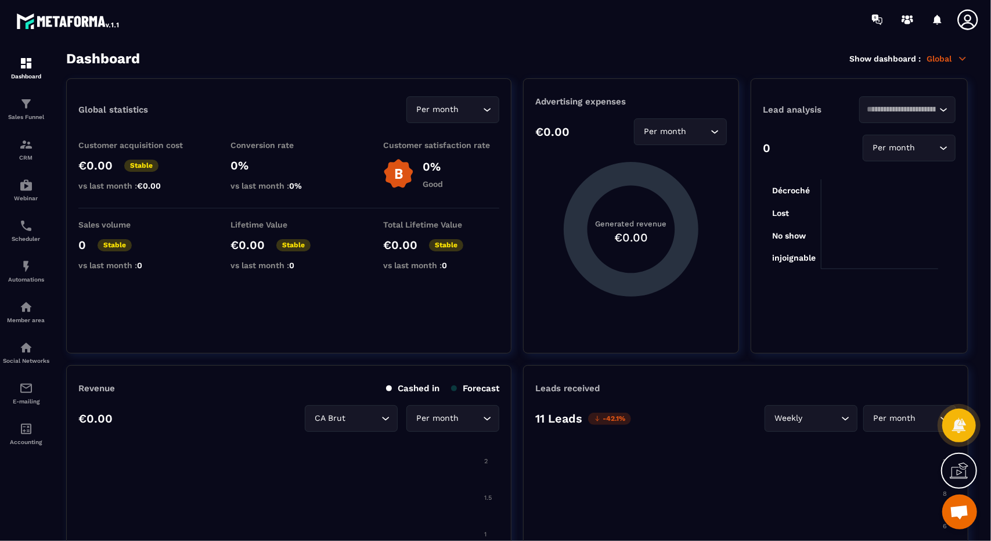
scroll to position [6487, 0]
click at [34, 329] on link "Member area" at bounding box center [26, 312] width 46 height 41
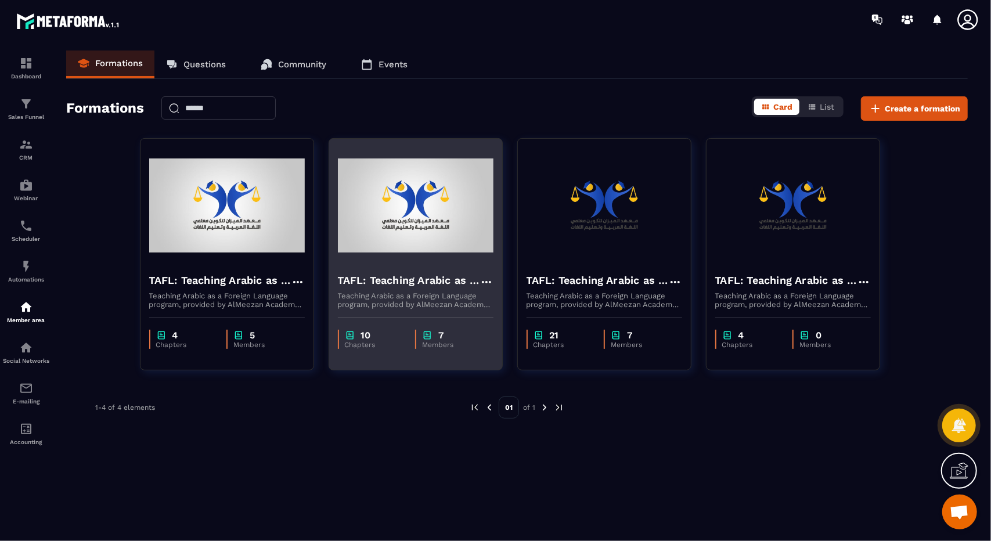
click at [390, 314] on div "10 Chapters 7 Members" at bounding box center [415, 333] width 173 height 49
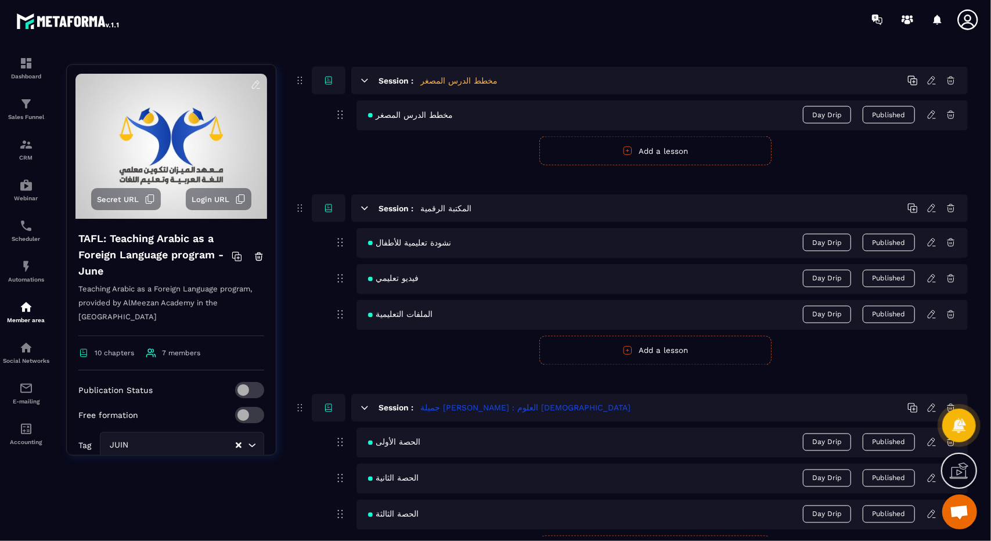
scroll to position [1319, 0]
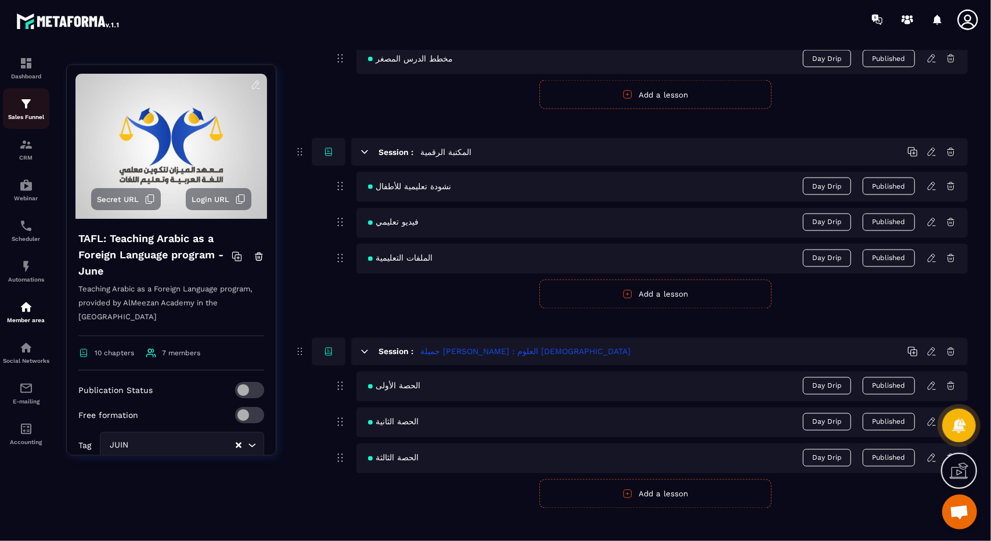
click at [34, 120] on p "Sales Funnel" at bounding box center [26, 117] width 46 height 6
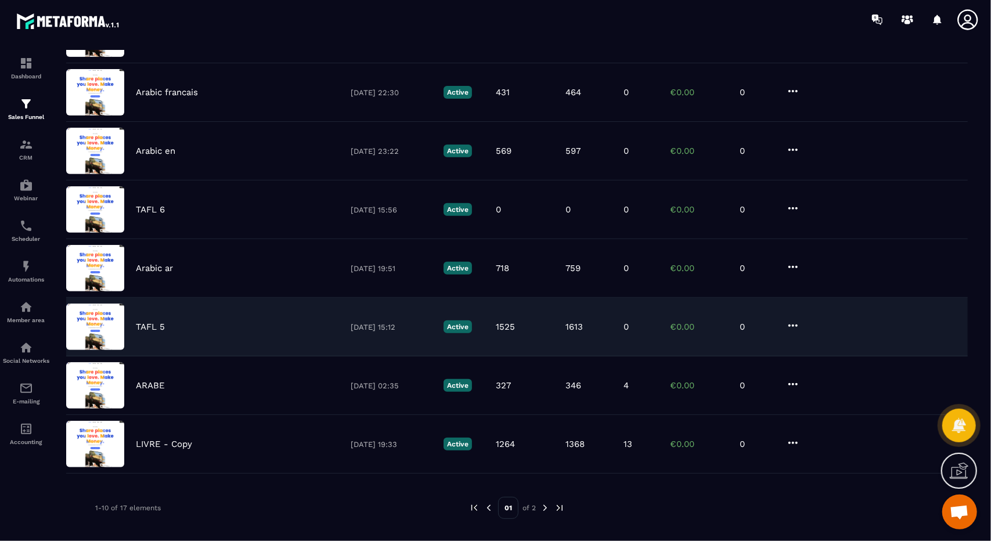
scroll to position [274, 0]
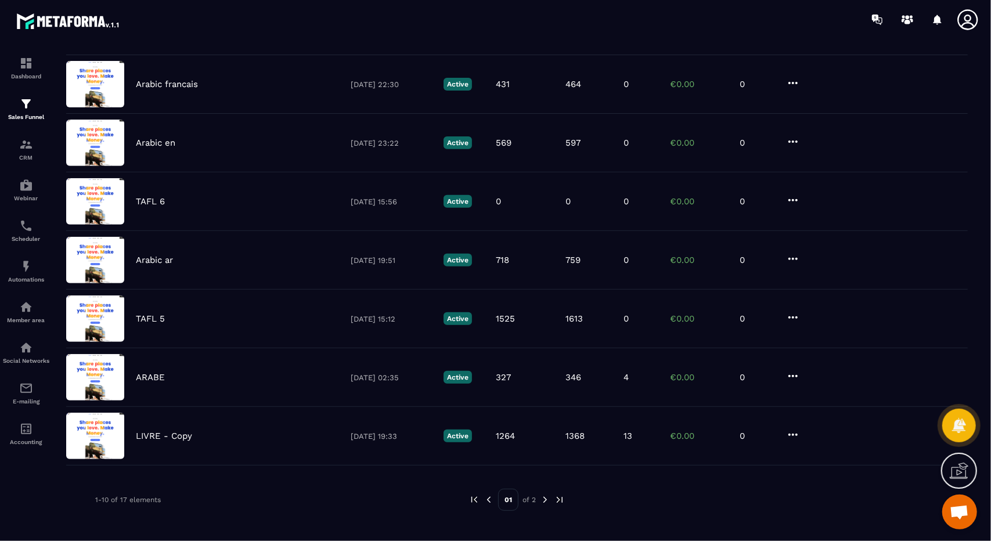
click at [544, 495] on img at bounding box center [545, 500] width 10 height 10
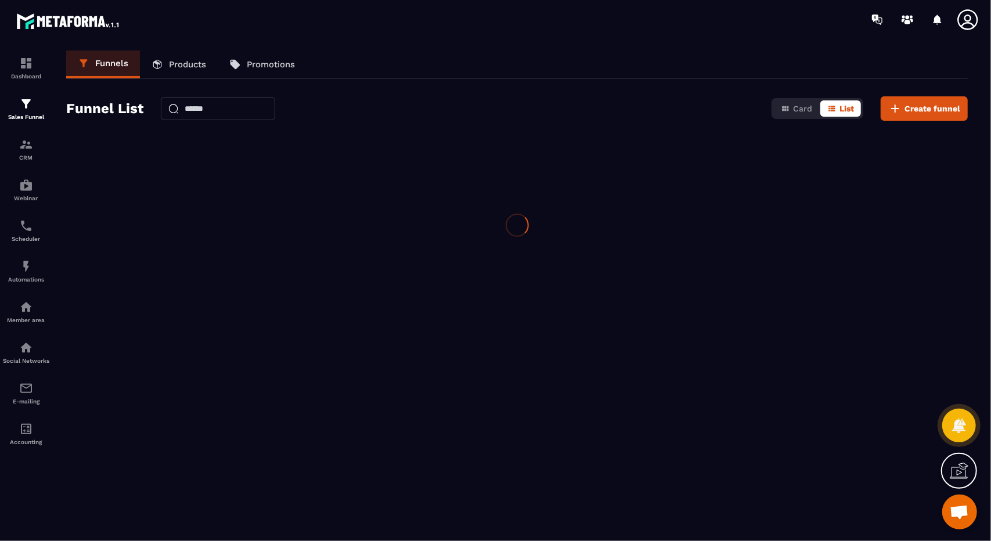
scroll to position [0, 0]
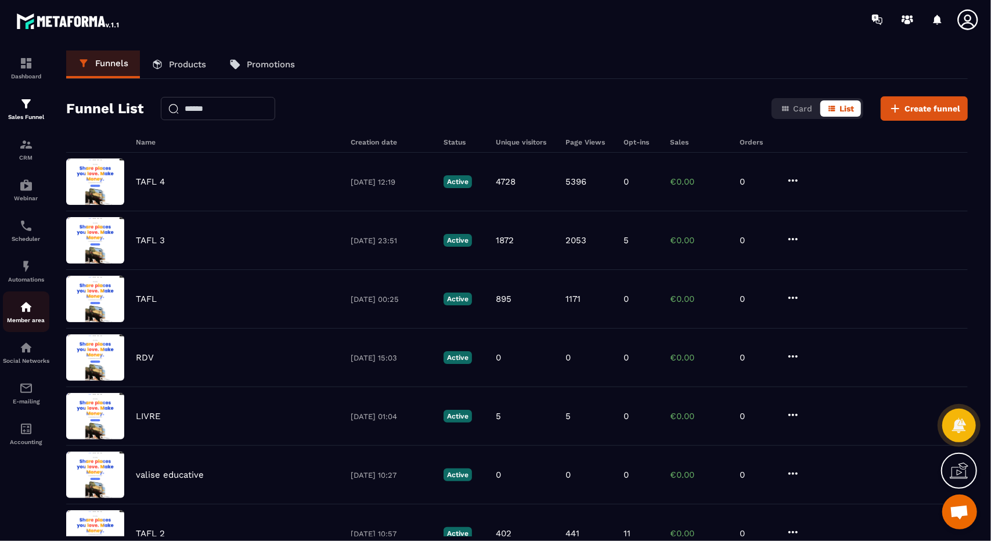
click at [44, 313] on div "Member area" at bounding box center [26, 311] width 46 height 23
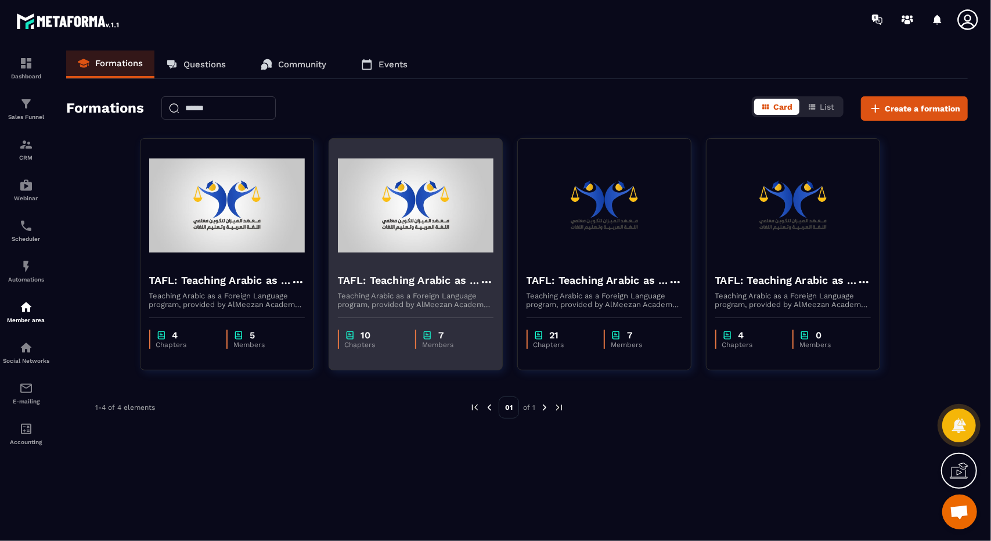
click at [418, 328] on div "10 Chapters 7 Members" at bounding box center [415, 333] width 173 height 49
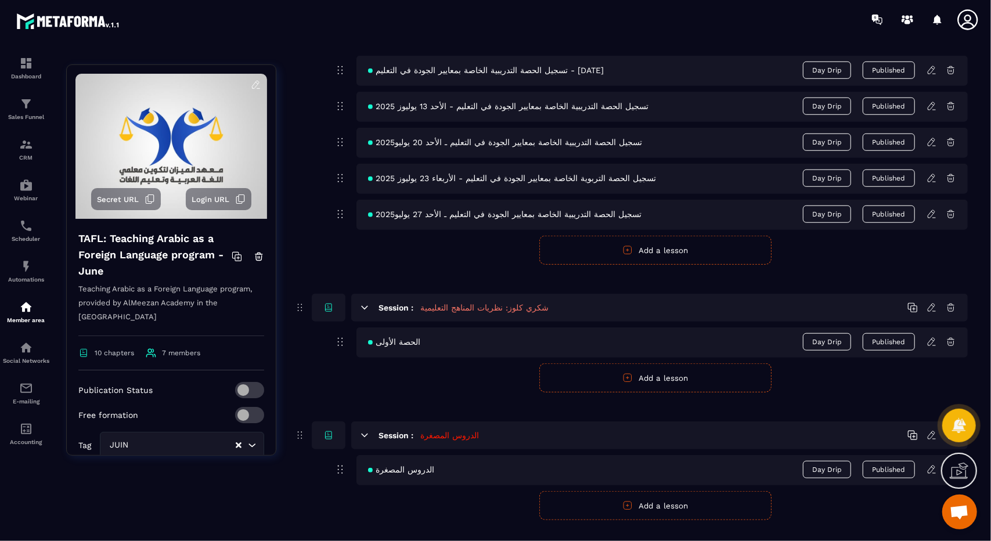
scroll to position [654, 0]
click at [526, 361] on form "Publish Cancel Add a lesson" at bounding box center [656, 375] width 626 height 29
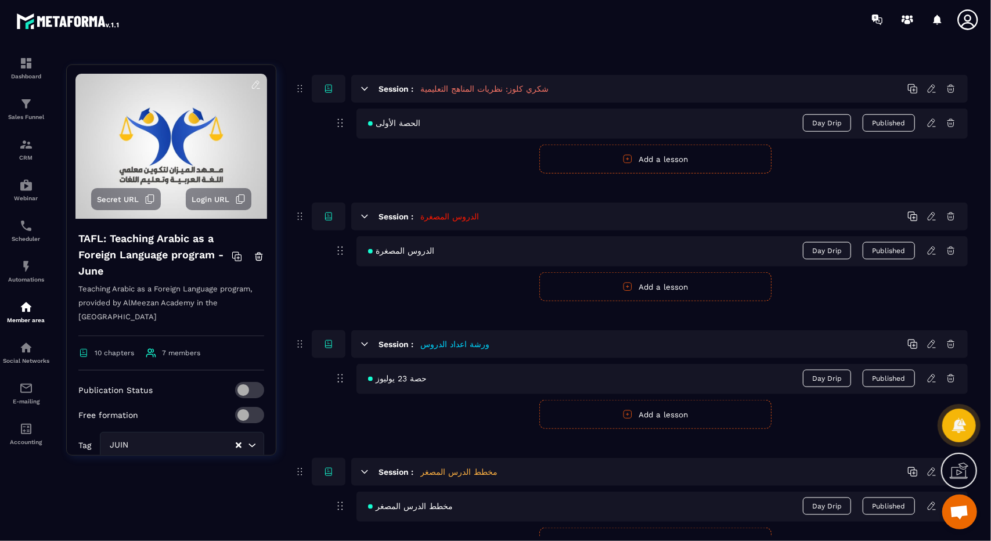
scroll to position [849, 0]
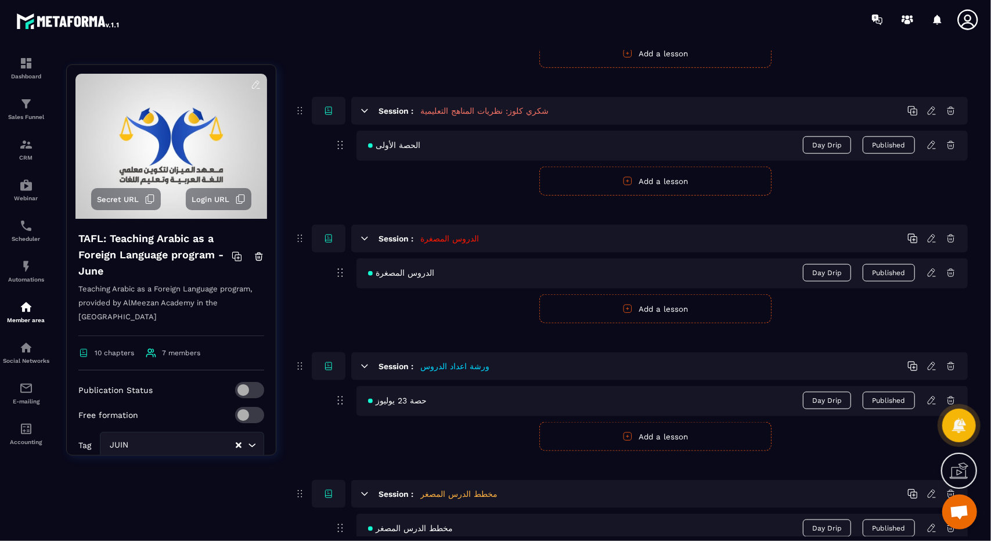
click at [933, 140] on icon at bounding box center [932, 145] width 10 height 10
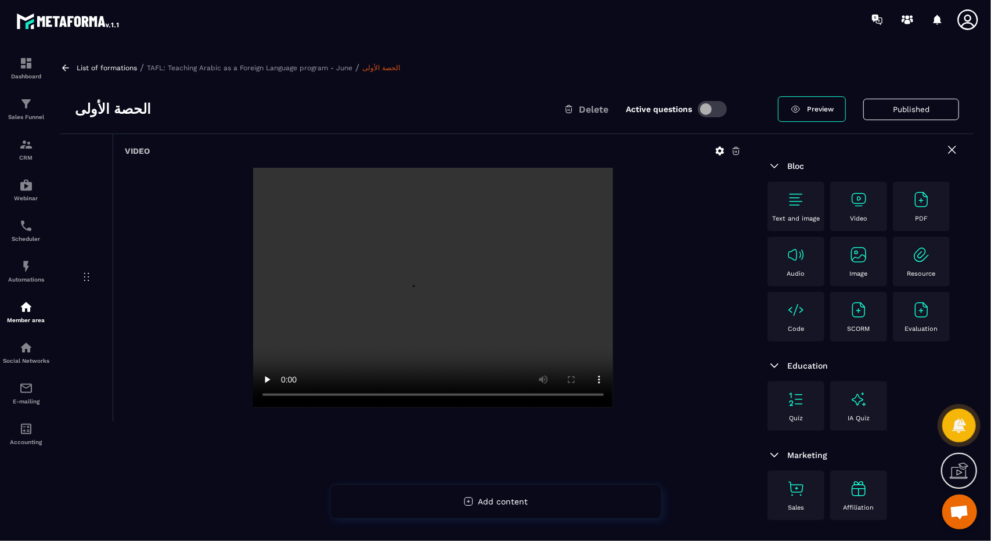
click at [60, 61] on div "List of formations / TAFL: Teaching Arabic as a Foreign Language program - June…" at bounding box center [517, 294] width 925 height 486
click at [60, 62] on div "List of formations / TAFL: Teaching Arabic as a Foreign Language program - June…" at bounding box center [517, 294] width 925 height 486
click at [67, 63] on icon at bounding box center [65, 68] width 10 height 10
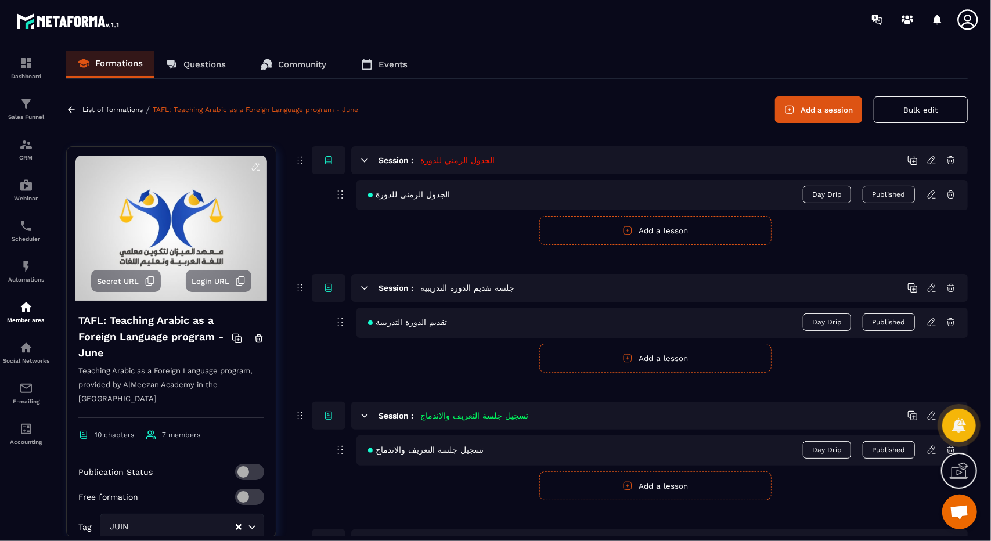
click at [67, 106] on icon at bounding box center [71, 110] width 10 height 10
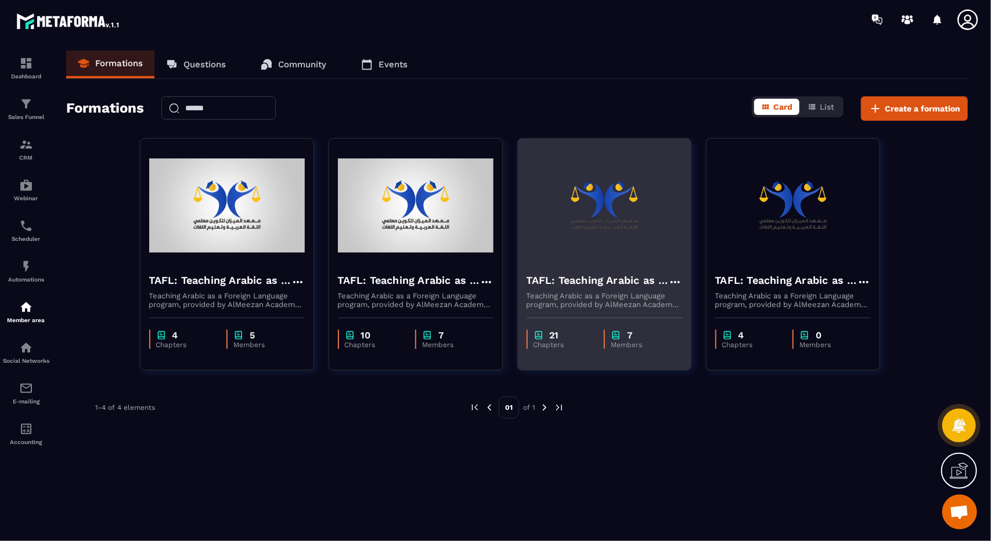
click at [585, 282] on h4 "TAFL: Teaching Arabic as a Foreign Language program" at bounding box center [598, 280] width 142 height 16
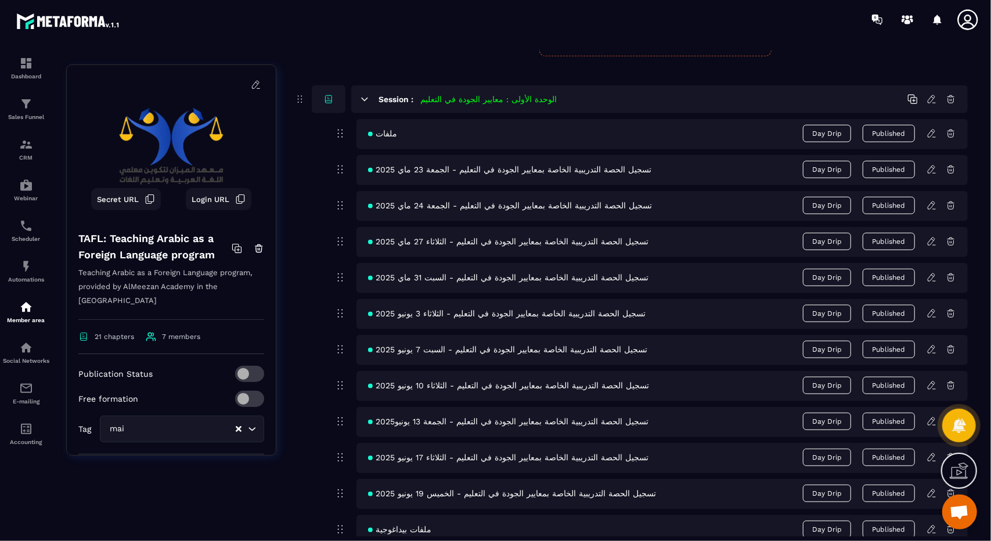
scroll to position [440, 0]
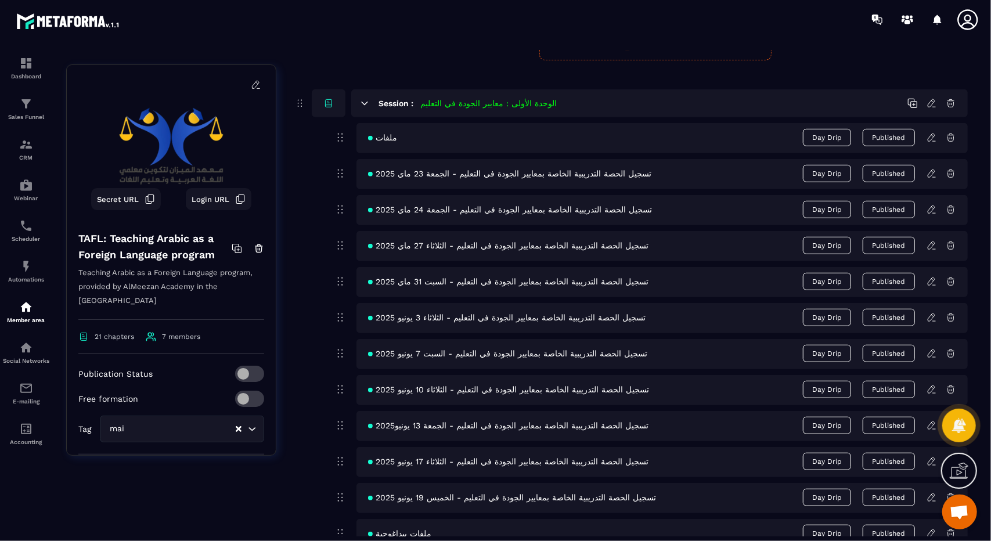
click at [932, 134] on icon at bounding box center [932, 137] width 10 height 10
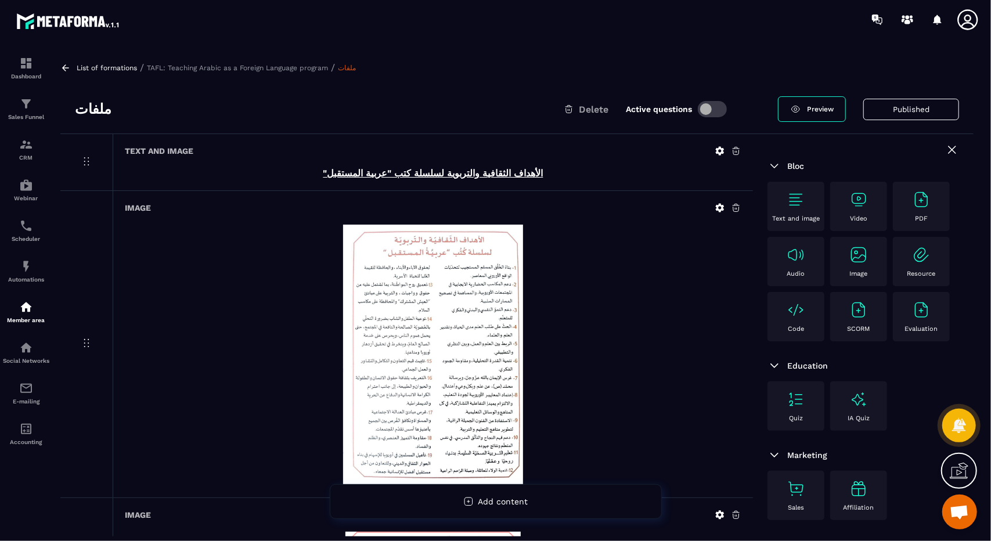
click at [60, 71] on div "List of formations / TAFL: Teaching Arabic as a Foreign Language program / ملفا…" at bounding box center [517, 294] width 925 height 486
click at [64, 71] on icon at bounding box center [65, 68] width 10 height 10
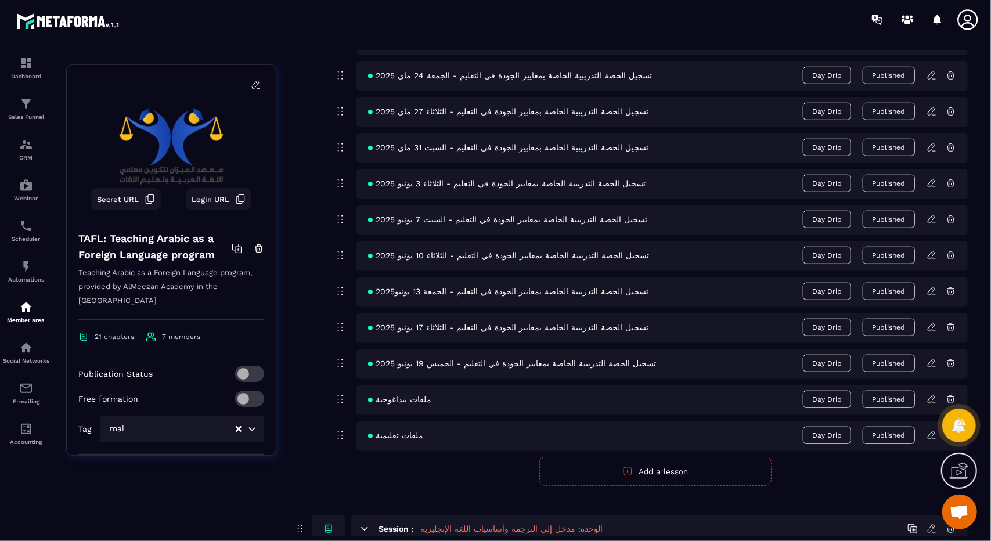
scroll to position [576, 0]
click at [930, 393] on icon at bounding box center [932, 398] width 10 height 10
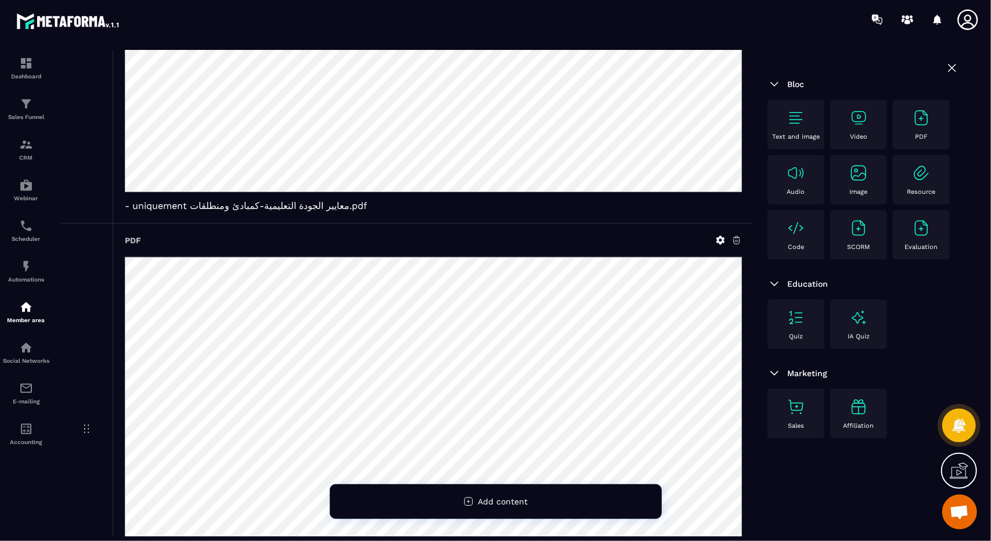
scroll to position [742, 0]
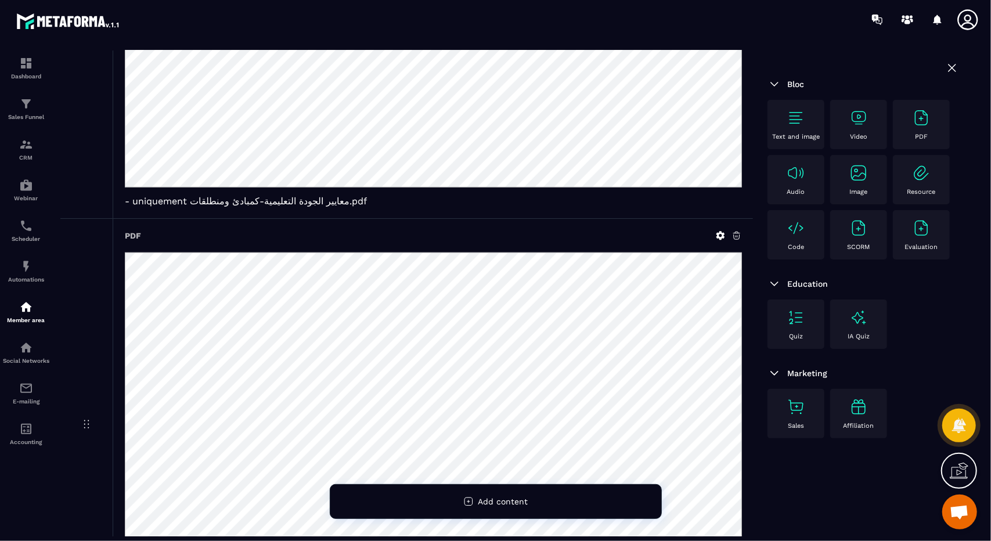
click at [719, 235] on icon at bounding box center [721, 236] width 10 height 10
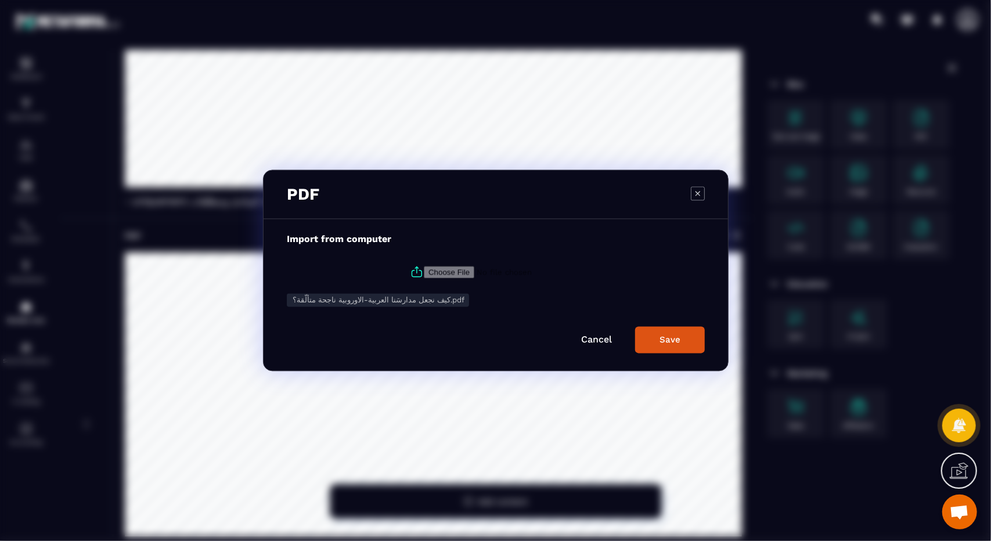
click at [414, 300] on span "كيف نجعل مدارسَنا العربية-الاوروبية ناجحة متألّقة؟.pdf" at bounding box center [379, 300] width 172 height 9
click at [692, 193] on icon "Modal window" at bounding box center [698, 193] width 14 height 14
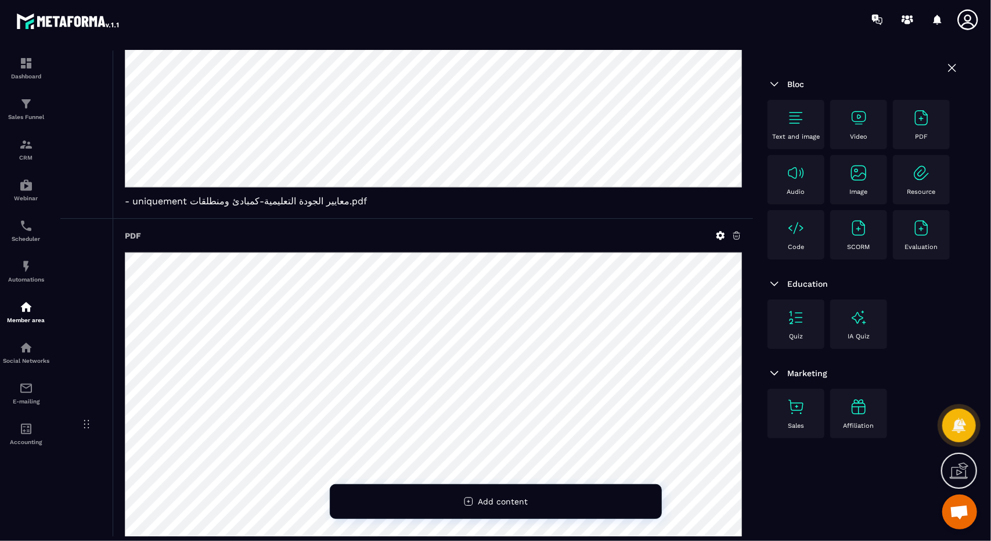
scroll to position [894, 0]
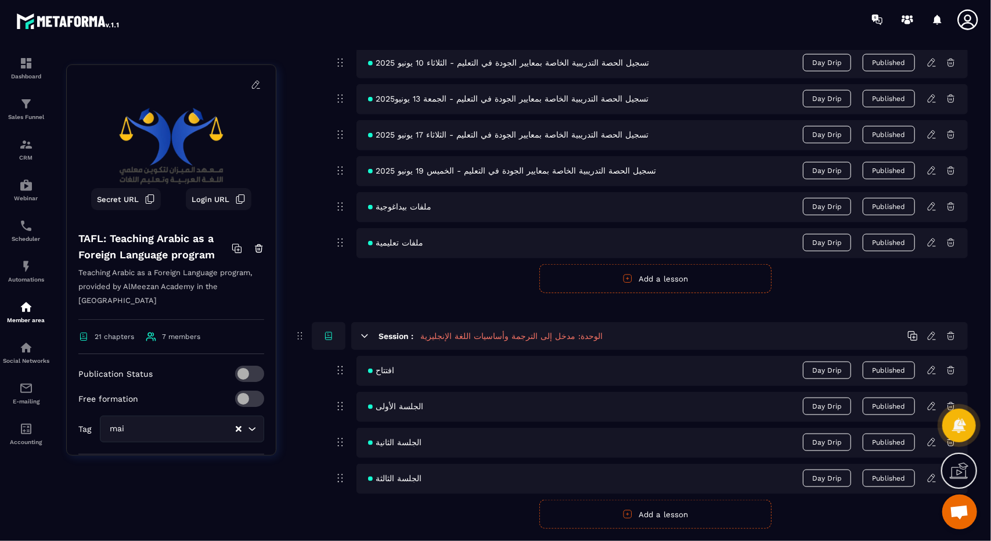
scroll to position [820, 0]
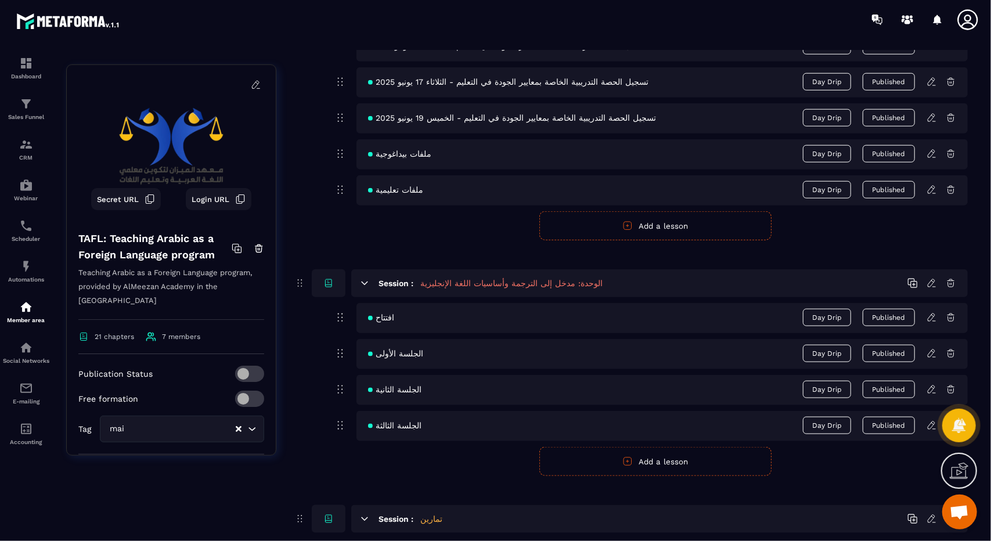
click at [932, 185] on icon at bounding box center [932, 190] width 10 height 10
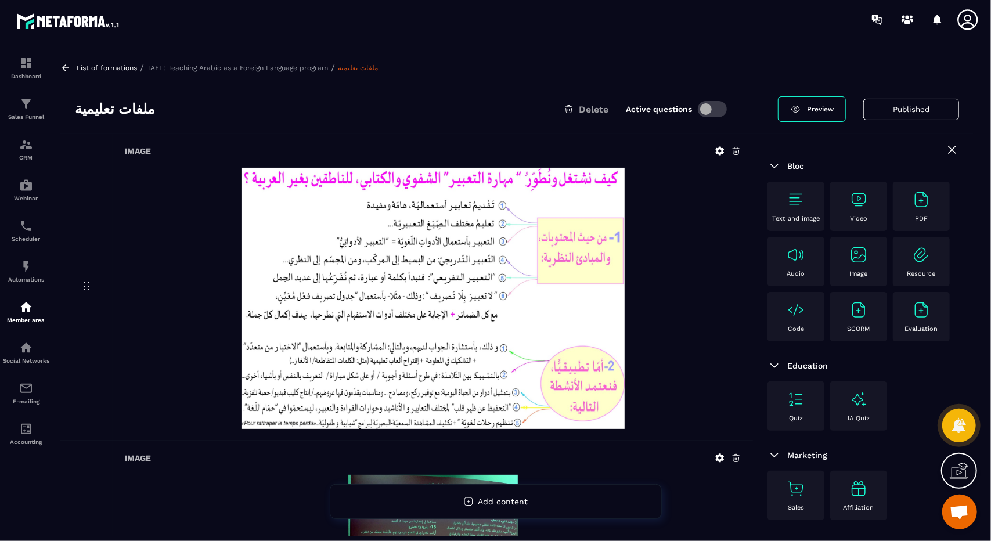
click at [63, 66] on icon at bounding box center [65, 68] width 10 height 10
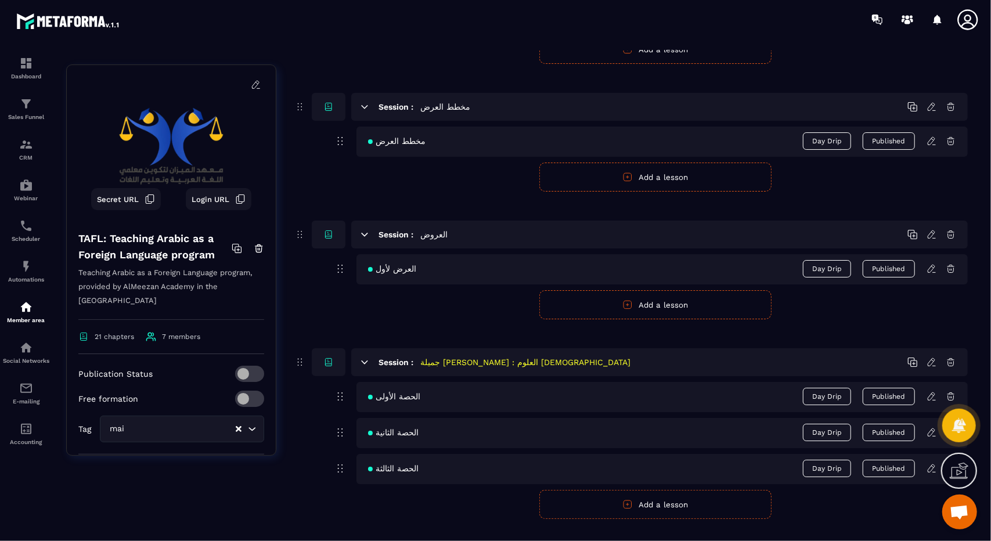
scroll to position [2747, 0]
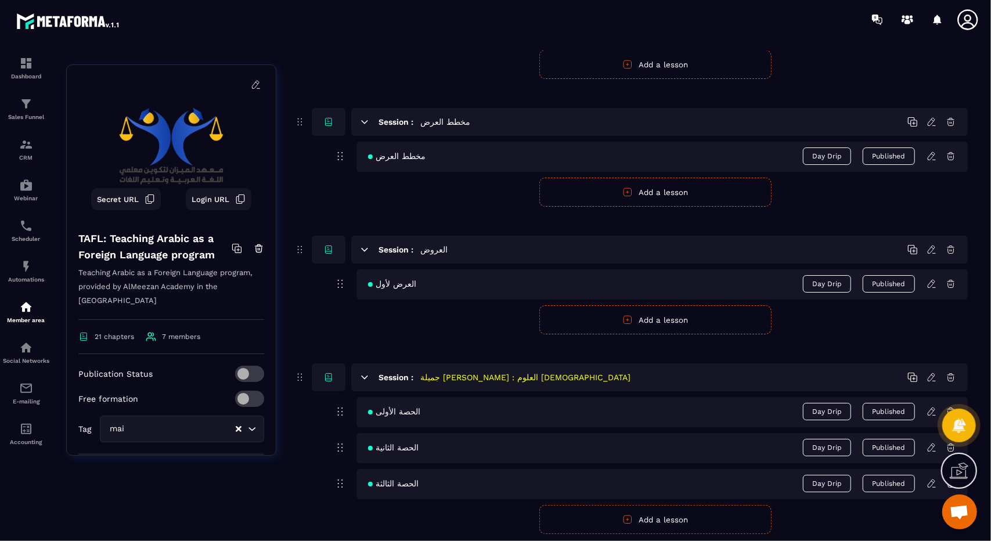
drag, startPoint x: 304, startPoint y: 348, endPoint x: 308, endPoint y: 149, distance: 199.3
drag, startPoint x: 308, startPoint y: 149, endPoint x: 293, endPoint y: 337, distance: 189.4
click at [299, 371] on div "Session : [PERSON_NAME] : العلوم [DEMOGRAPHIC_DATA] الحصة الأولى Day Drip Publi…" at bounding box center [631, 449] width 674 height 171
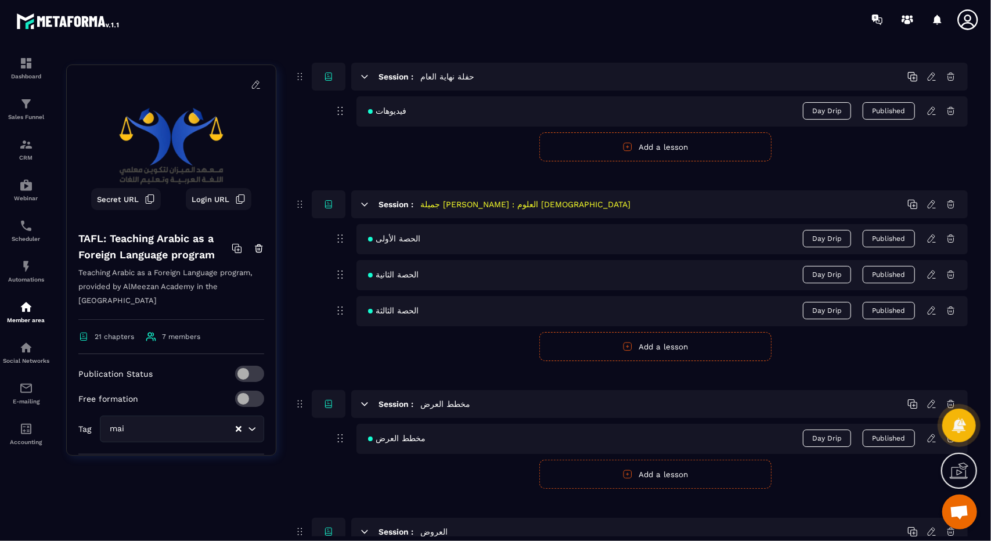
scroll to position [2664, 0]
click at [296, 192] on div "Session : [PERSON_NAME] : العلوم [DEMOGRAPHIC_DATA]" at bounding box center [631, 206] width 674 height 28
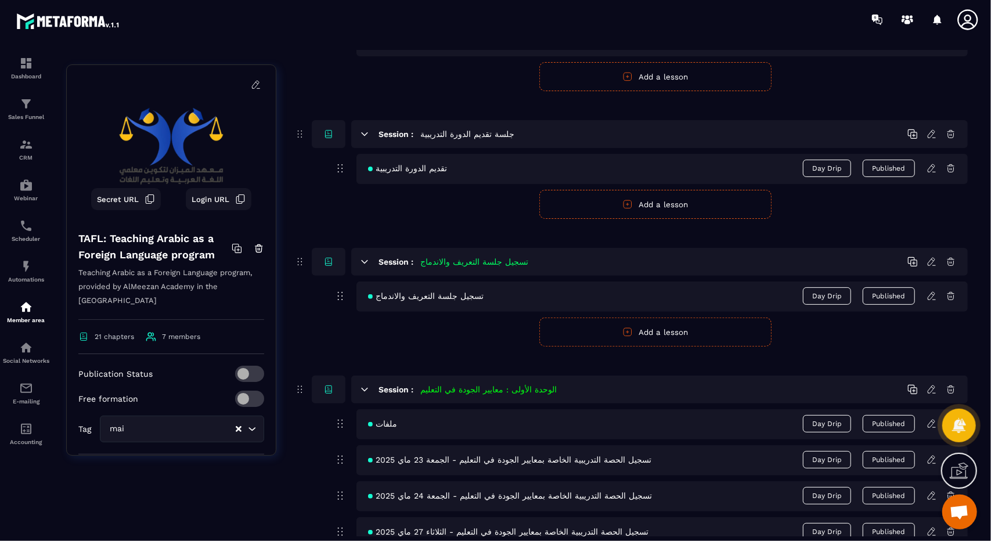
scroll to position [0, 0]
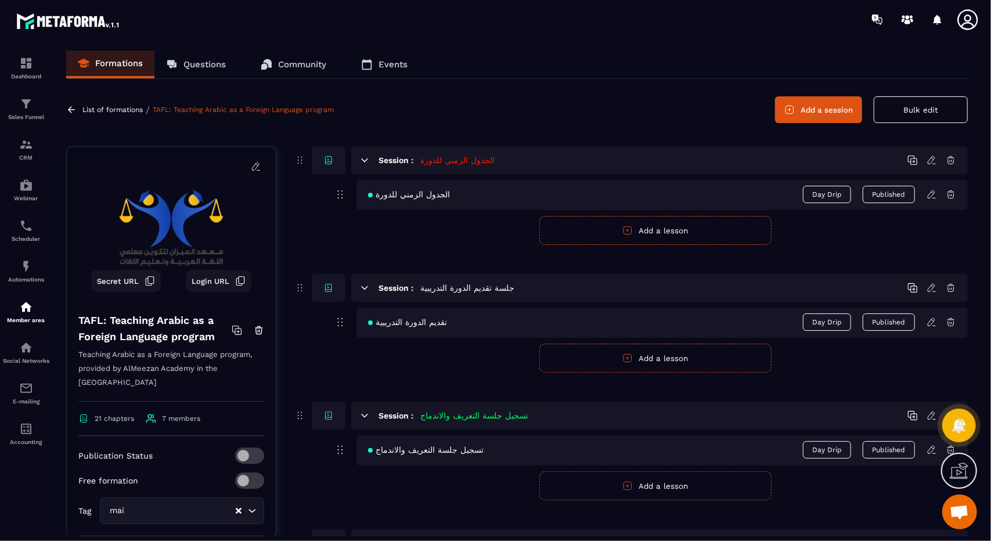
click at [98, 109] on p "List of formations" at bounding box center [112, 110] width 60 height 8
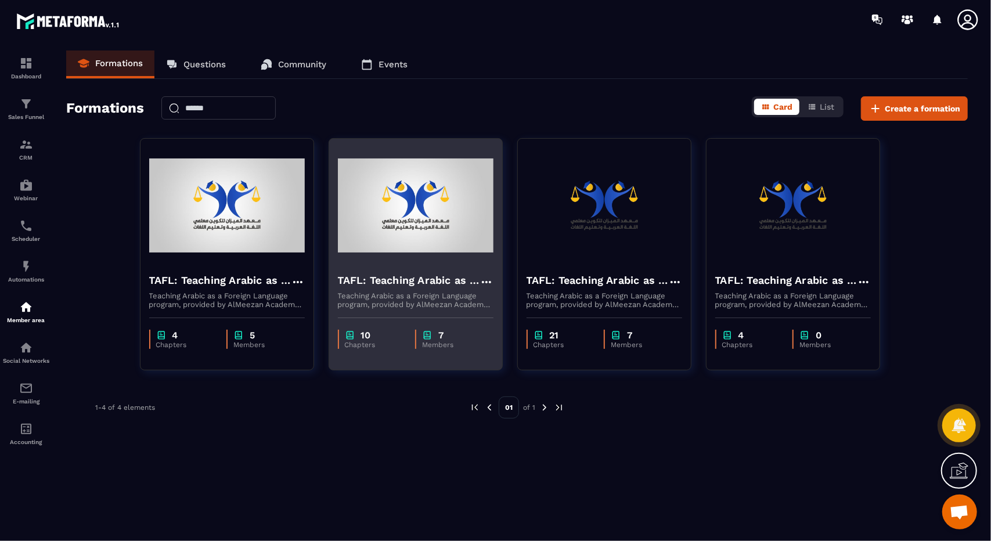
click at [437, 341] on p "Members" at bounding box center [452, 345] width 60 height 8
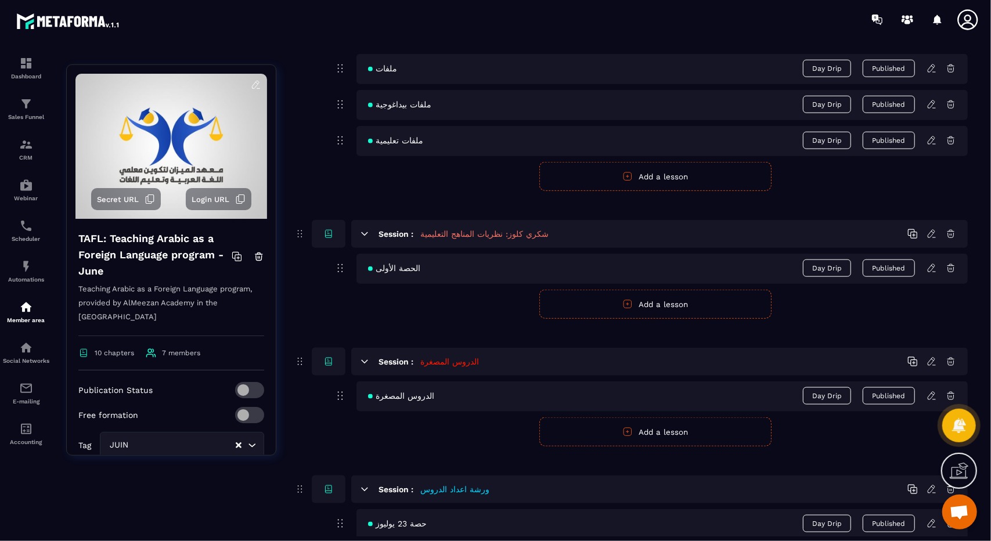
scroll to position [767, 0]
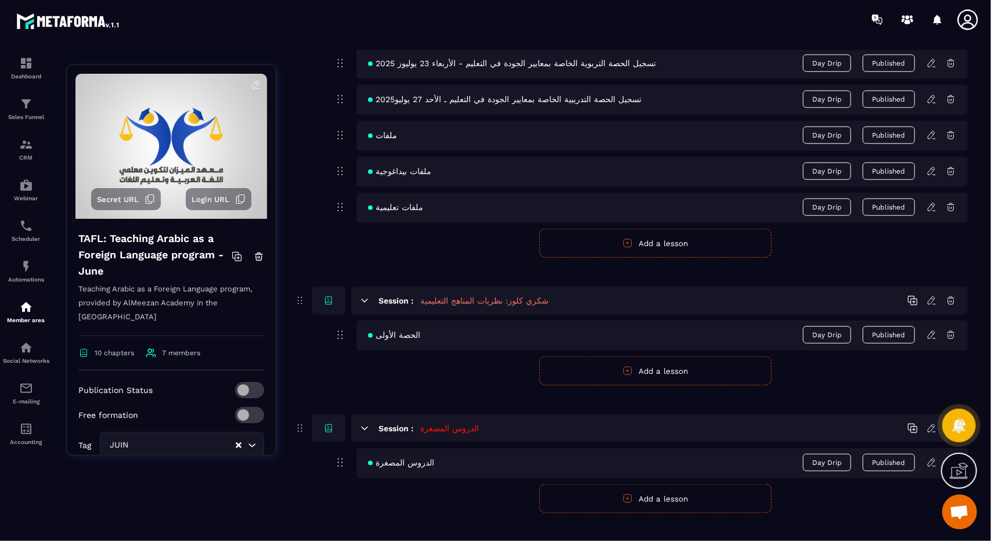
click at [694, 367] on button "Add a lesson" at bounding box center [656, 371] width 232 height 29
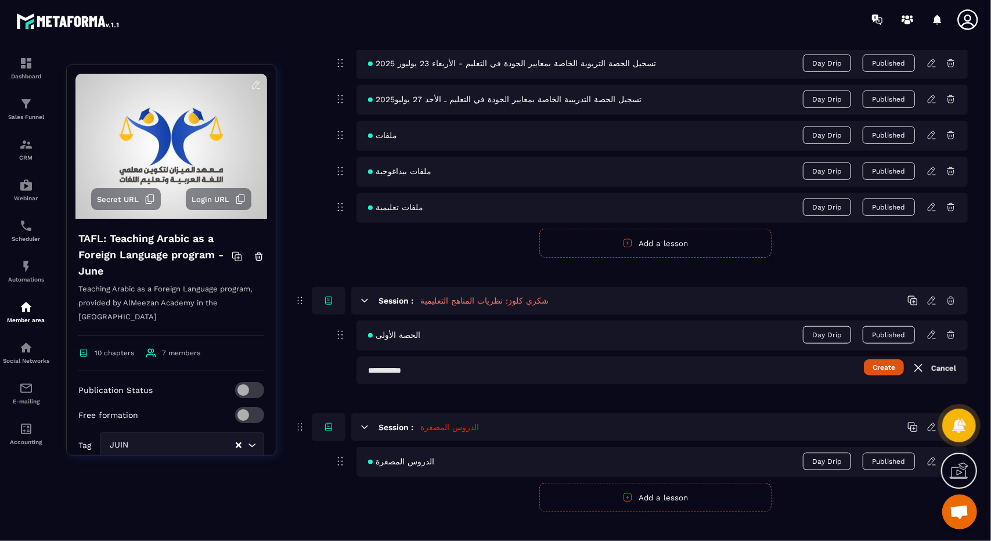
click at [437, 367] on input "text" at bounding box center [663, 371] width 612 height 28
paste input "**********"
click at [466, 360] on input "**********" at bounding box center [663, 371] width 612 height 28
click at [459, 360] on input "**********" at bounding box center [663, 371] width 612 height 28
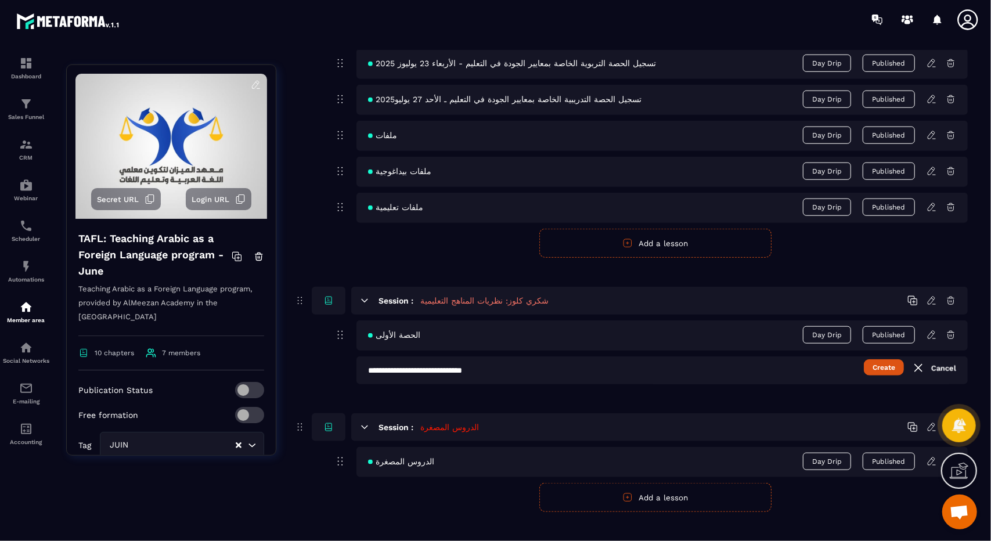
click at [459, 360] on input "**********" at bounding box center [663, 371] width 612 height 28
click at [429, 365] on input "**********" at bounding box center [663, 371] width 612 height 28
type input "**********"
click at [885, 362] on button "Create" at bounding box center [884, 368] width 40 height 16
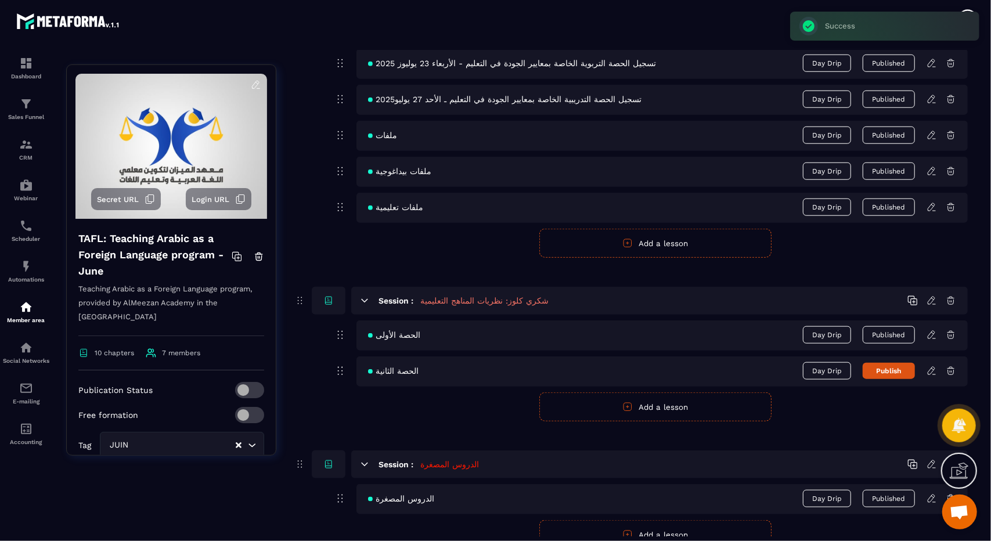
drag, startPoint x: 885, startPoint y: 362, endPoint x: 896, endPoint y: 370, distance: 12.9
click at [896, 370] on button "Publish" at bounding box center [889, 371] width 52 height 16
click at [929, 366] on icon at bounding box center [932, 371] width 10 height 10
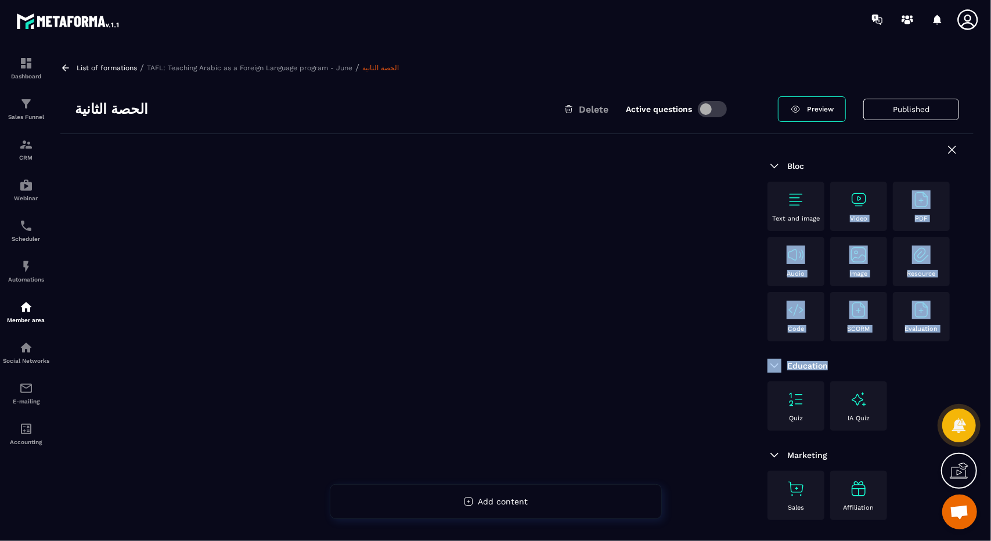
drag, startPoint x: 929, startPoint y: 362, endPoint x: 829, endPoint y: 217, distance: 175.4
click at [829, 217] on div "Bloc Text and image Video PDF Audio Image Resource Code SCORM Evaluation Educat…" at bounding box center [863, 343] width 221 height 418
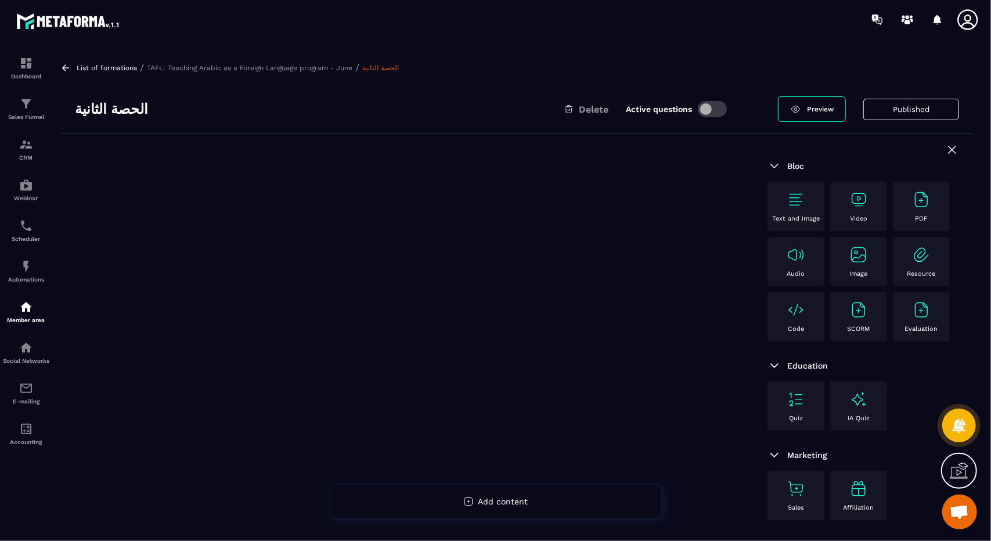
click at [800, 210] on div "Text and image" at bounding box center [796, 207] width 45 height 32
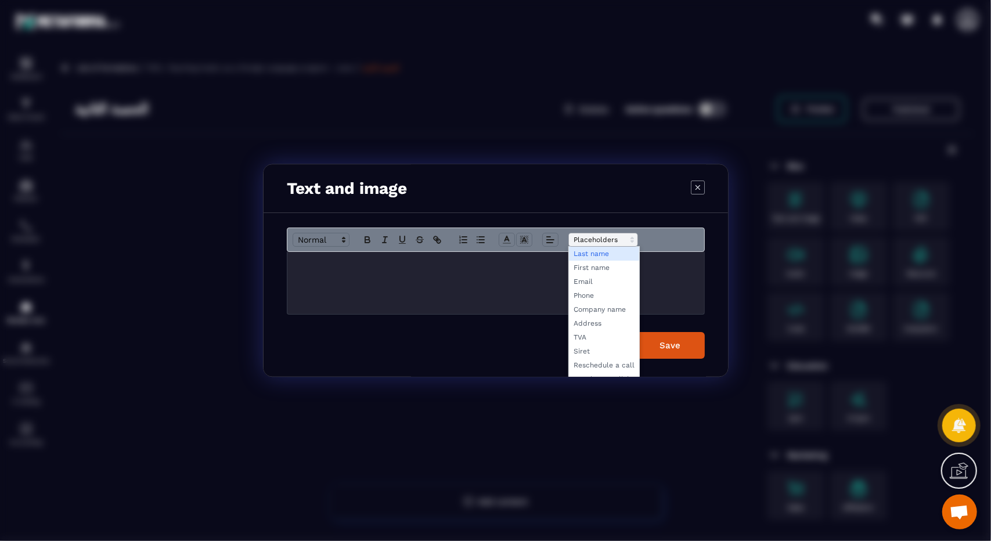
click at [569, 243] on span "Modal window" at bounding box center [604, 240] width 70 height 14
click at [432, 289] on div "Modal window" at bounding box center [496, 284] width 417 height 62
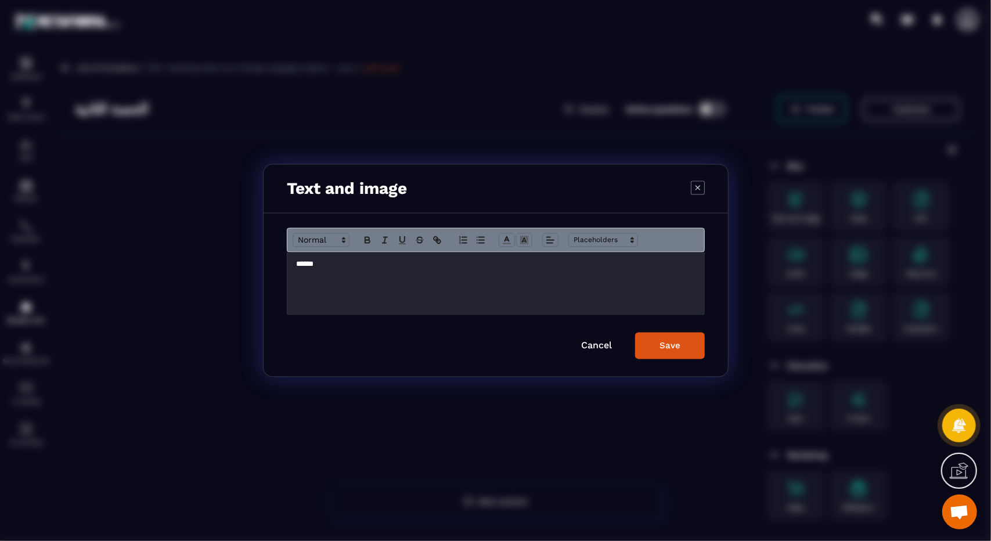
click at [379, 282] on div "******" at bounding box center [496, 284] width 417 height 62
click at [398, 238] on icon "Modal window" at bounding box center [402, 240] width 10 height 10
click at [545, 239] on icon "Modal window" at bounding box center [550, 240] width 10 height 10
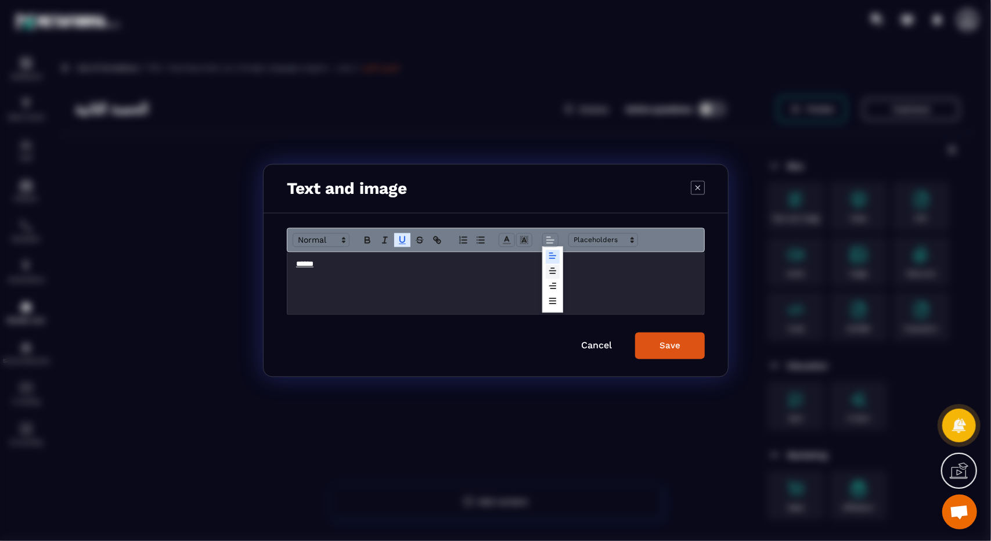
click at [557, 273] on span "Modal window" at bounding box center [553, 272] width 14 height 14
click at [365, 234] on button "Modal window" at bounding box center [368, 240] width 16 height 14
click at [701, 354] on button "Save" at bounding box center [670, 346] width 70 height 27
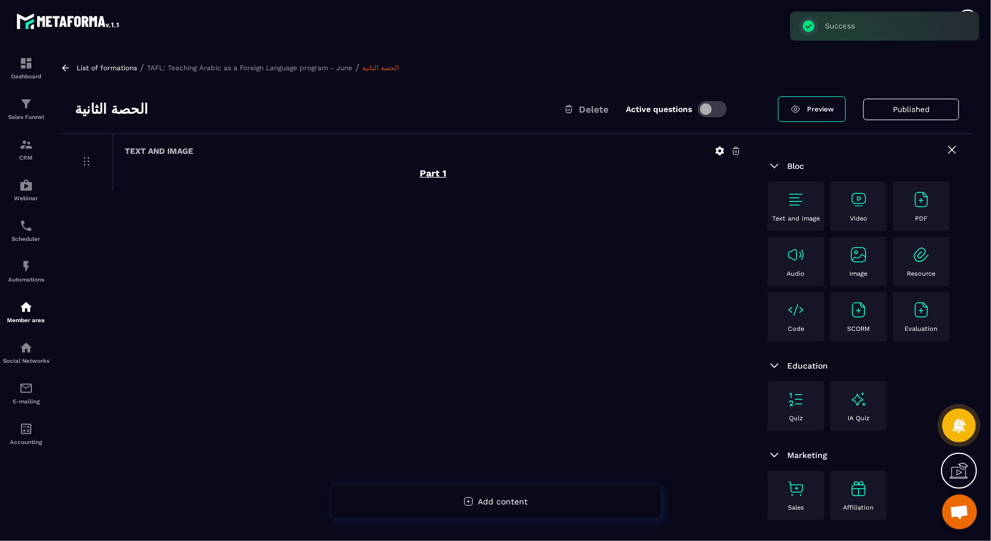
click at [849, 198] on div "Video" at bounding box center [858, 207] width 45 height 32
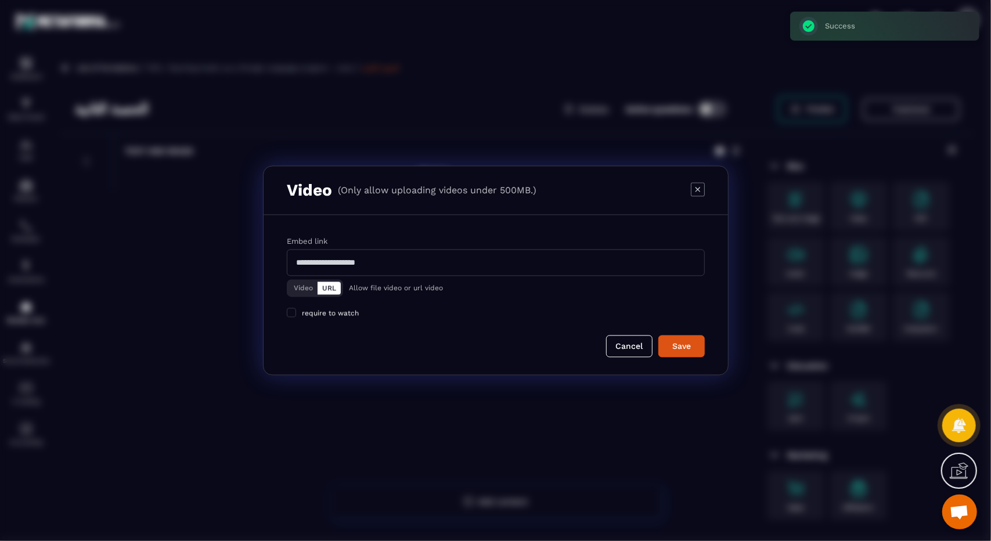
click at [303, 286] on button "Video" at bounding box center [303, 288] width 28 height 13
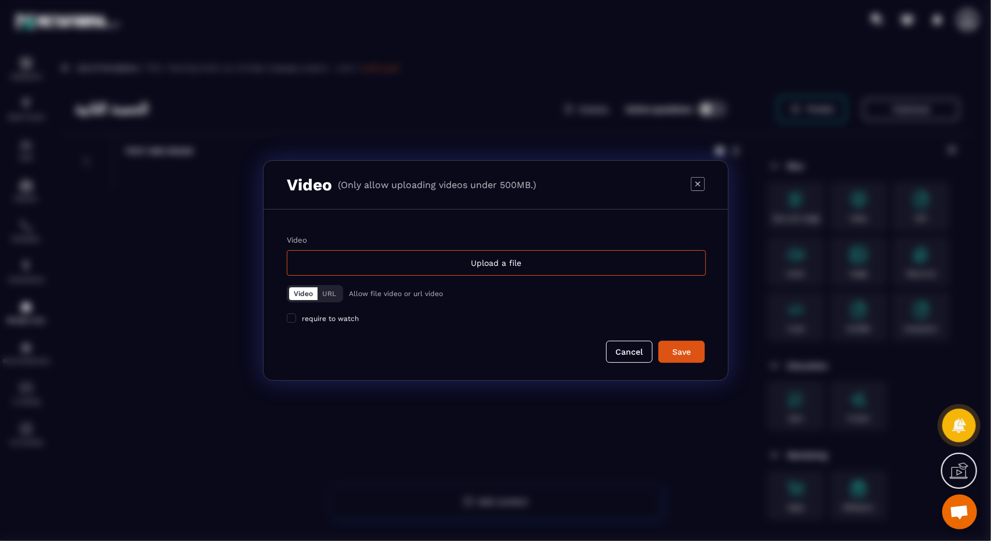
click at [494, 248] on label "Video Upload a file" at bounding box center [496, 256] width 418 height 40
click at [0, 0] on input "Video Upload a file" at bounding box center [0, 0] width 0 height 0
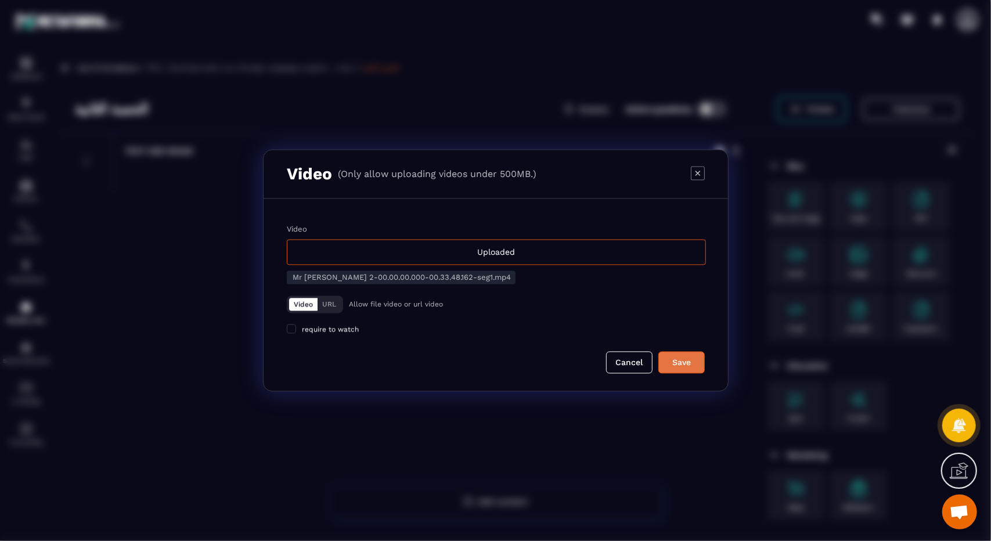
click at [677, 368] on div "Save" at bounding box center [681, 363] width 31 height 12
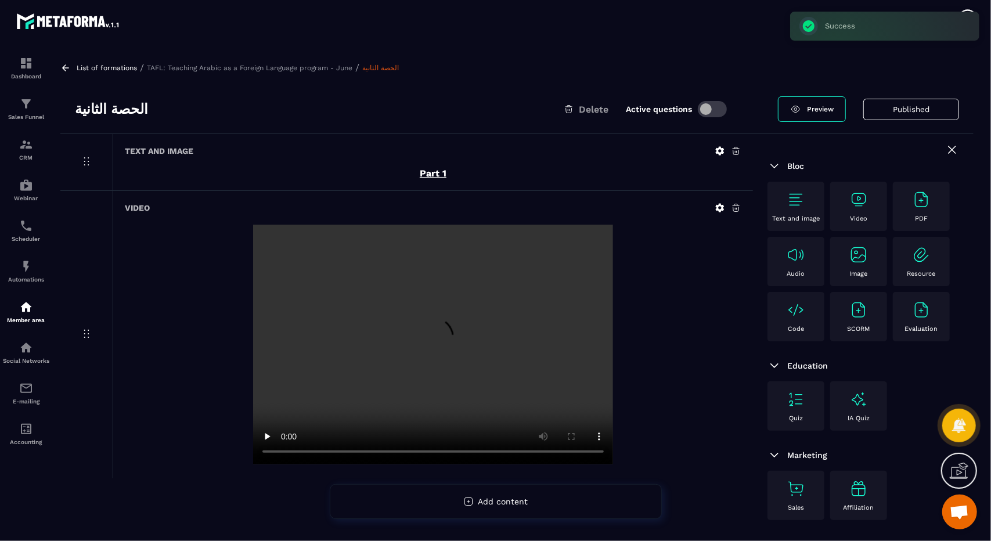
click at [810, 188] on div "Text and image" at bounding box center [796, 206] width 57 height 49
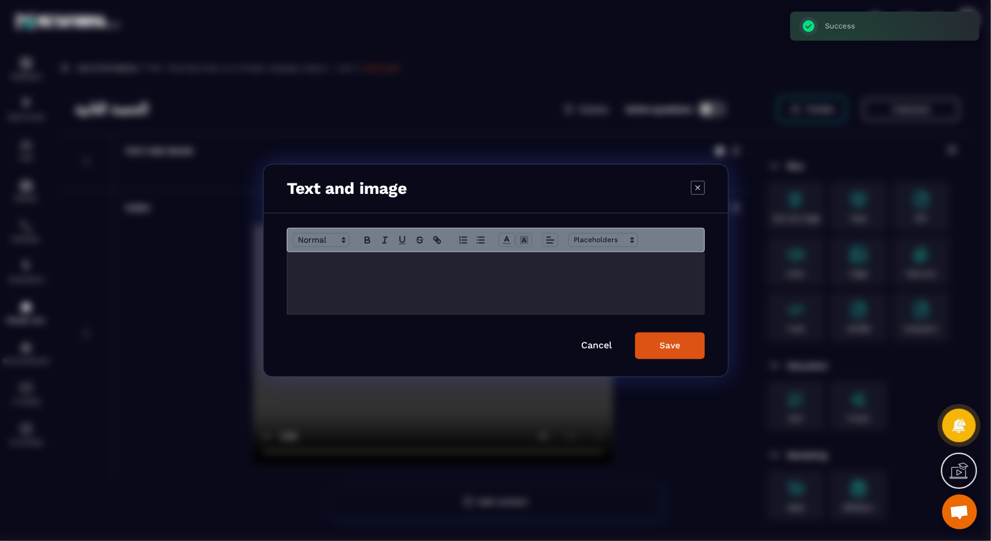
click at [578, 257] on div "Modal window" at bounding box center [496, 284] width 417 height 62
click at [572, 260] on p "******" at bounding box center [496, 265] width 400 height 10
click at [543, 238] on span "Modal window" at bounding box center [551, 240] width 16 height 14
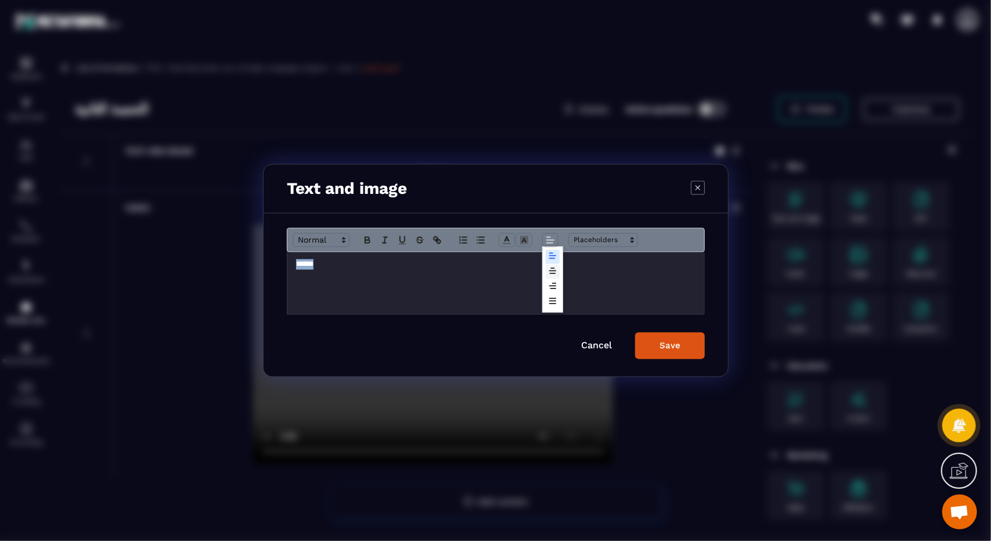
click at [553, 271] on icon "Modal window" at bounding box center [552, 271] width 9 height 9
click at [372, 242] on icon "Modal window" at bounding box center [367, 240] width 10 height 10
click at [397, 245] on icon "Modal window" at bounding box center [402, 240] width 10 height 10
click at [658, 342] on button "Save" at bounding box center [670, 346] width 70 height 27
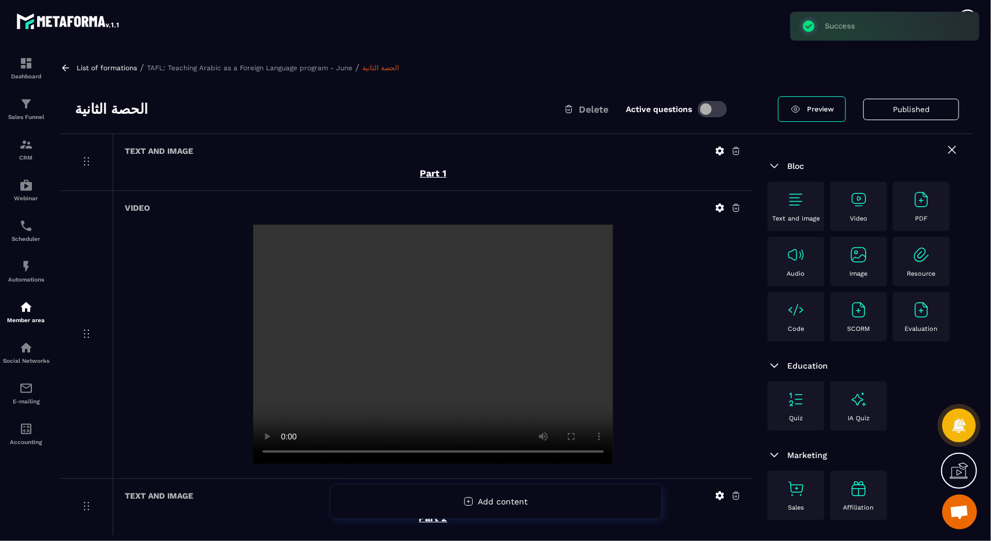
scroll to position [74, 0]
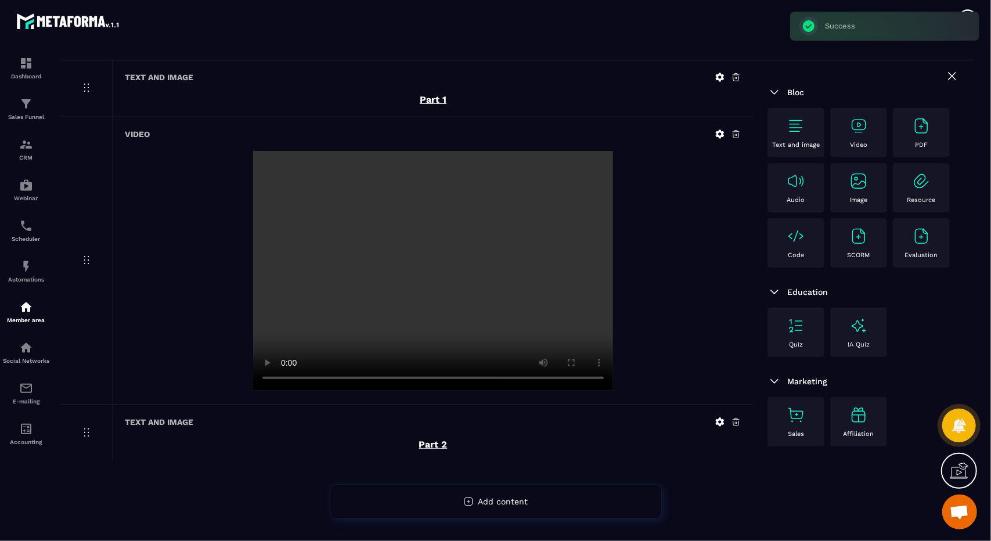
click at [858, 141] on p "Video" at bounding box center [858, 145] width 17 height 8
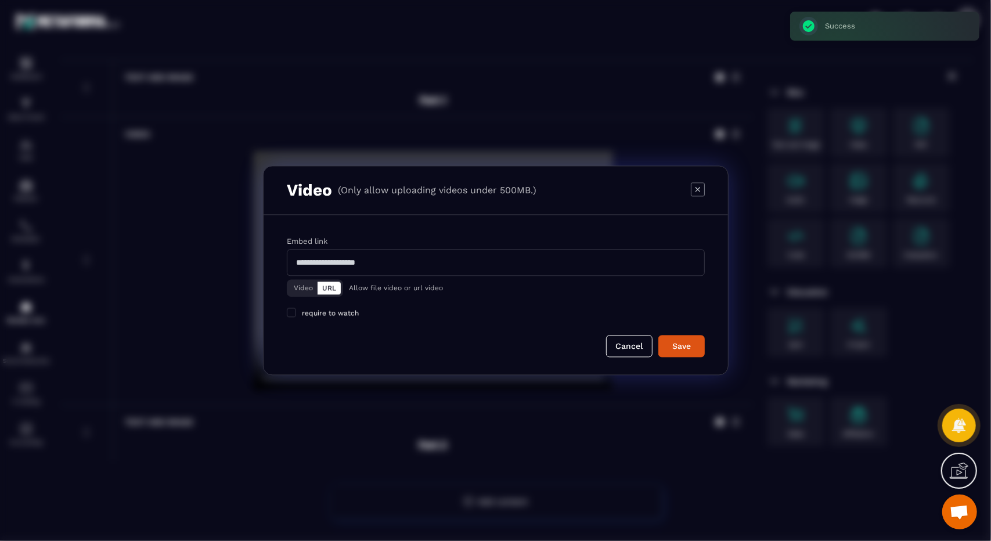
click at [307, 286] on button "Video" at bounding box center [303, 288] width 28 height 13
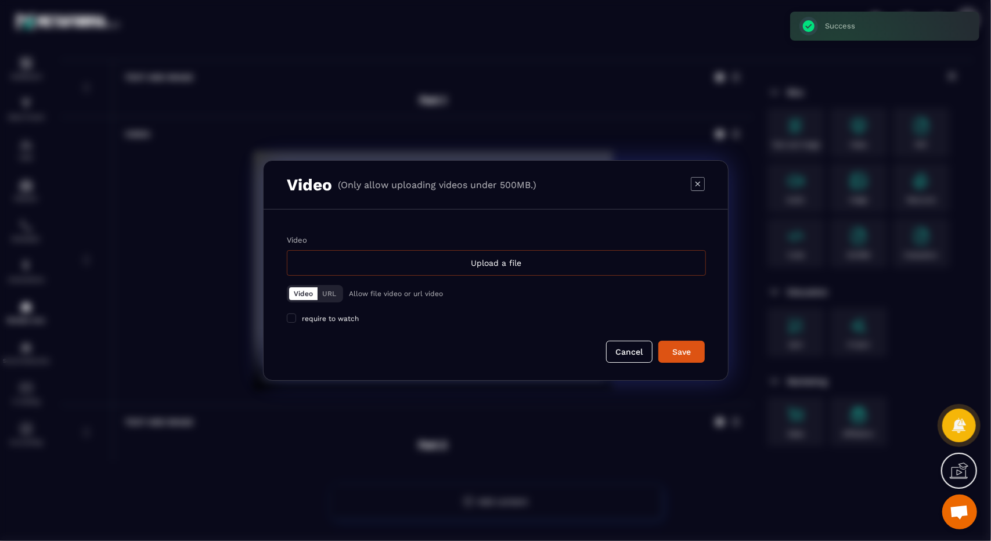
click at [513, 257] on div "Upload a file" at bounding box center [496, 263] width 419 height 26
click at [0, 0] on input "Video Upload a file" at bounding box center [0, 0] width 0 height 0
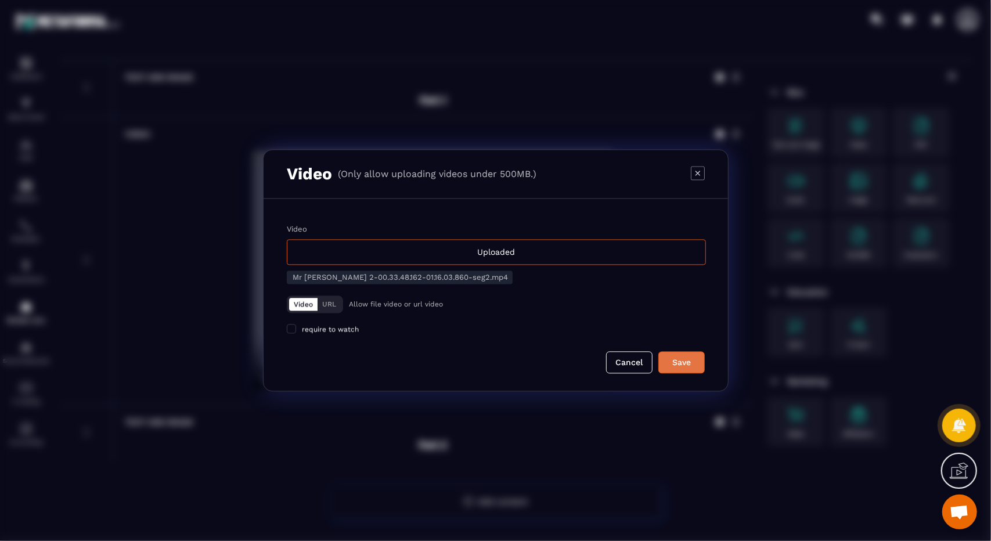
click at [696, 367] on div "Save" at bounding box center [681, 363] width 31 height 12
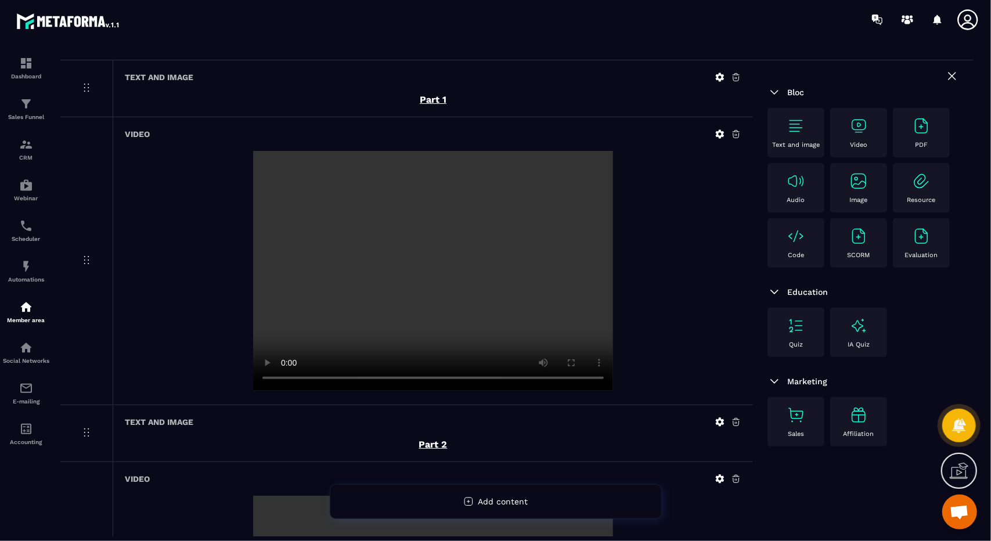
scroll to position [344, 0]
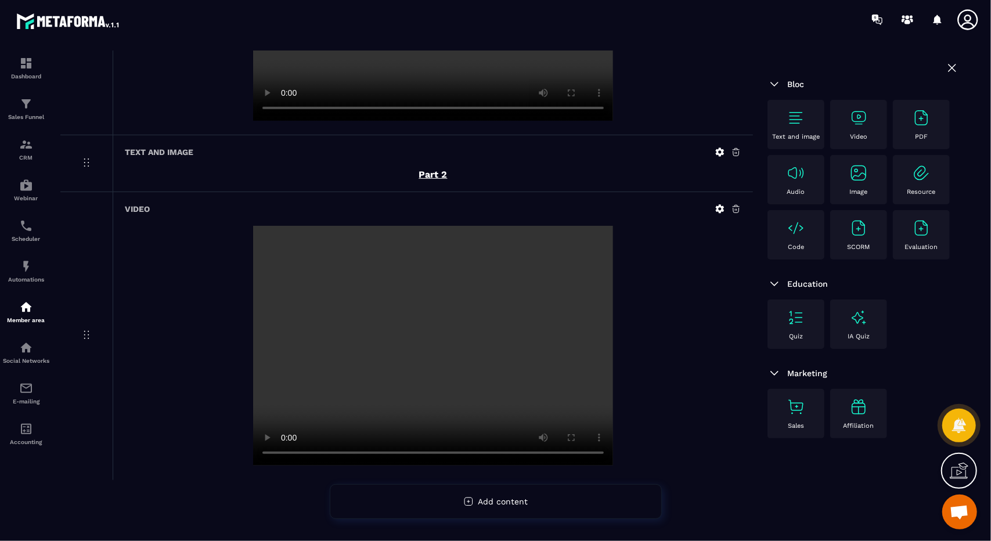
click at [806, 110] on div "Text and image" at bounding box center [796, 125] width 45 height 32
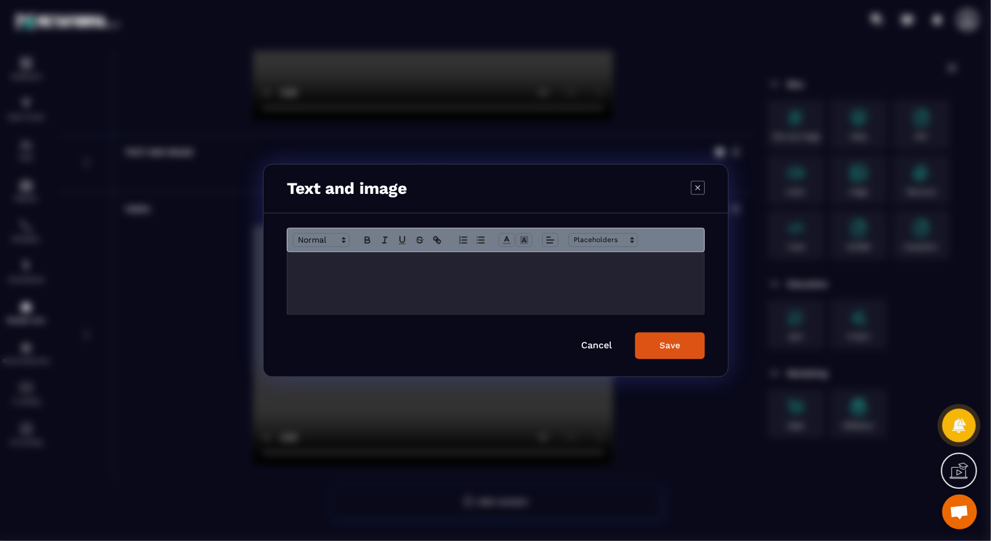
click at [416, 294] on div "Modal window" at bounding box center [496, 284] width 417 height 62
click at [386, 281] on div "******" at bounding box center [496, 284] width 417 height 62
click at [543, 240] on span "Modal window" at bounding box center [551, 240] width 16 height 14
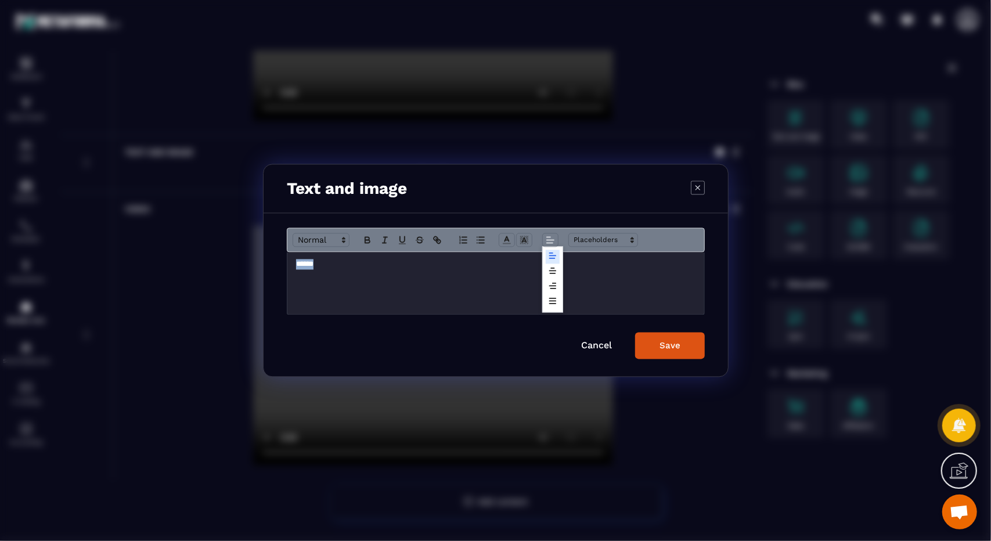
click at [545, 267] on span "Modal window" at bounding box center [553, 280] width 21 height 66
click at [548, 267] on icon "Modal window" at bounding box center [552, 271] width 9 height 9
click at [366, 238] on icon "Modal window" at bounding box center [367, 239] width 4 height 3
click at [401, 244] on rect "Modal window" at bounding box center [402, 244] width 7 height 1
click at [652, 339] on button "Save" at bounding box center [670, 346] width 70 height 27
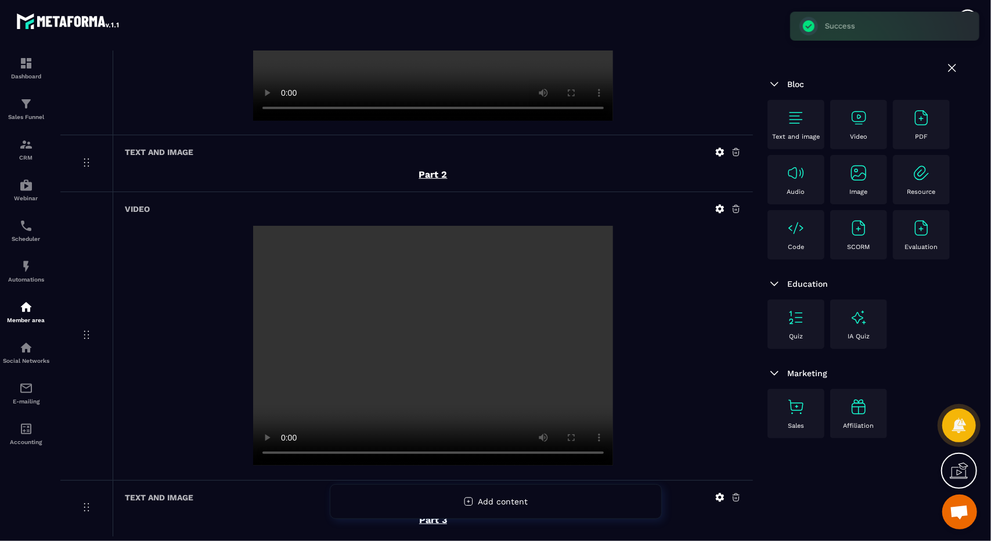
scroll to position [401, 0]
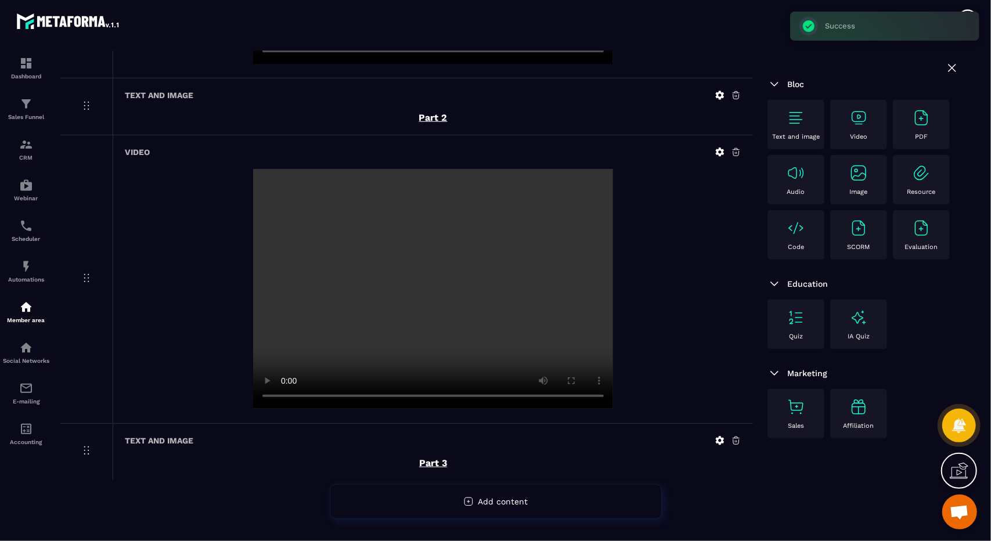
click at [849, 138] on div "Video" at bounding box center [858, 125] width 45 height 32
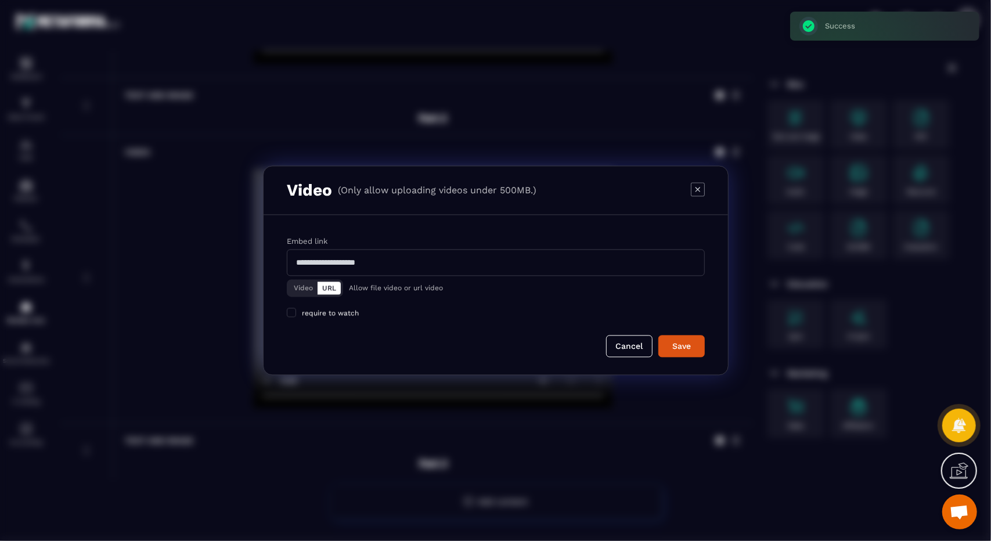
click at [311, 288] on button "Video" at bounding box center [303, 288] width 28 height 13
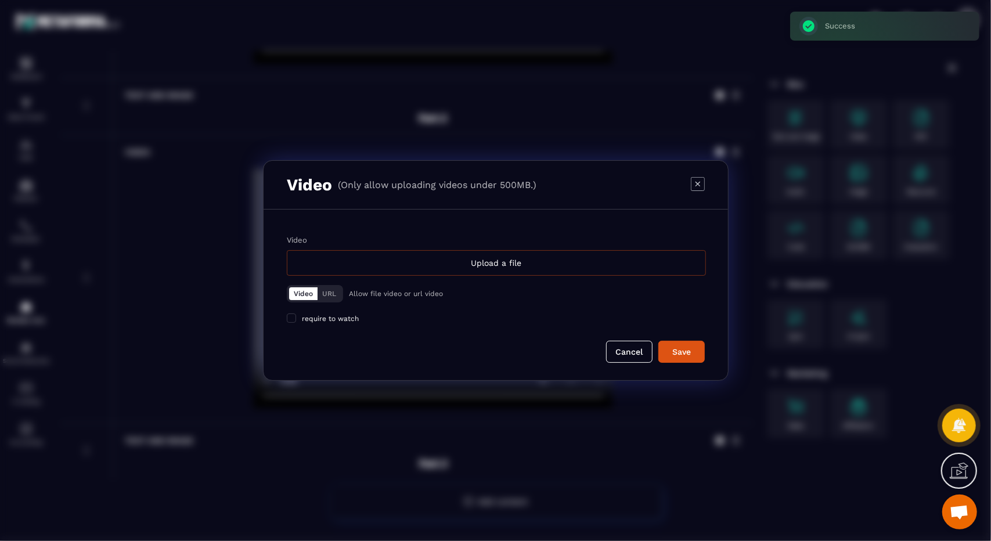
click at [509, 257] on div "Upload a file" at bounding box center [496, 263] width 419 height 26
click at [0, 0] on input "Video Upload a file" at bounding box center [0, 0] width 0 height 0
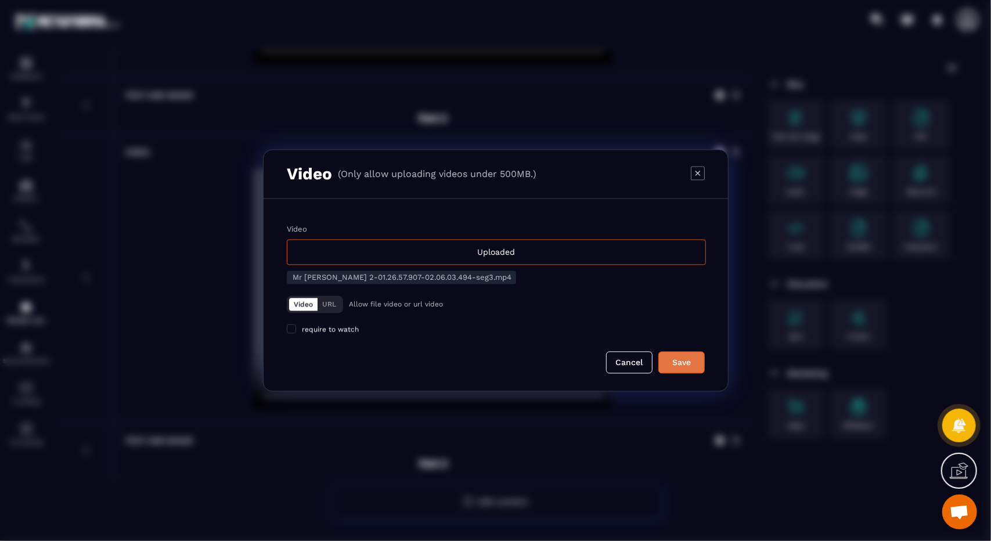
click at [694, 360] on div "Save" at bounding box center [681, 363] width 31 height 12
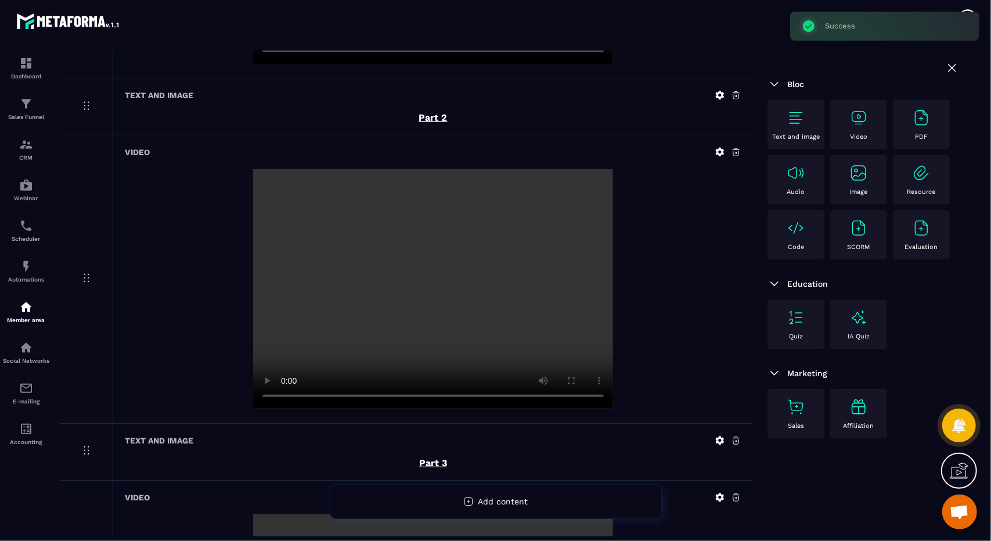
scroll to position [689, 0]
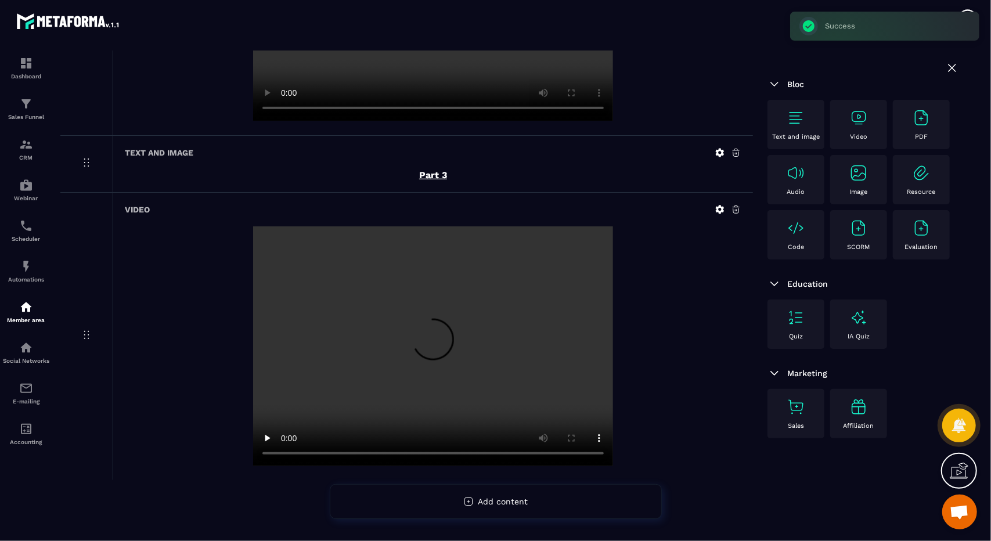
click at [815, 101] on div "Text and image" at bounding box center [796, 124] width 57 height 49
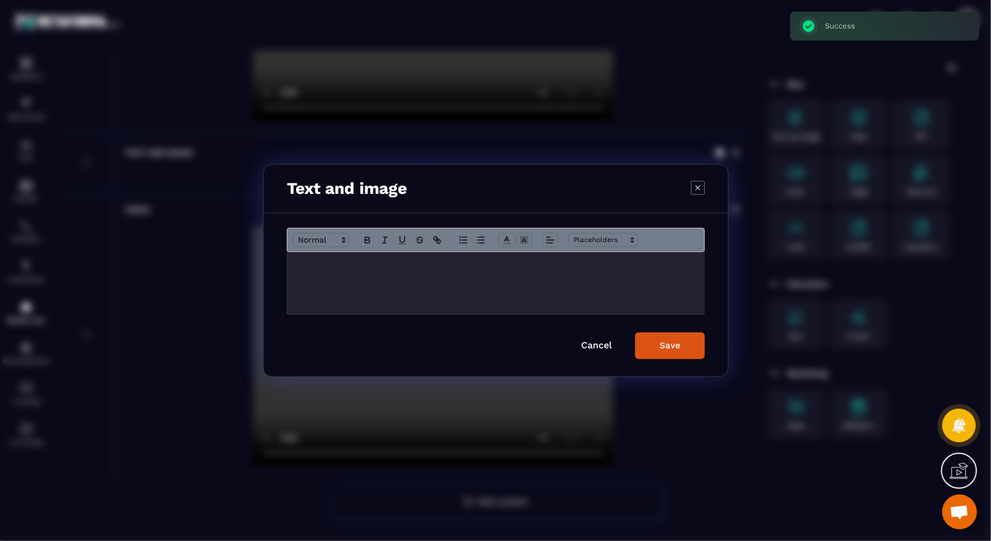
click at [609, 275] on div "Modal window" at bounding box center [496, 284] width 417 height 62
click at [609, 275] on div "******" at bounding box center [496, 284] width 417 height 62
click at [404, 245] on icon "Modal window" at bounding box center [402, 240] width 10 height 10
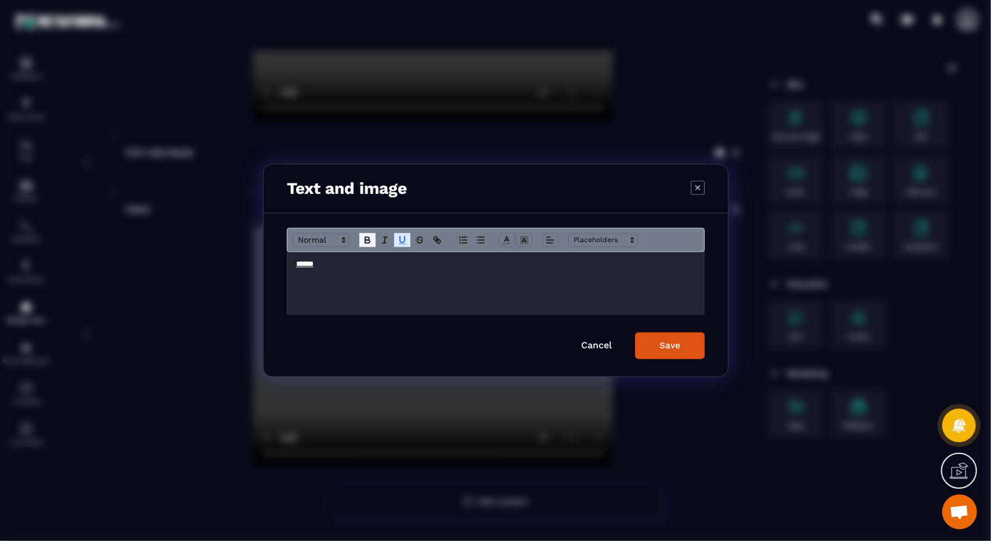
click at [374, 237] on button "Modal window" at bounding box center [368, 240] width 16 height 14
click at [653, 348] on button "Save" at bounding box center [670, 346] width 70 height 27
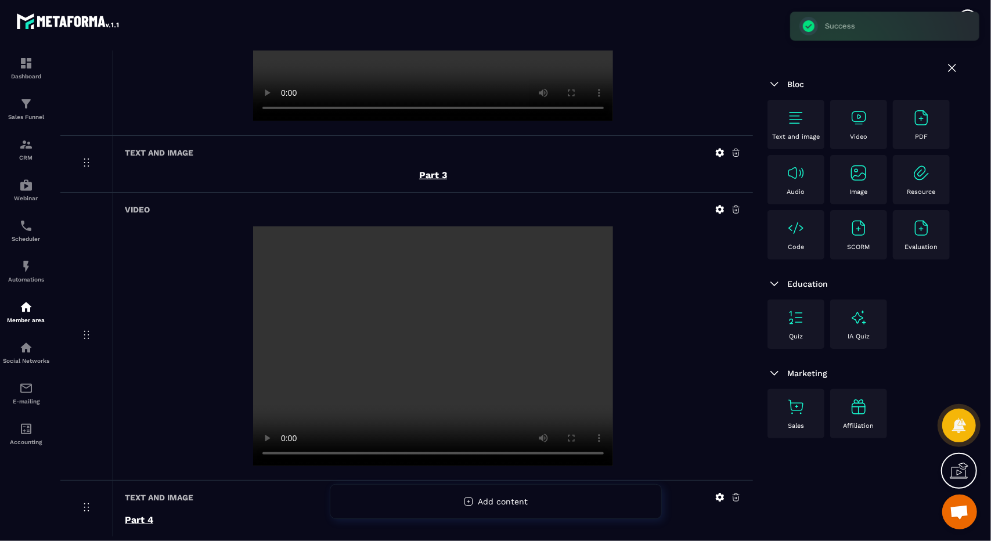
scroll to position [745, 0]
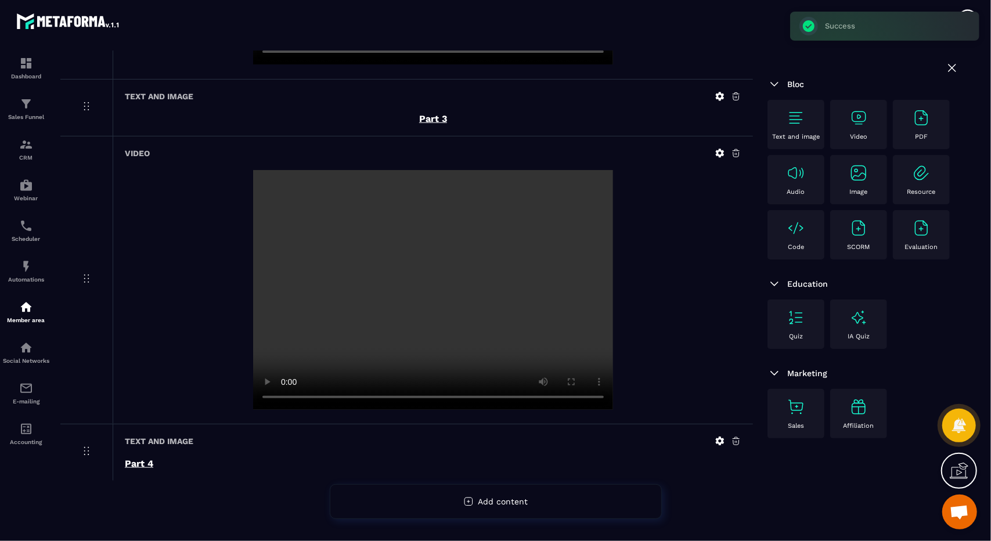
click at [717, 439] on icon at bounding box center [720, 441] width 10 height 10
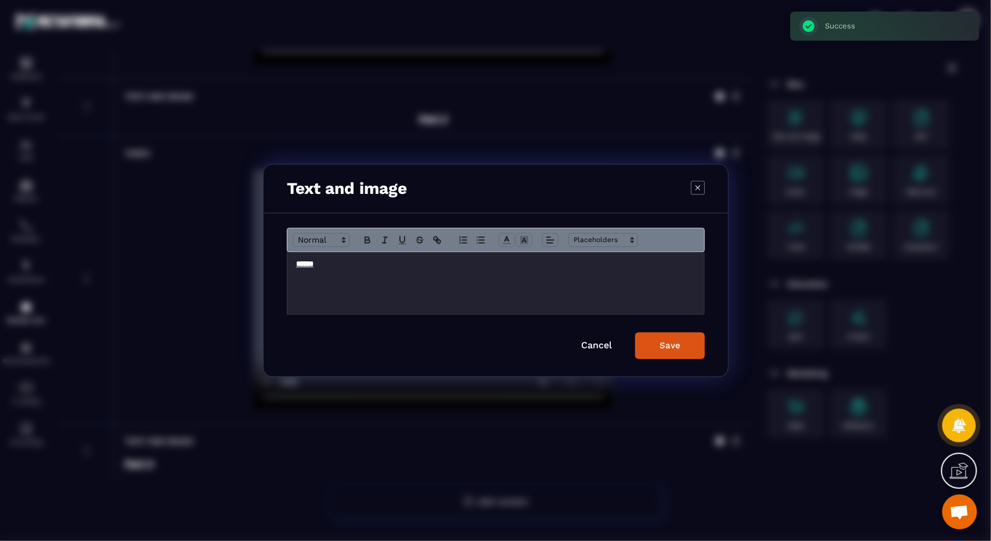
click at [314, 263] on u "******" at bounding box center [304, 265] width 17 height 8
click at [552, 240] on line "Modal window" at bounding box center [550, 240] width 7 height 0
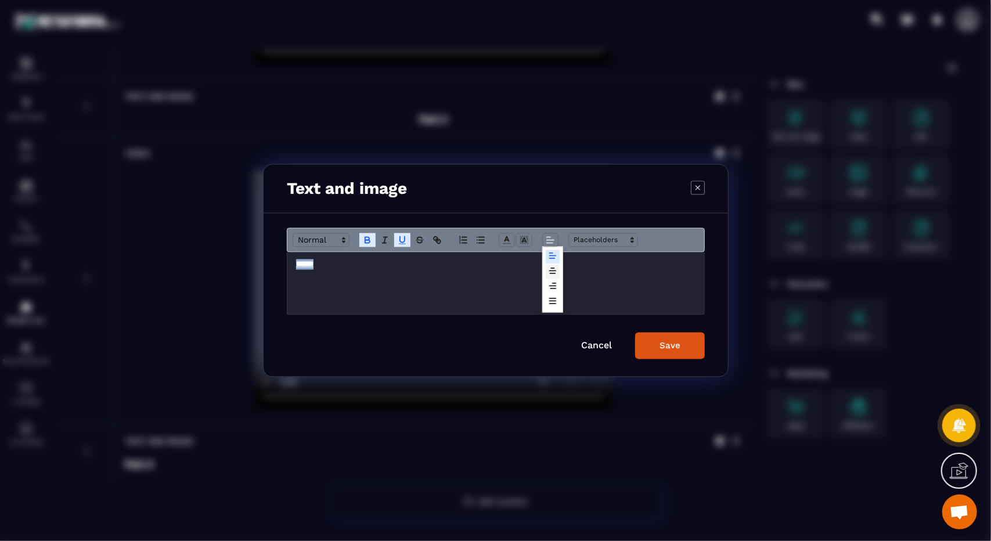
click at [557, 275] on span "Modal window" at bounding box center [553, 272] width 14 height 14
click at [652, 324] on form "****** Cancel Save" at bounding box center [496, 293] width 418 height 131
click at [660, 337] on button "Save" at bounding box center [670, 346] width 70 height 27
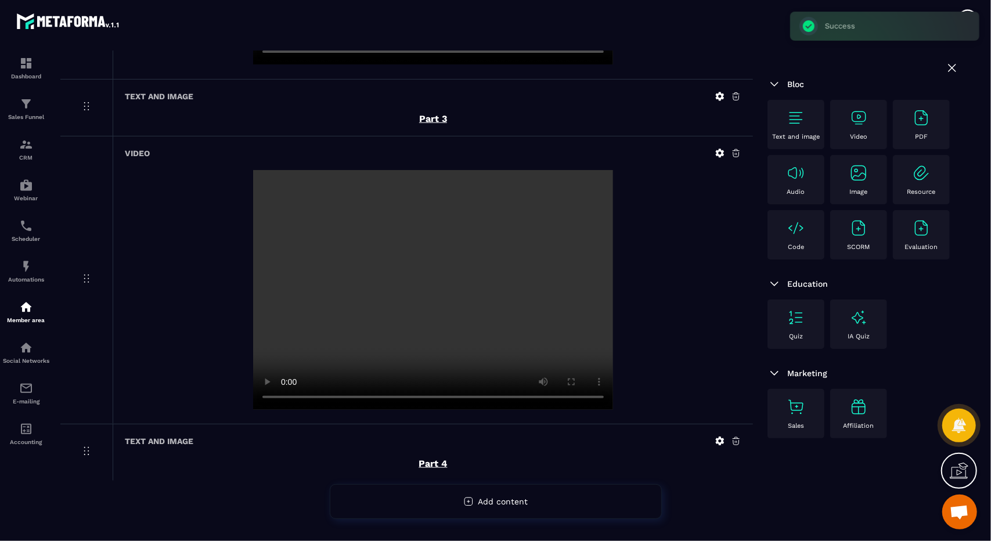
click at [866, 124] on img at bounding box center [859, 118] width 19 height 19
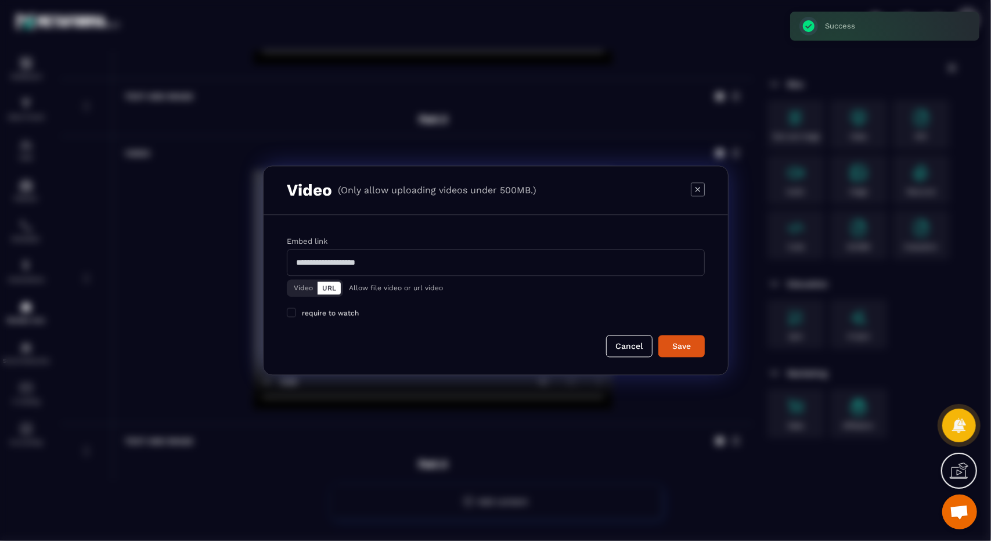
click at [309, 285] on button "Video" at bounding box center [303, 288] width 28 height 13
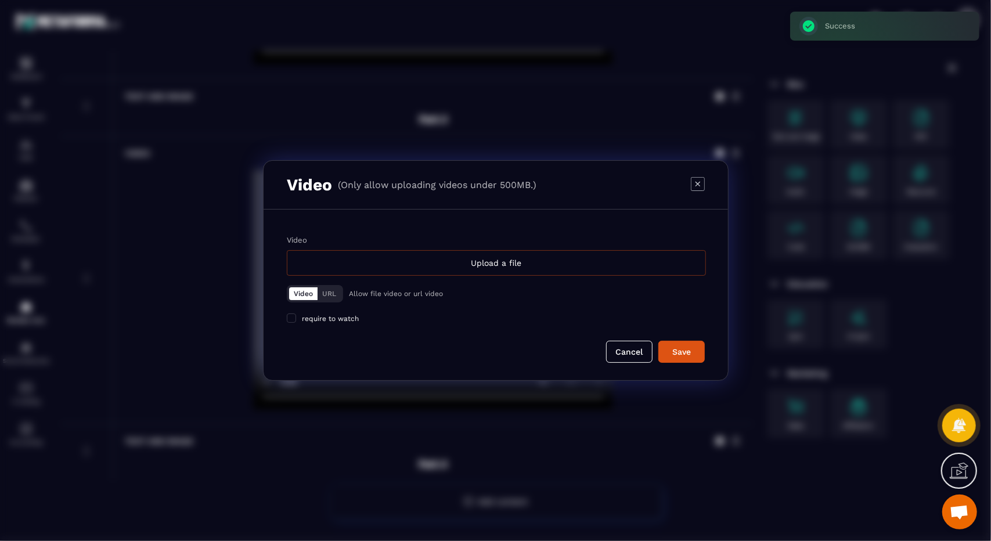
click at [480, 268] on div "Upload a file" at bounding box center [496, 263] width 419 height 26
click at [0, 0] on input "Video Upload a file" at bounding box center [0, 0] width 0 height 0
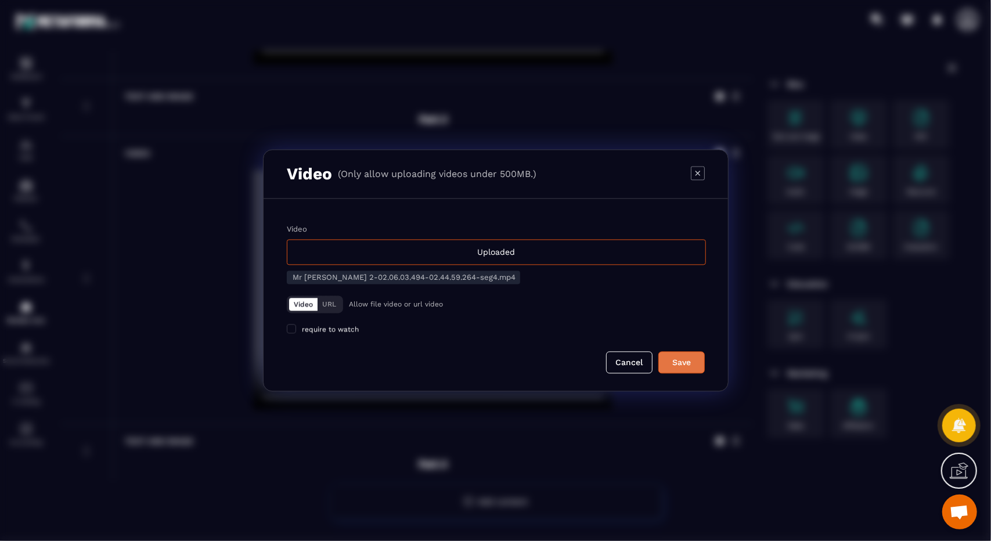
click at [669, 363] on div "Save" at bounding box center [681, 363] width 31 height 12
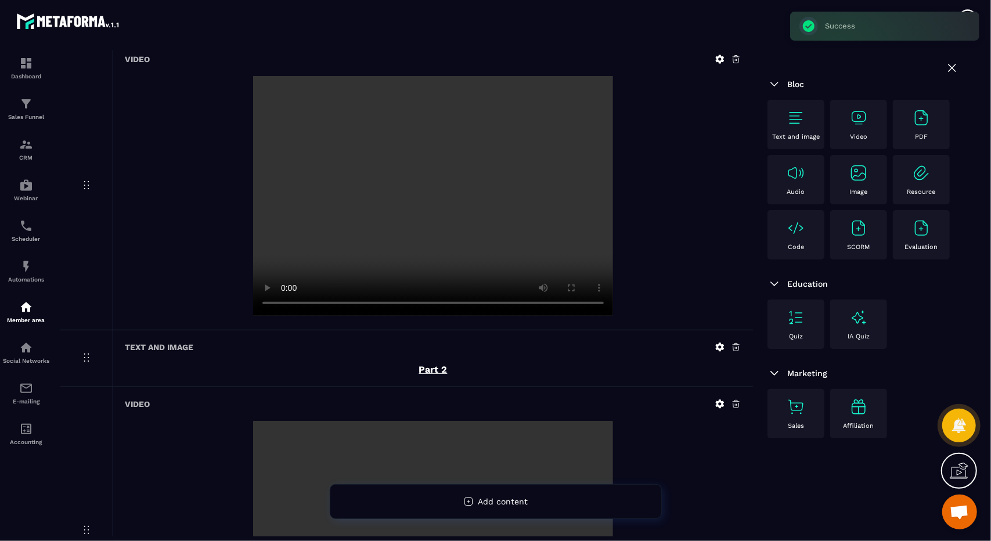
scroll to position [0, 0]
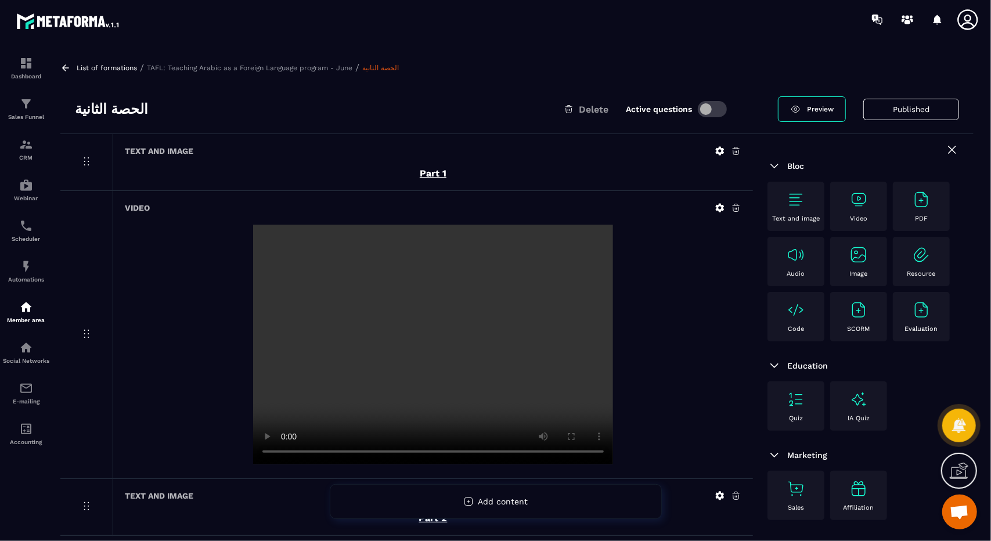
click at [61, 65] on icon at bounding box center [65, 68] width 10 height 10
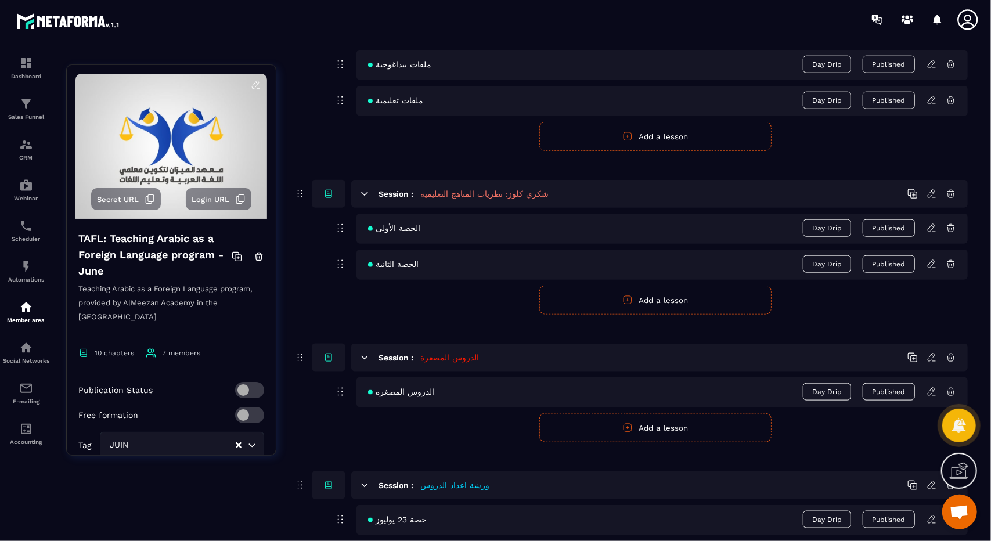
scroll to position [863, 0]
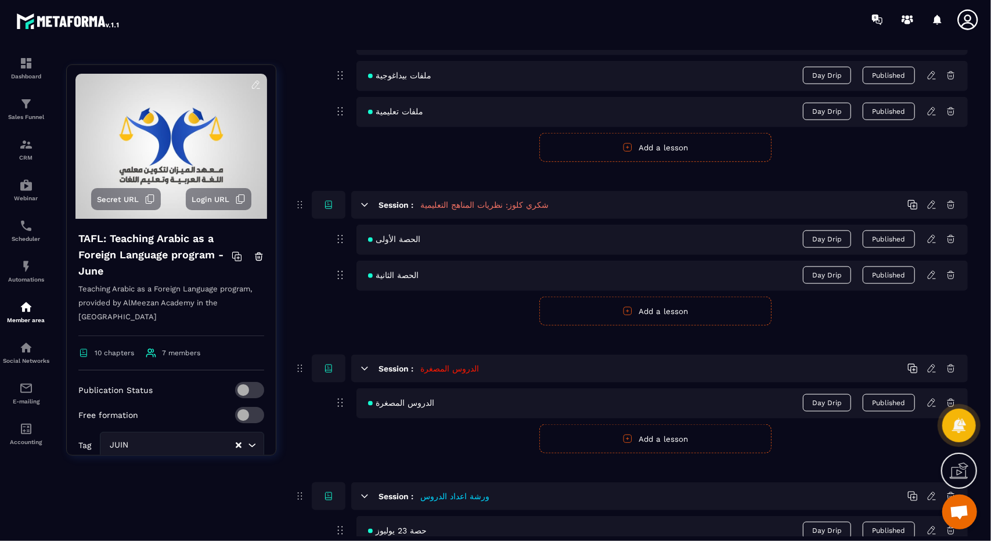
click at [935, 234] on icon at bounding box center [932, 239] width 10 height 10
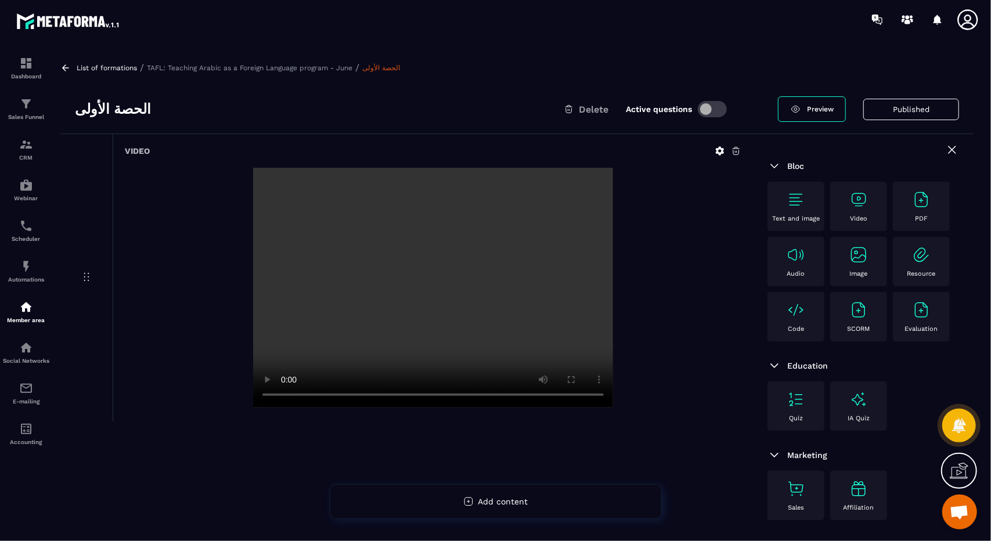
click at [63, 69] on icon at bounding box center [65, 68] width 10 height 10
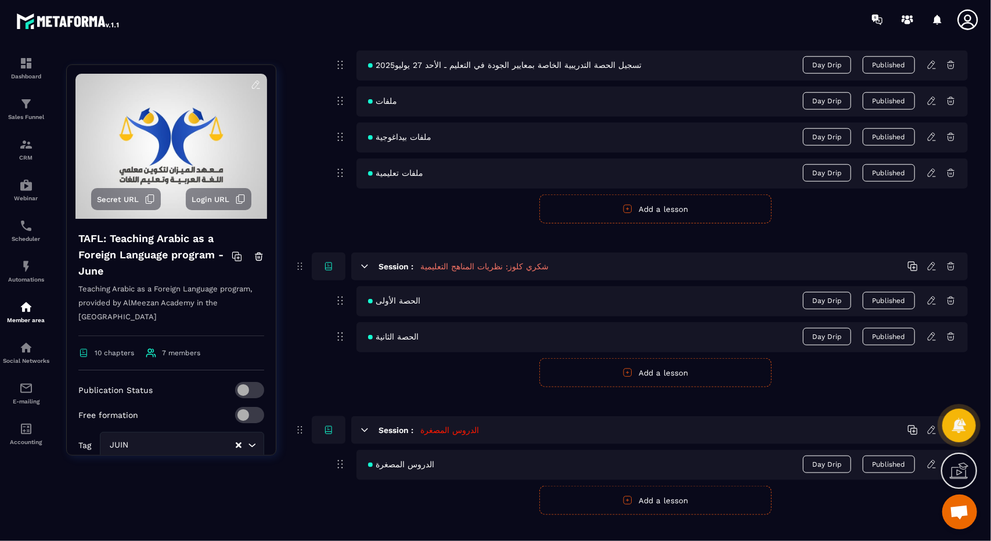
scroll to position [802, 0]
click at [930, 331] on icon at bounding box center [932, 336] width 10 height 10
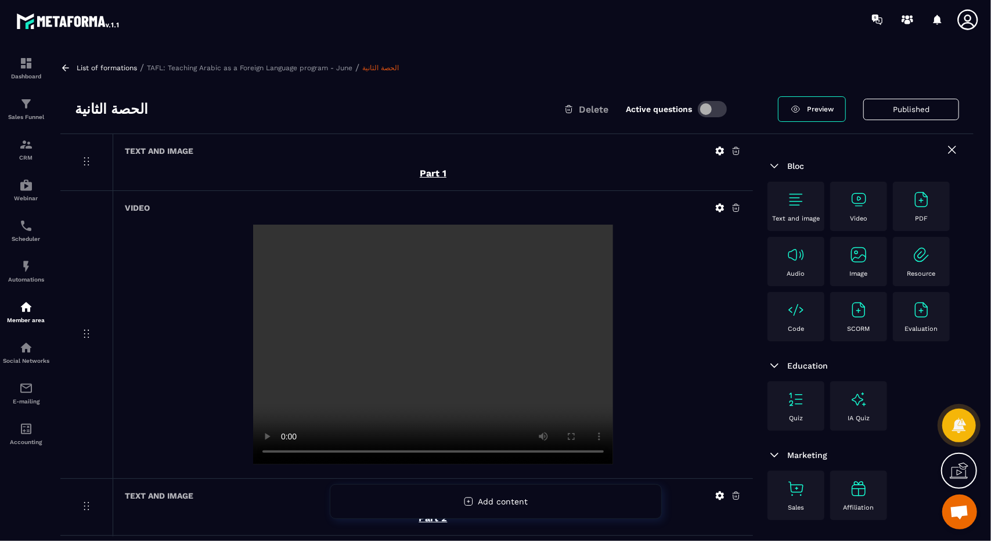
click at [64, 64] on icon at bounding box center [65, 68] width 10 height 10
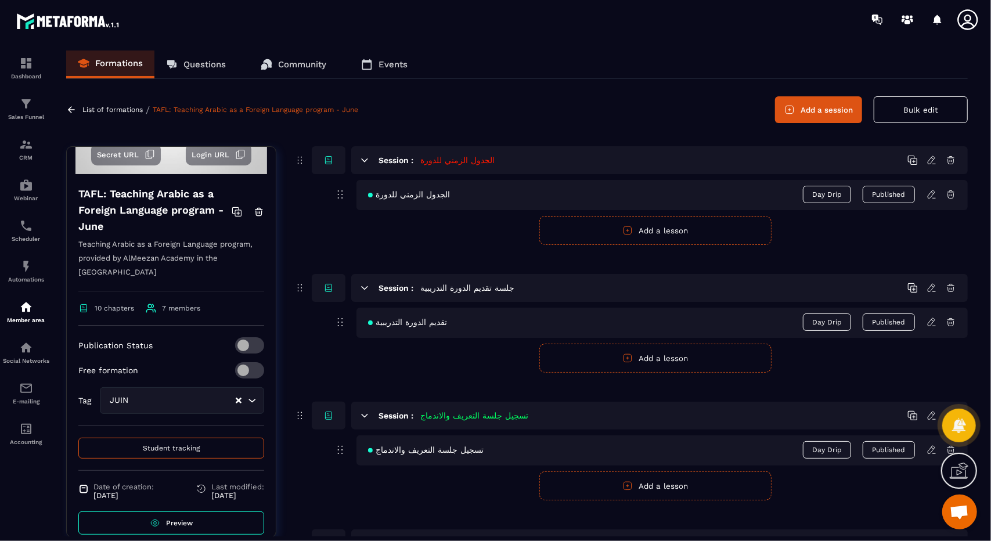
click at [802, 109] on button "Add a session" at bounding box center [818, 109] width 87 height 27
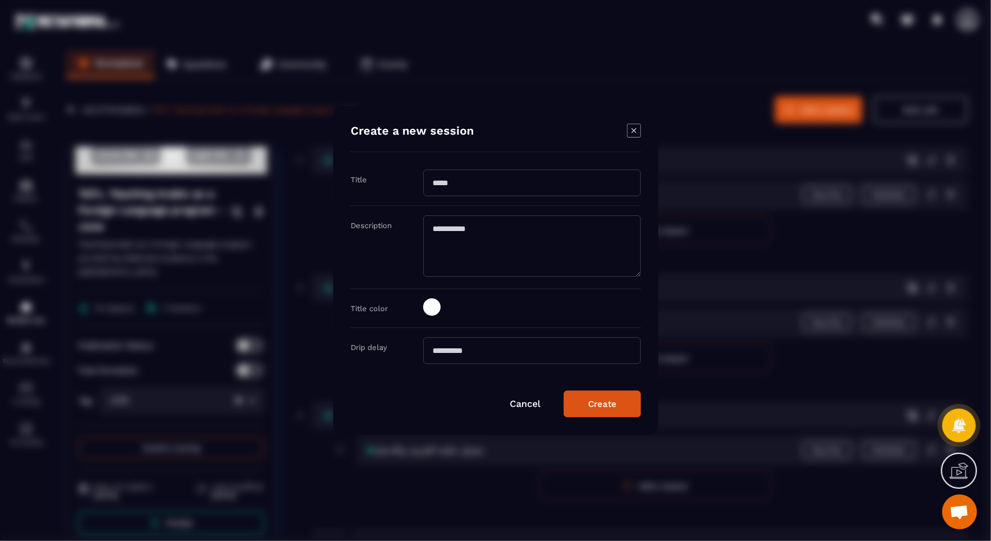
click at [478, 186] on input "Modal window" at bounding box center [532, 183] width 218 height 27
paste input "**********"
click at [501, 189] on input "**********" at bounding box center [532, 183] width 218 height 27
drag, startPoint x: 498, startPoint y: 188, endPoint x: 820, endPoint y: 84, distance: 338.5
click at [820, 84] on section "**********" at bounding box center [495, 270] width 991 height 541
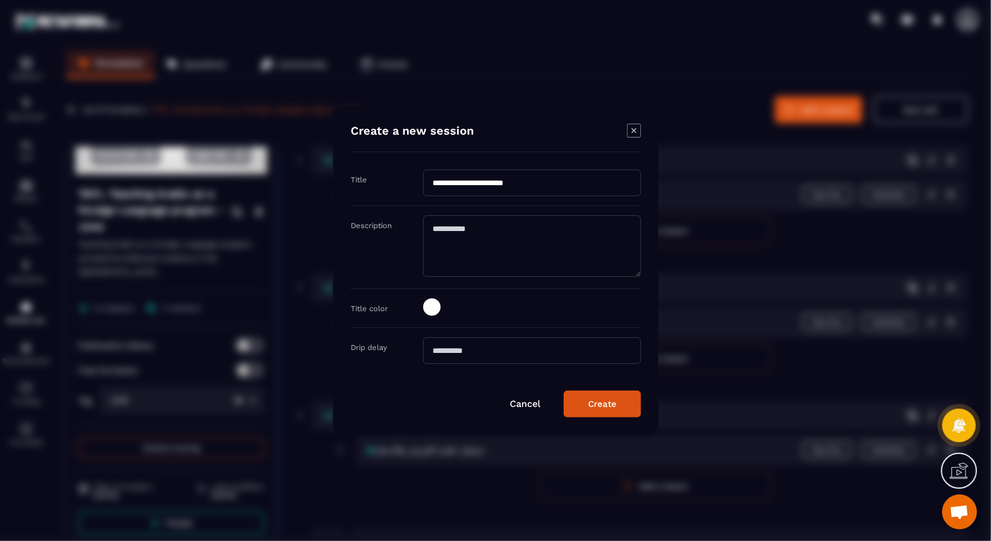
type input "**********"
click at [429, 302] on span "Modal window" at bounding box center [431, 307] width 17 height 17
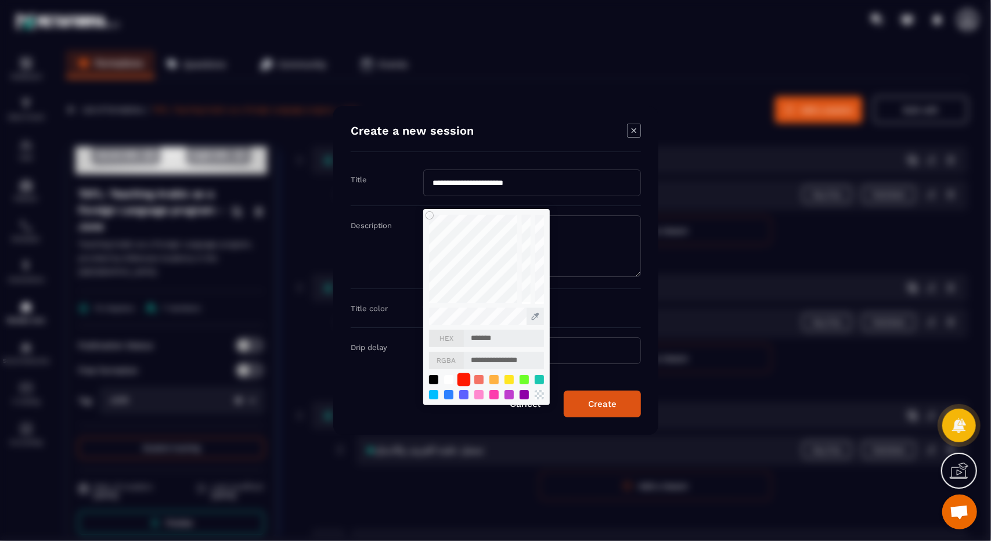
click at [468, 376] on div "Modal window" at bounding box center [463, 379] width 13 height 13
type input "*******"
type input "**********"
click at [602, 411] on button "Create" at bounding box center [602, 404] width 77 height 27
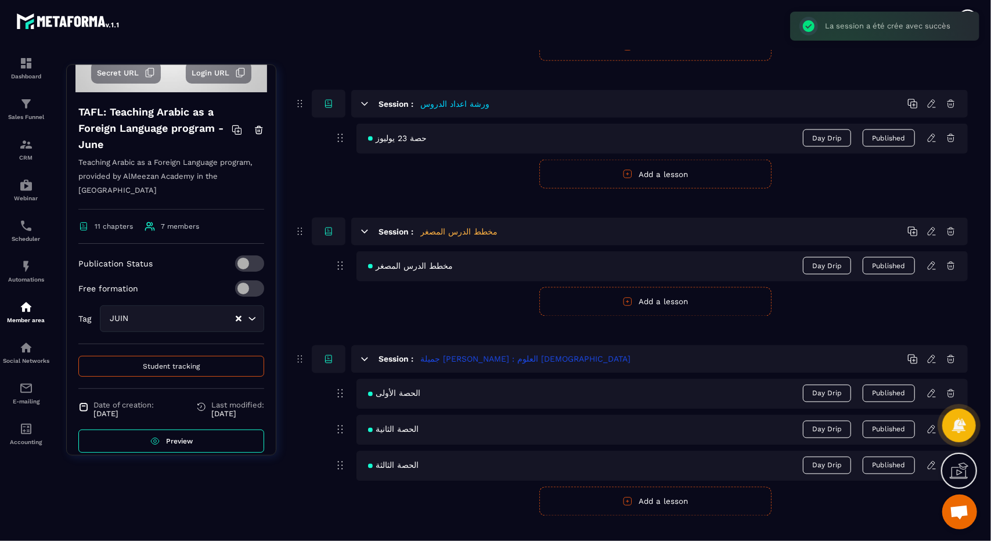
scroll to position [1552, 0]
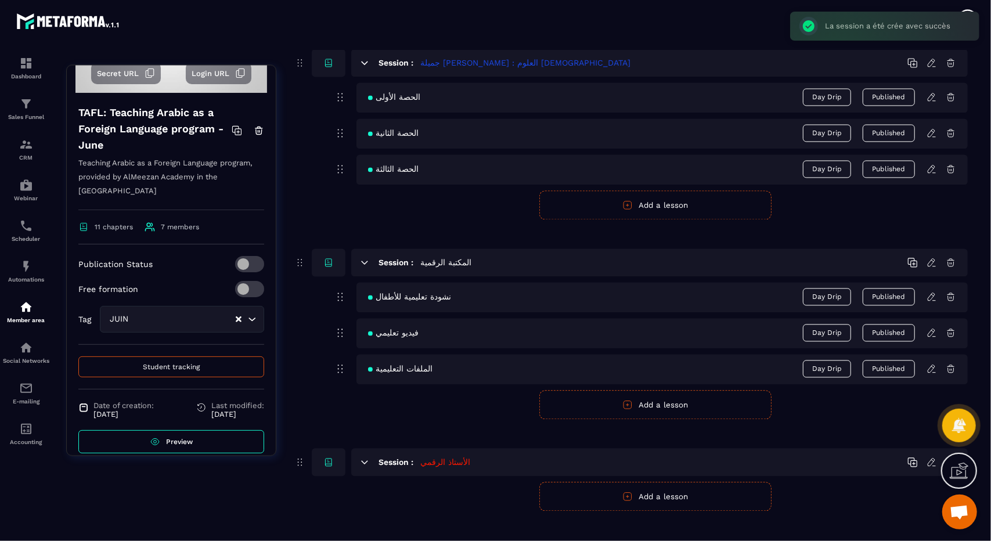
click at [936, 466] on icon at bounding box center [934, 466] width 3 height 0
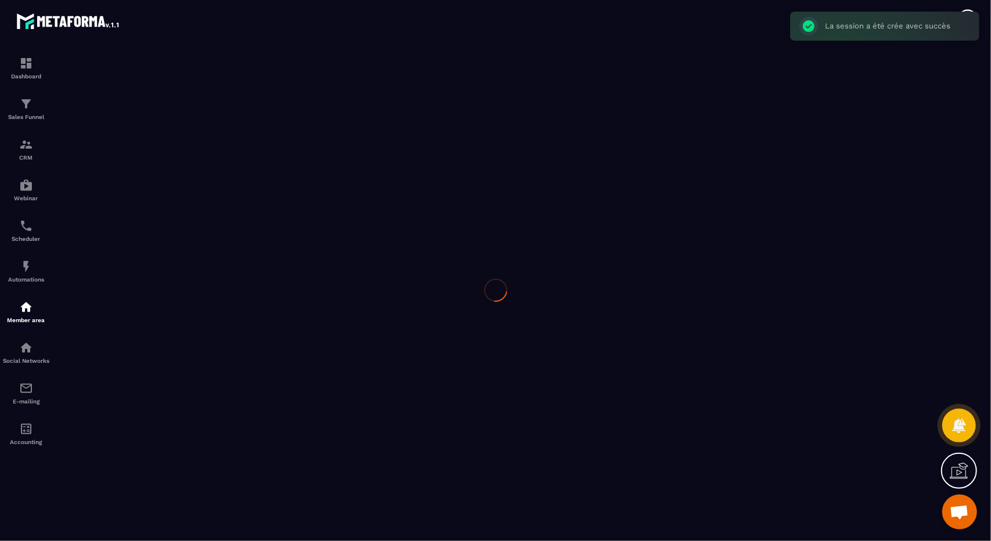
click at [775, 491] on div at bounding box center [495, 290] width 991 height 502
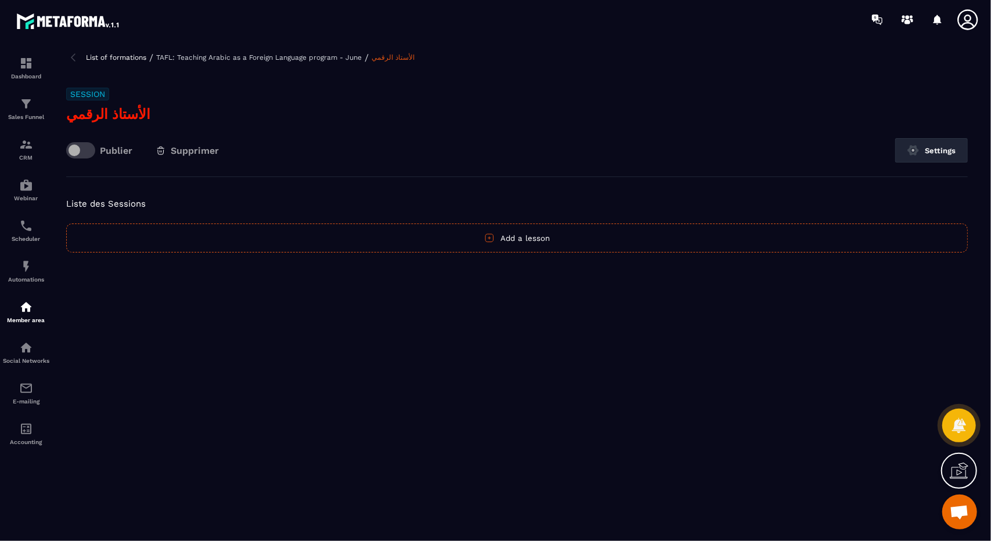
click at [77, 62] on img at bounding box center [73, 58] width 14 height 14
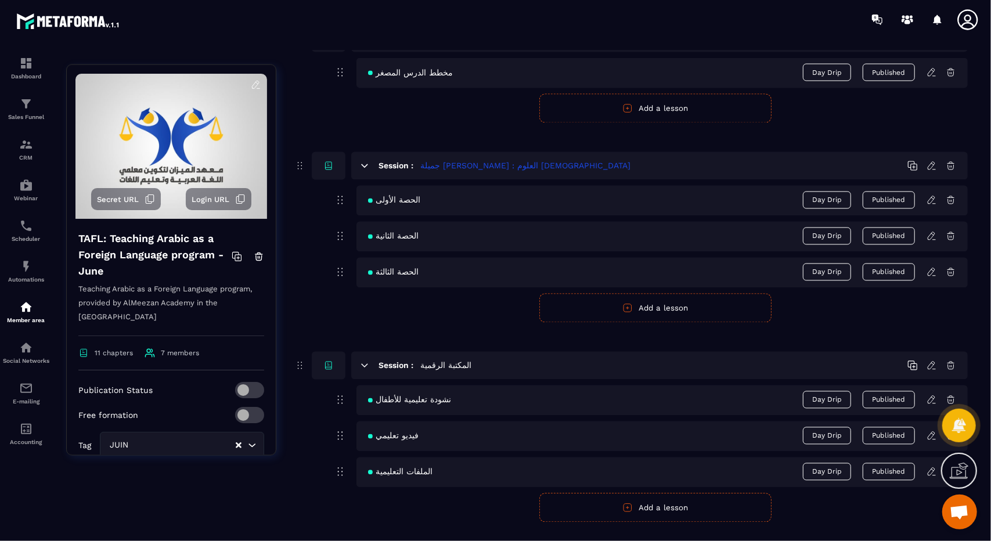
scroll to position [1552, 0]
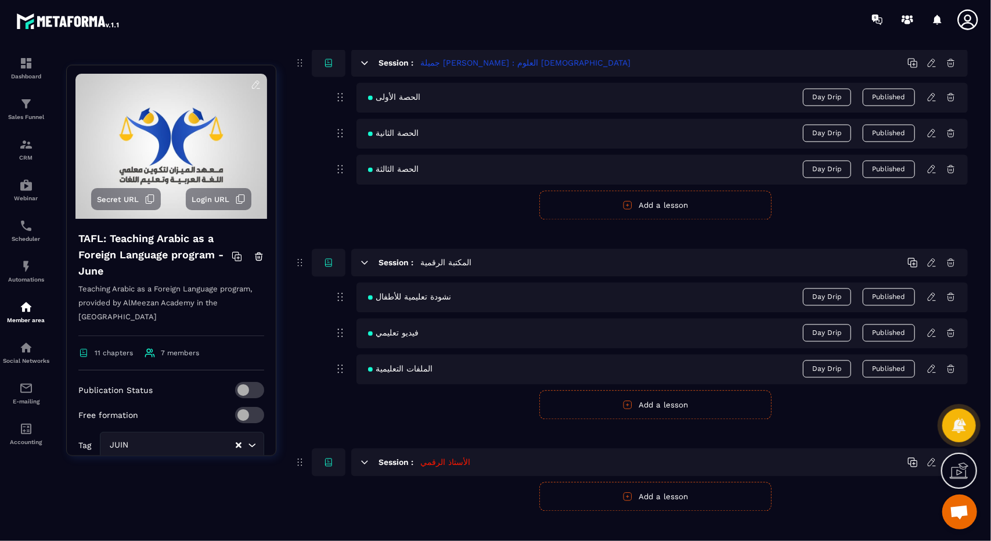
click at [651, 482] on button "Add a lesson" at bounding box center [656, 496] width 232 height 29
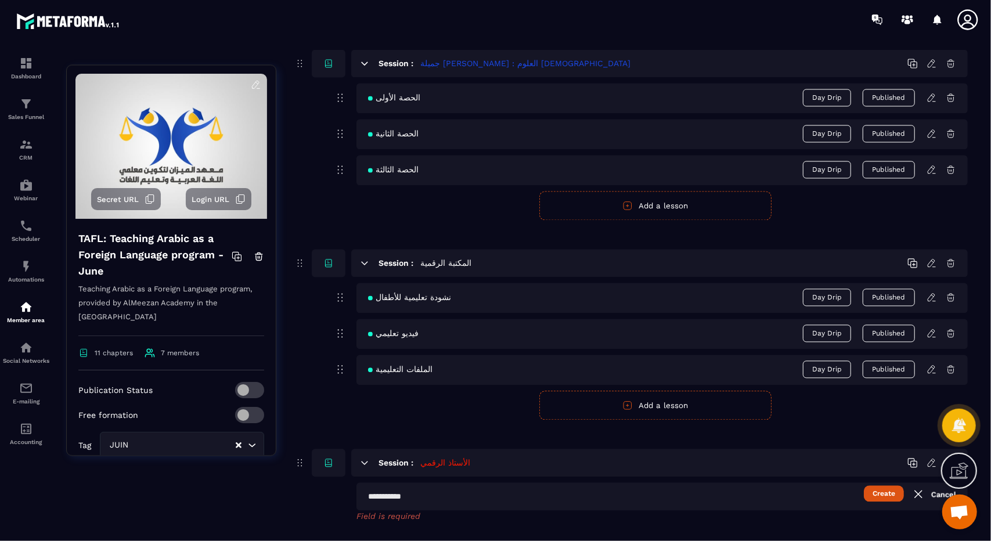
paste input "**********"
type input "**********"
click at [889, 486] on button "Create" at bounding box center [884, 494] width 40 height 16
click at [889, 489] on button "Publish" at bounding box center [889, 497] width 52 height 16
click at [933, 493] on icon at bounding box center [931, 497] width 7 height 8
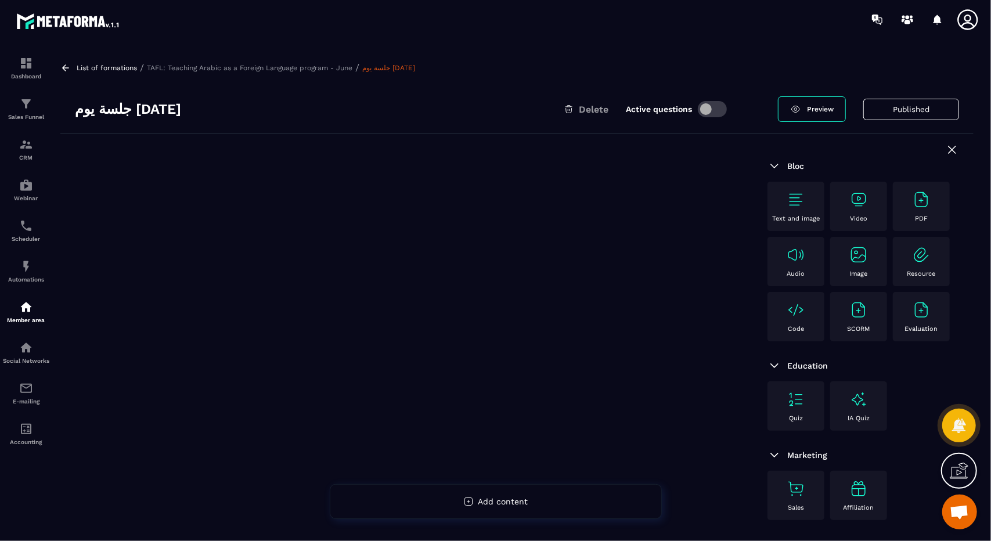
click at [809, 225] on div "Text and image" at bounding box center [796, 206] width 57 height 49
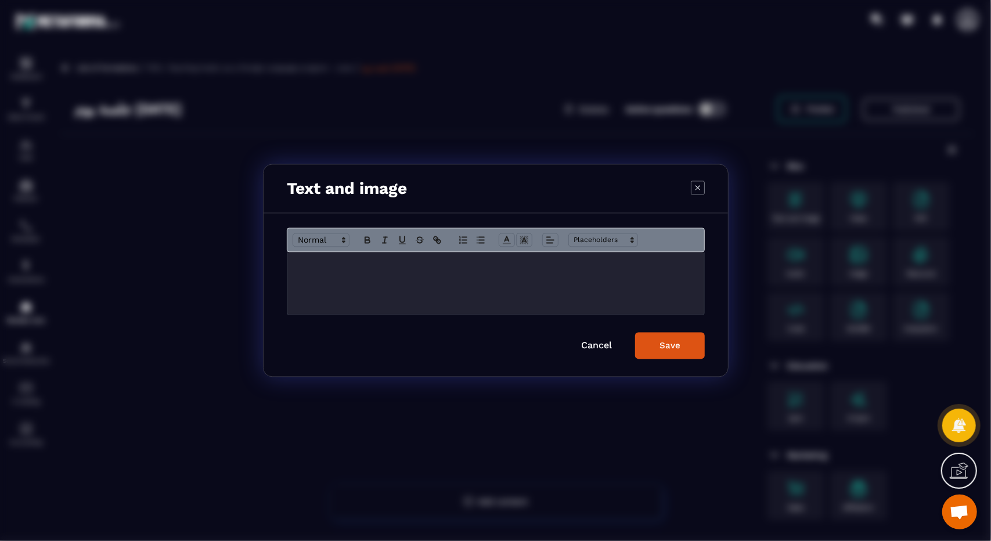
click at [631, 257] on div "Modal window" at bounding box center [496, 284] width 417 height 62
click at [631, 257] on div "******" at bounding box center [496, 284] width 417 height 62
click at [549, 238] on icon "Modal window" at bounding box center [550, 240] width 10 height 10
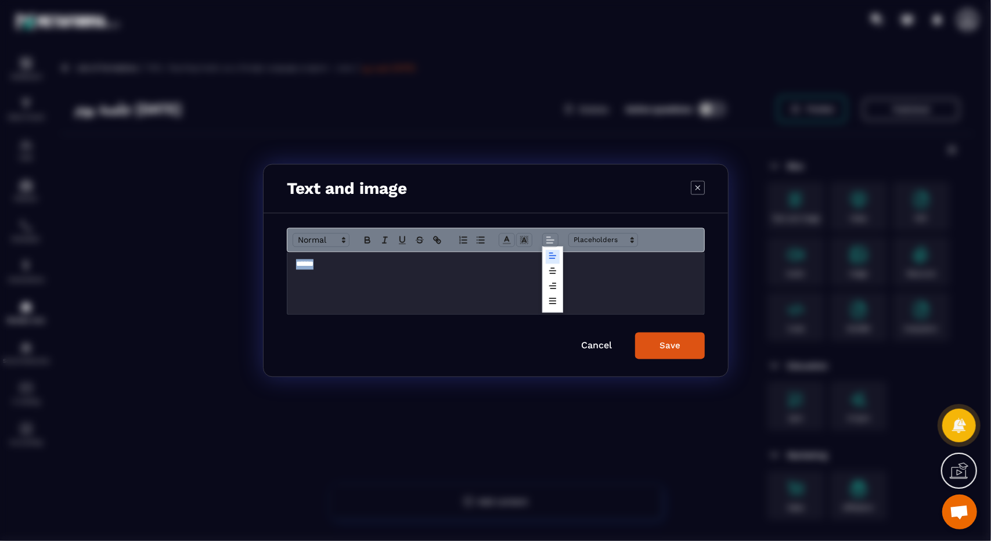
click at [551, 265] on span "Modal window" at bounding box center [553, 272] width 14 height 14
click at [422, 245] on icon "Modal window" at bounding box center [420, 240] width 10 height 10
click at [418, 244] on icon "Modal window" at bounding box center [420, 240] width 10 height 10
click at [392, 241] on button "Modal window" at bounding box center [385, 240] width 16 height 14
click at [398, 241] on icon "Modal window" at bounding box center [402, 240] width 10 height 10
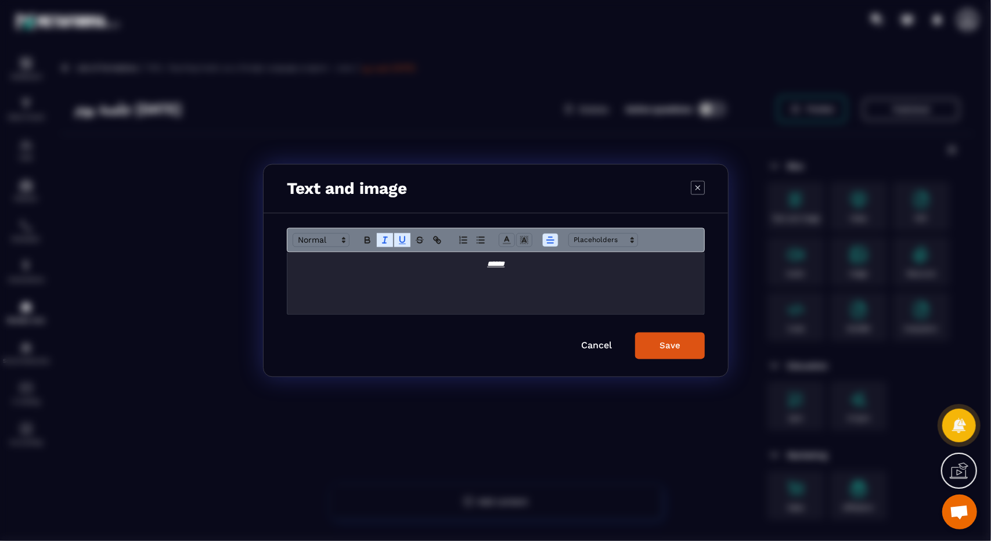
click at [390, 240] on button "Modal window" at bounding box center [385, 240] width 16 height 14
click at [361, 240] on button "Modal window" at bounding box center [368, 240] width 16 height 14
click at [652, 345] on button "Save" at bounding box center [670, 346] width 70 height 27
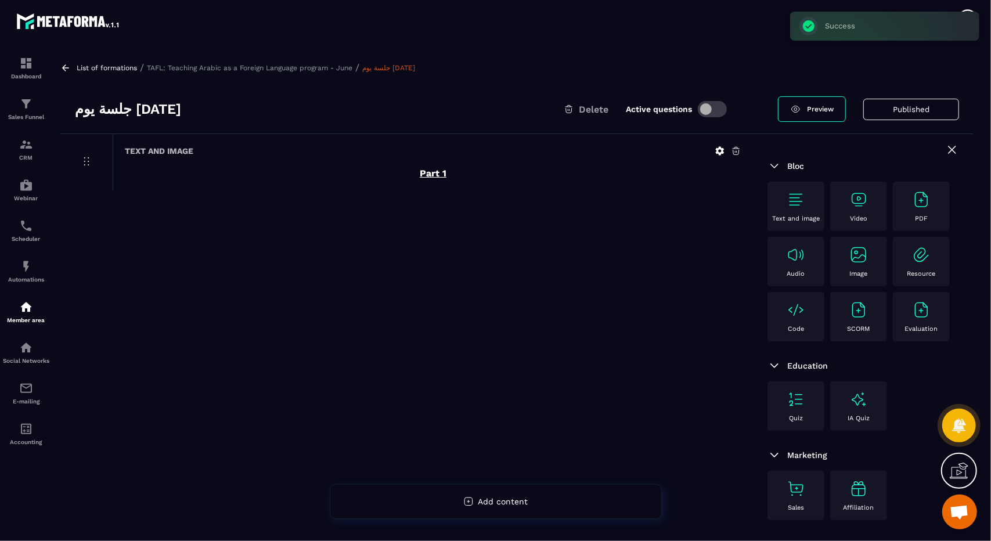
click at [839, 207] on div "Video" at bounding box center [858, 207] width 45 height 32
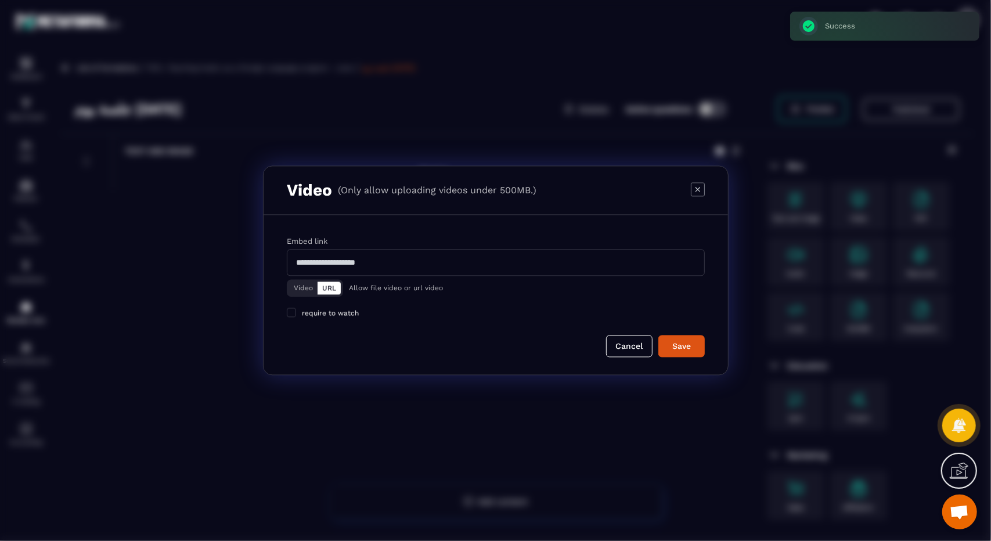
click at [322, 292] on button "URL" at bounding box center [329, 288] width 23 height 13
click at [317, 290] on button "Video" at bounding box center [303, 288] width 28 height 13
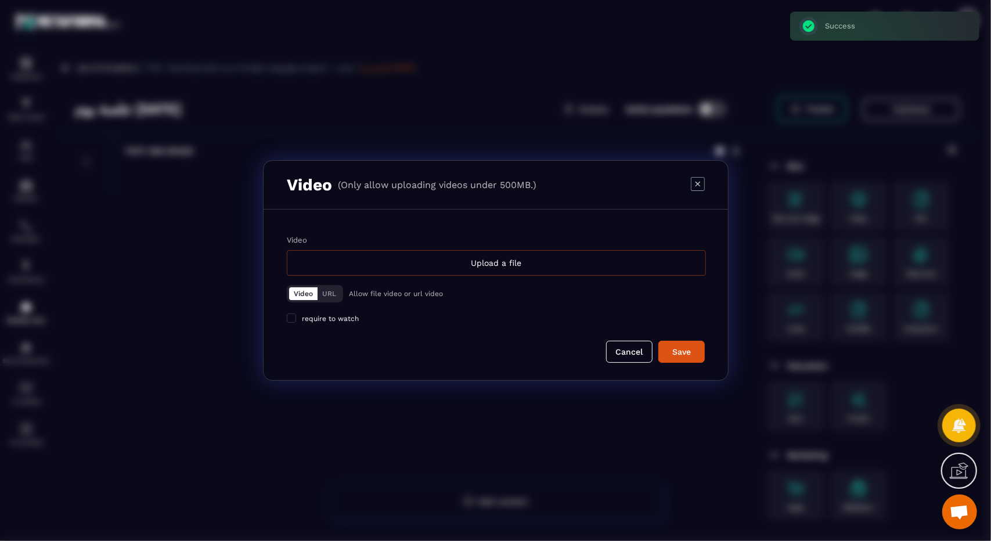
click at [458, 261] on div "Upload a file" at bounding box center [496, 263] width 419 height 26
click at [0, 0] on input "Video Upload a file" at bounding box center [0, 0] width 0 height 0
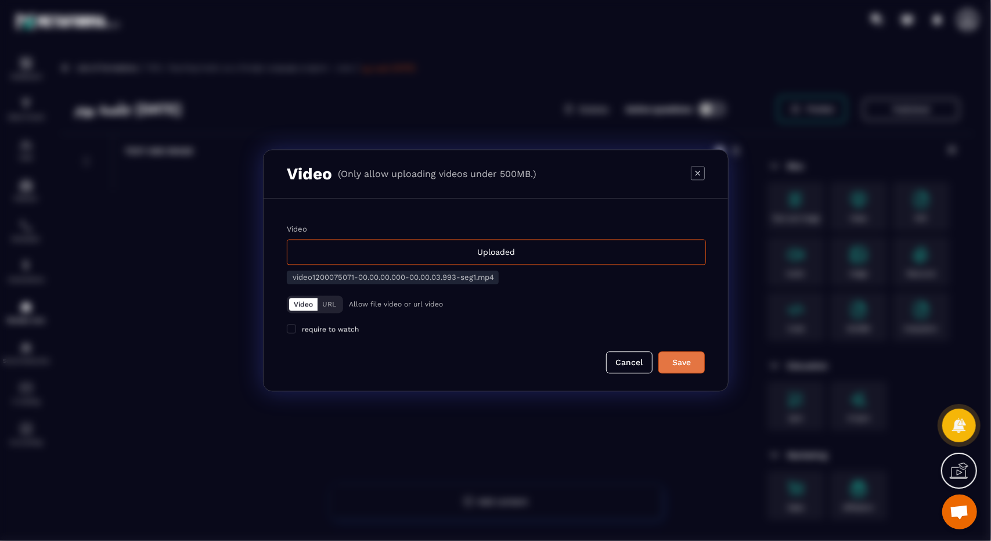
click at [669, 370] on button "Save" at bounding box center [682, 363] width 46 height 22
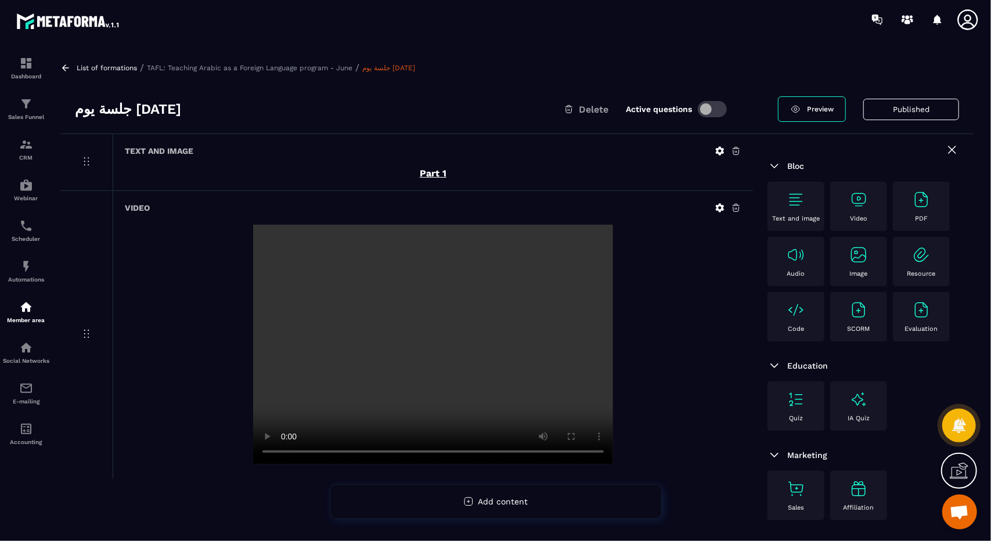
click at [796, 207] on img at bounding box center [796, 200] width 19 height 19
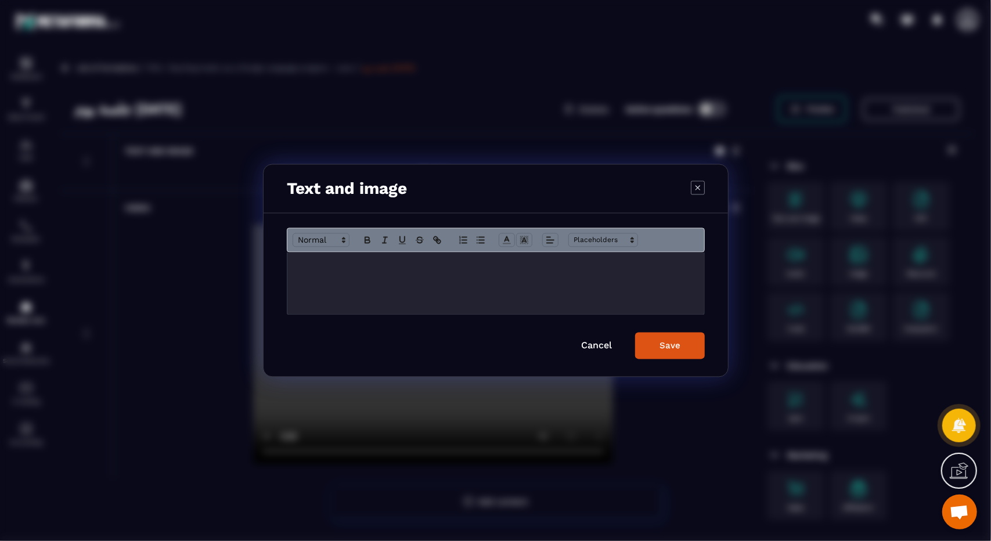
click at [652, 269] on p "Modal window" at bounding box center [496, 265] width 400 height 10
click at [652, 269] on p "******" at bounding box center [496, 265] width 400 height 10
click at [525, 268] on p "******" at bounding box center [496, 265] width 400 height 10
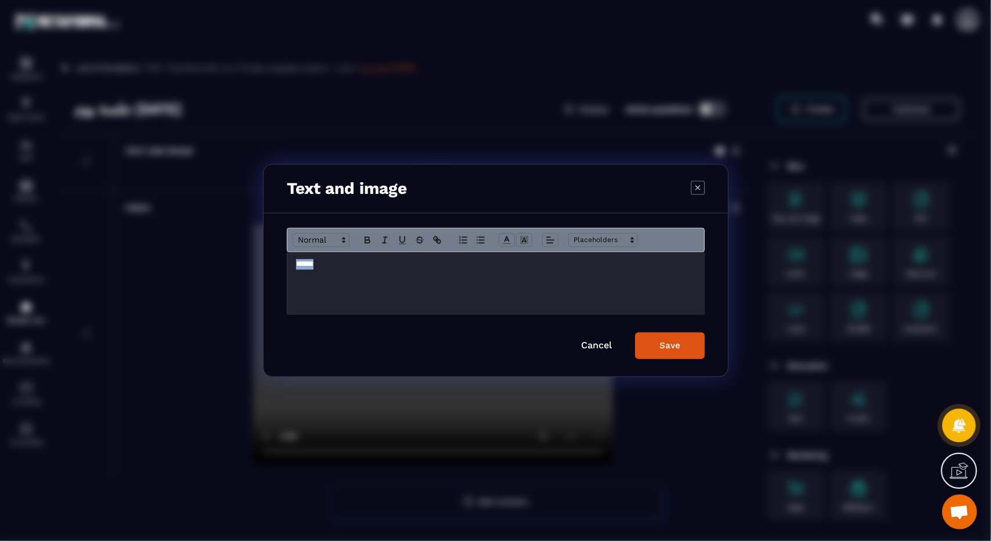
click at [525, 268] on p "******" at bounding box center [496, 265] width 400 height 10
click at [405, 240] on icon "Modal window" at bounding box center [402, 240] width 5 height 6
click at [360, 236] on button "Modal window" at bounding box center [368, 240] width 16 height 14
click at [549, 241] on icon "Modal window" at bounding box center [550, 240] width 10 height 10
click at [552, 267] on icon "Modal window" at bounding box center [552, 271] width 9 height 9
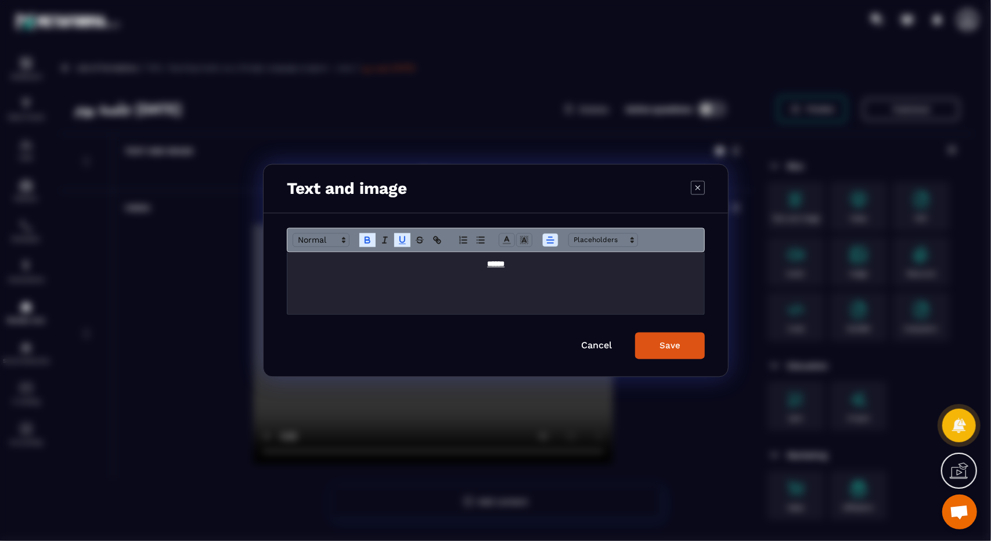
click at [674, 348] on div "Save" at bounding box center [670, 346] width 21 height 10
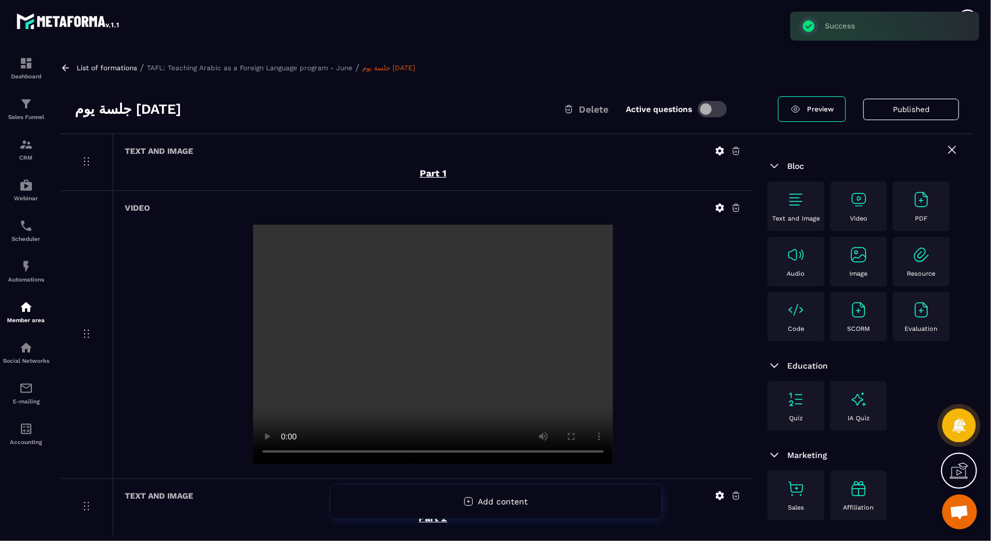
scroll to position [74, 0]
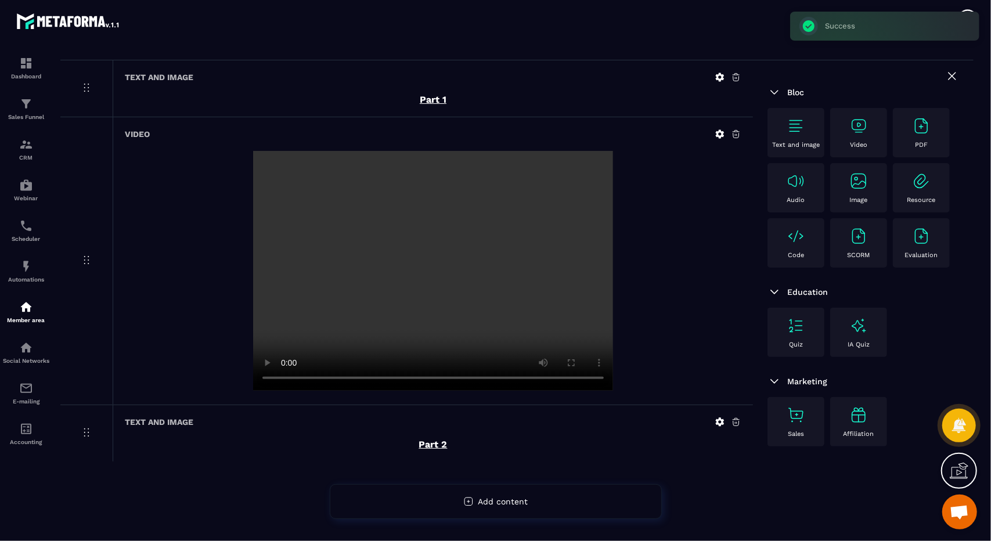
click at [867, 146] on p "Video" at bounding box center [858, 145] width 17 height 8
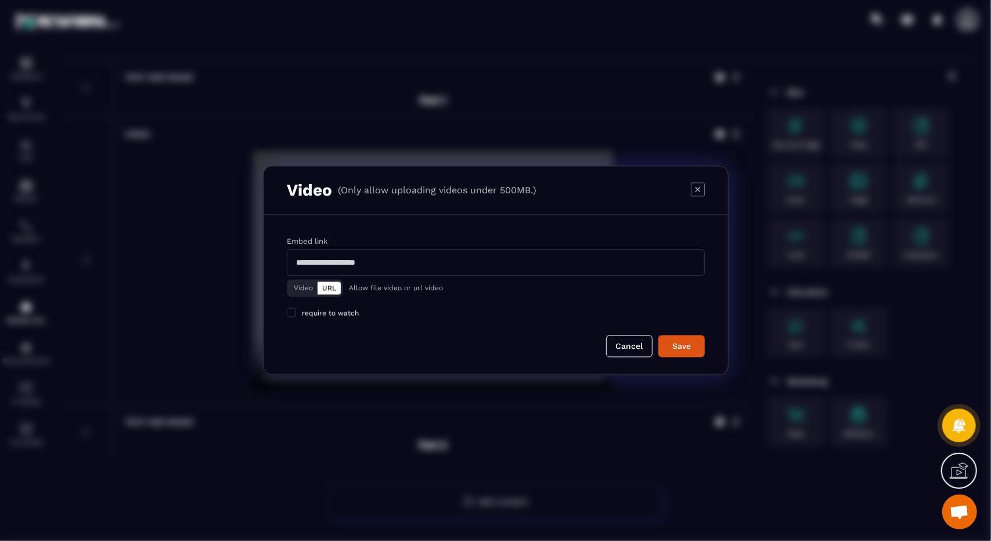
click at [296, 291] on button "Video" at bounding box center [303, 288] width 28 height 13
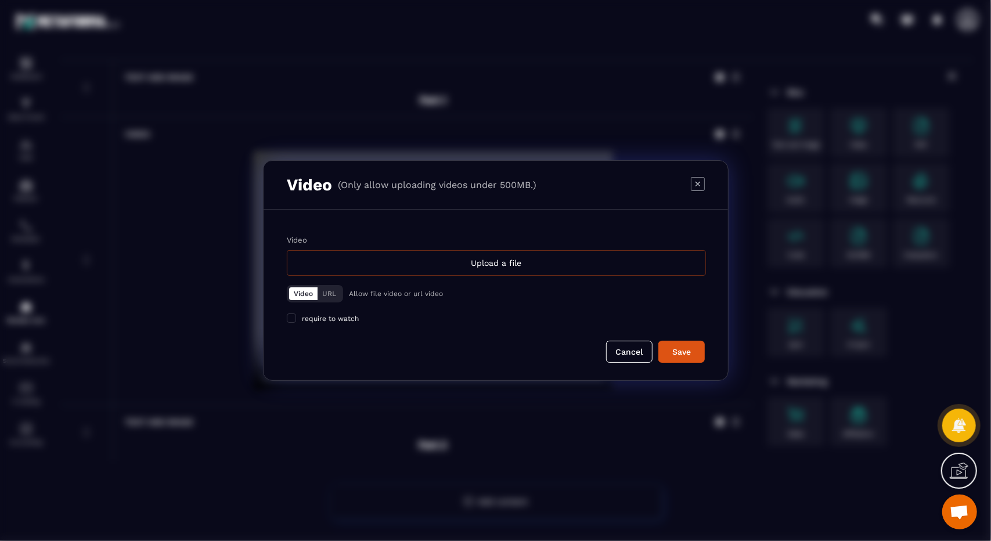
click at [419, 274] on div "Upload a file" at bounding box center [496, 263] width 419 height 26
click at [0, 0] on input "Video Upload a file" at bounding box center [0, 0] width 0 height 0
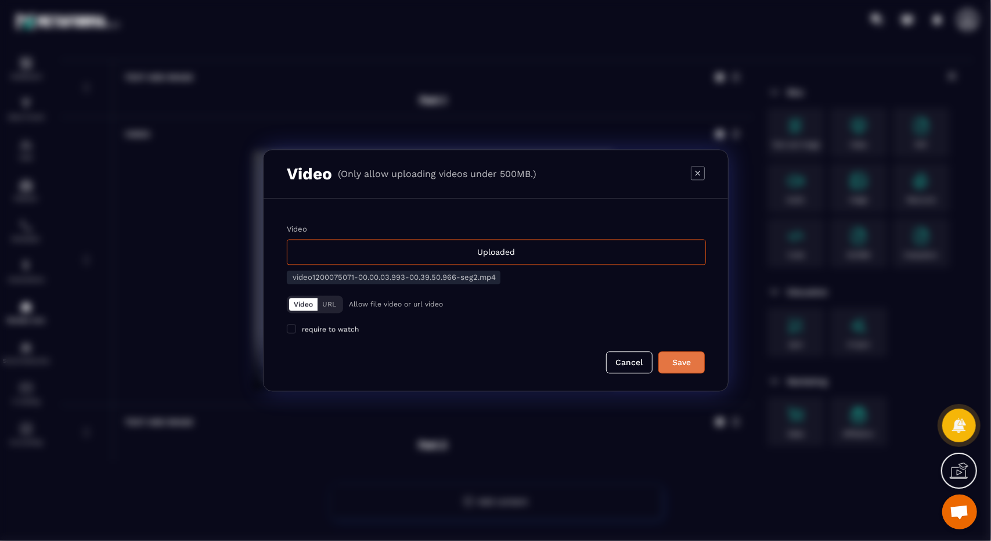
click at [702, 358] on button "Save" at bounding box center [682, 363] width 46 height 22
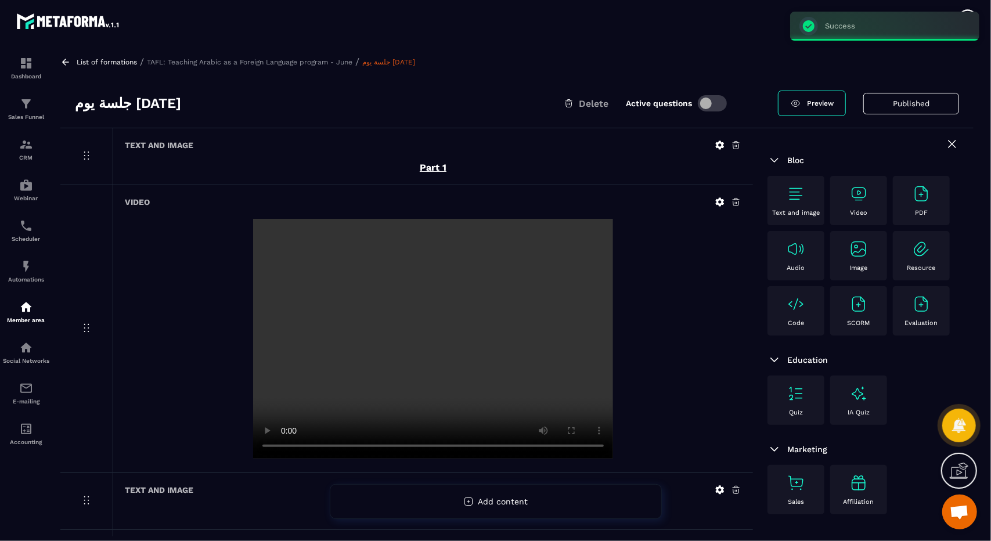
scroll to position [0, 0]
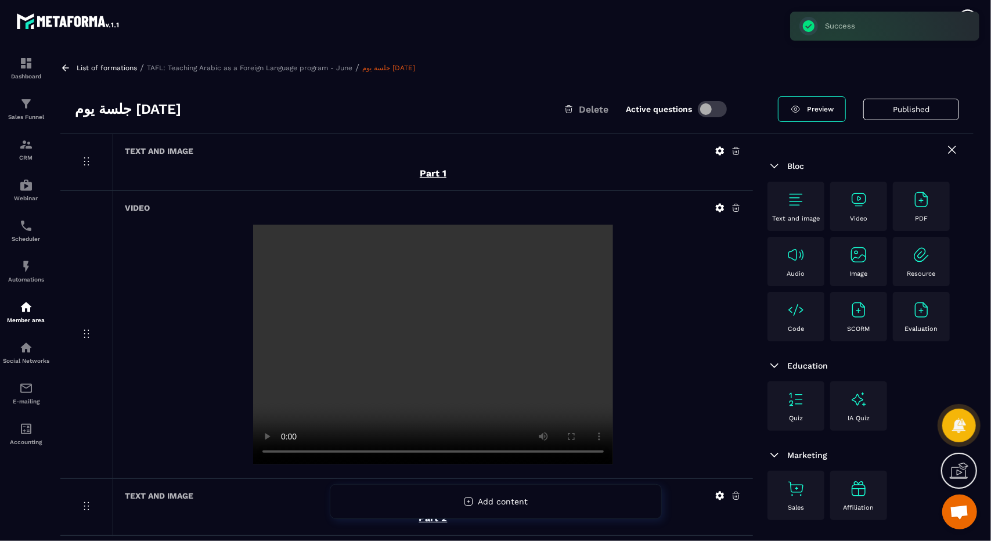
click at [796, 202] on img at bounding box center [796, 200] width 19 height 19
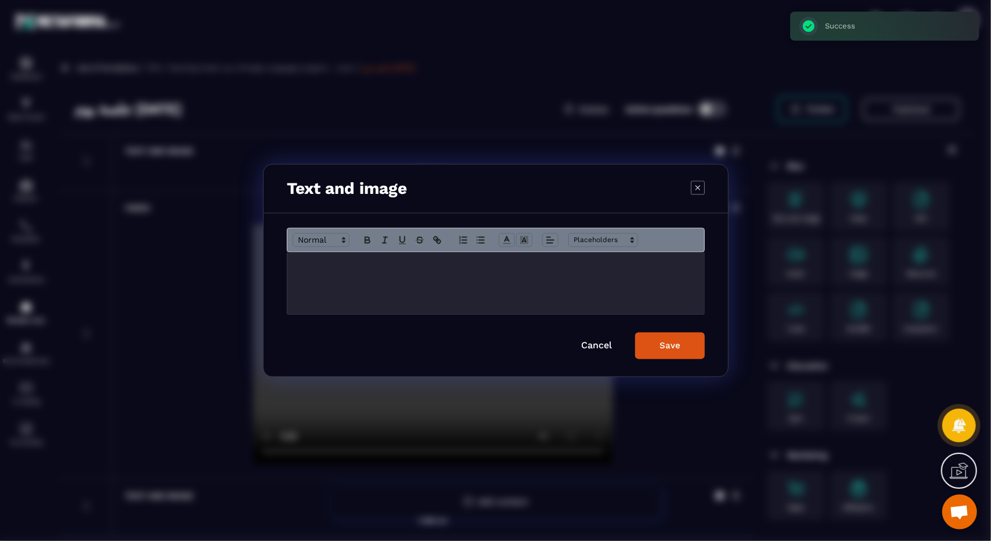
click at [459, 294] on div "Modal window" at bounding box center [496, 284] width 417 height 62
click at [459, 294] on div "******" at bounding box center [496, 284] width 417 height 62
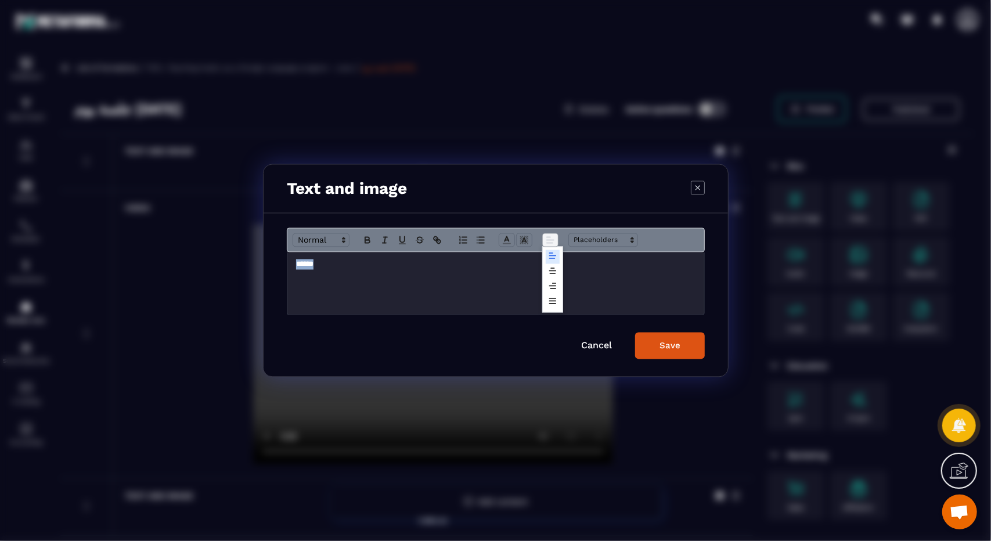
click at [546, 242] on icon "Modal window" at bounding box center [550, 240] width 10 height 10
click at [555, 272] on icon "Modal window" at bounding box center [552, 271] width 9 height 9
click at [369, 245] on icon "Modal window" at bounding box center [367, 240] width 10 height 10
click at [403, 245] on icon "Modal window" at bounding box center [402, 240] width 10 height 10
click at [644, 334] on button "Save" at bounding box center [670, 346] width 70 height 27
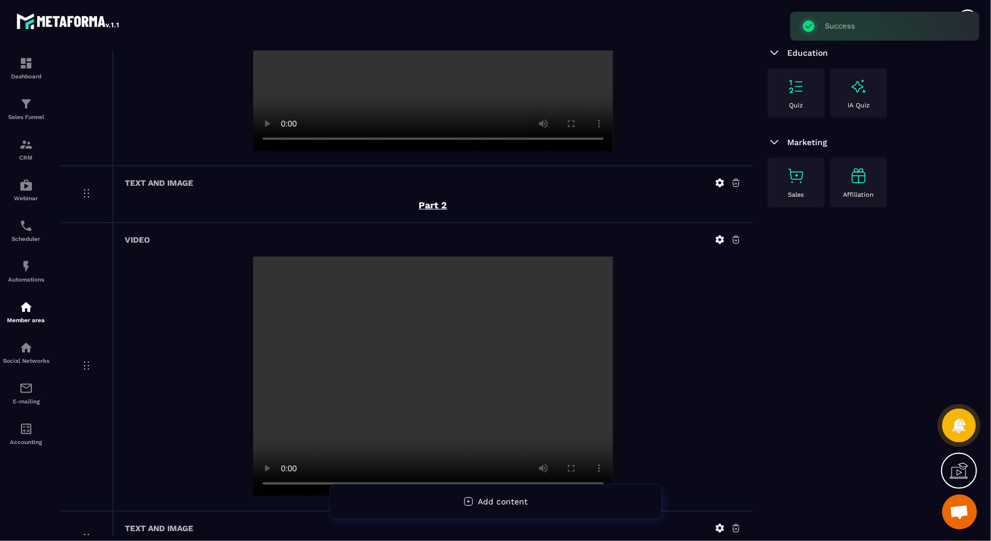
scroll to position [401, 0]
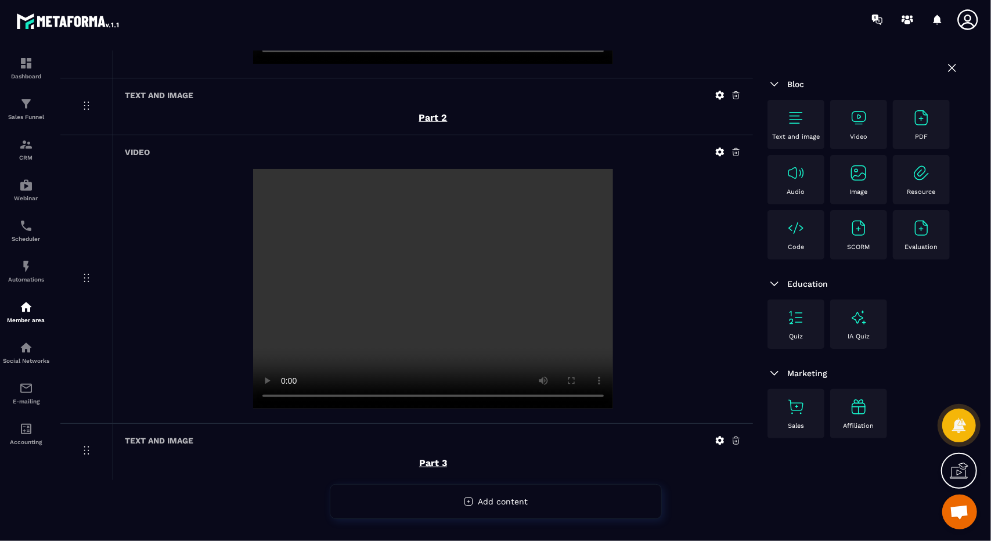
click at [852, 127] on div "Video" at bounding box center [858, 125] width 45 height 32
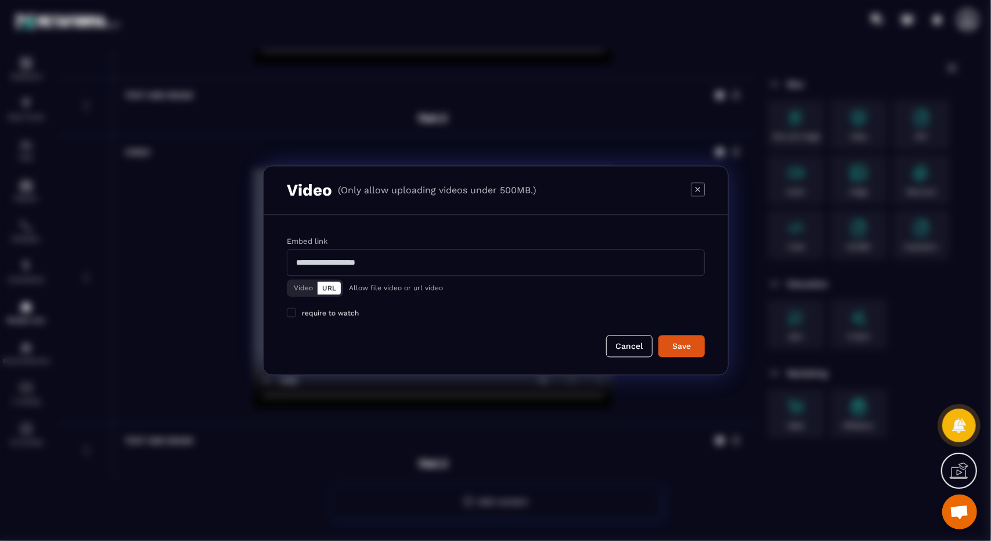
click at [310, 290] on button "Video" at bounding box center [303, 288] width 28 height 13
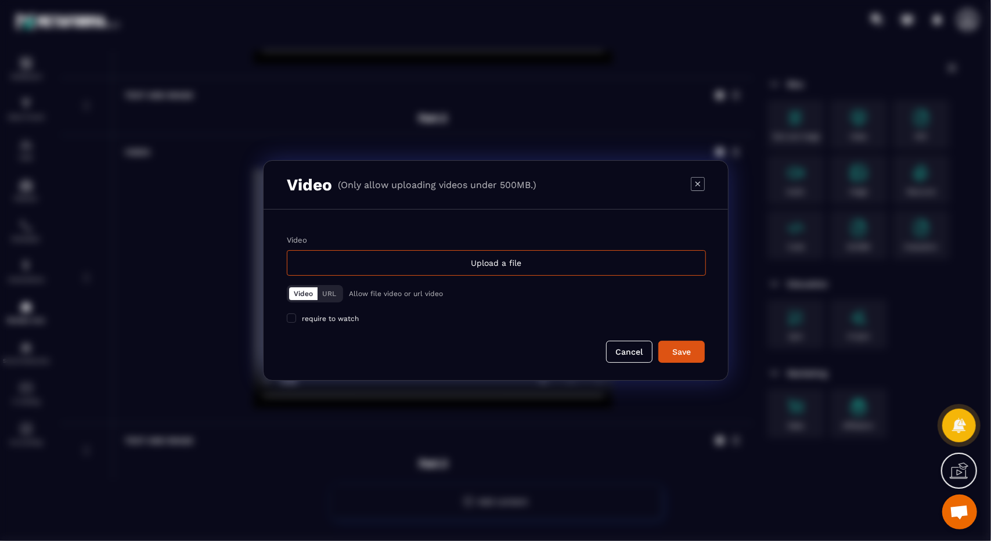
click at [407, 279] on div "Video Upload a file Video URL Allow file video or url video require to watch" at bounding box center [496, 280] width 418 height 88
click at [416, 272] on div "Upload a file" at bounding box center [496, 263] width 419 height 26
click at [0, 0] on input "Video Upload a file" at bounding box center [0, 0] width 0 height 0
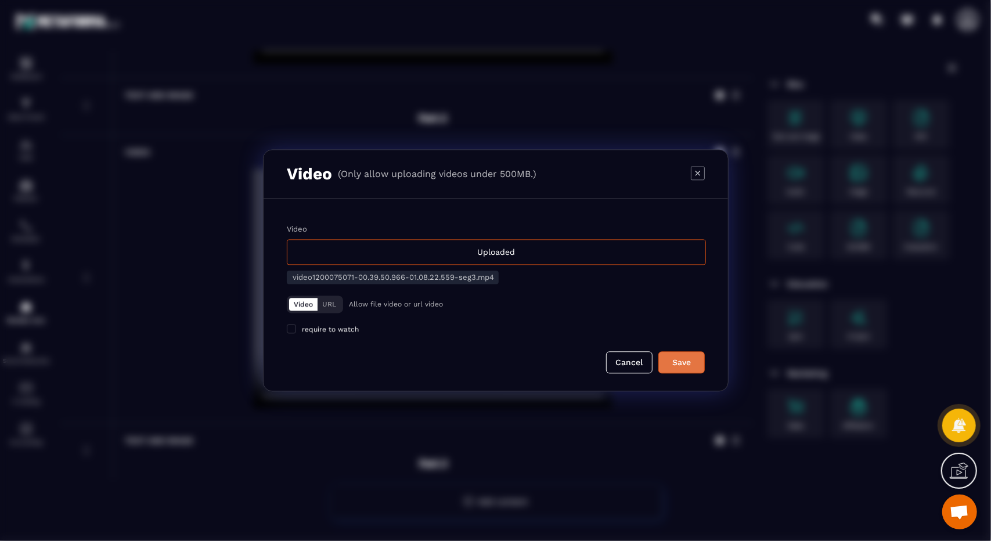
click at [687, 362] on div "Save" at bounding box center [681, 363] width 31 height 12
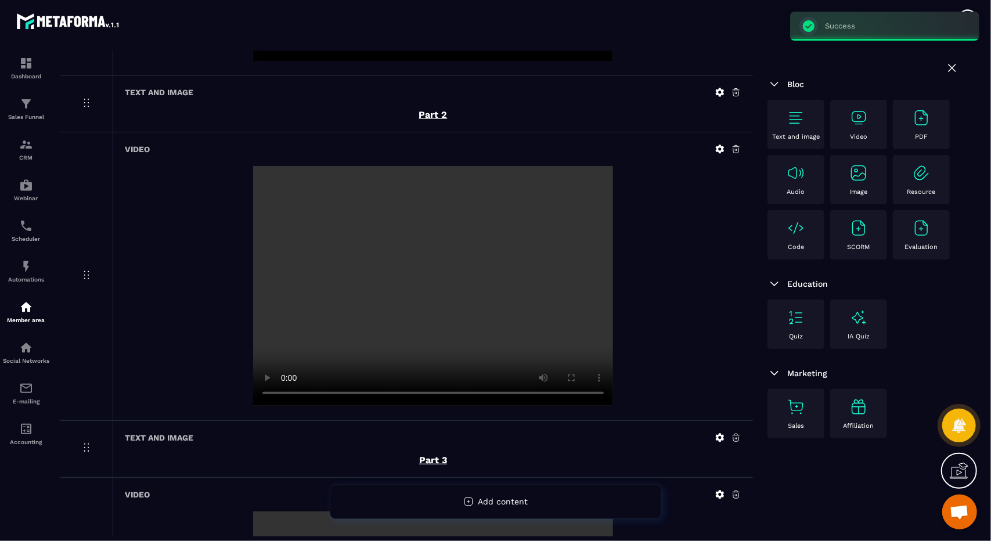
scroll to position [397, 0]
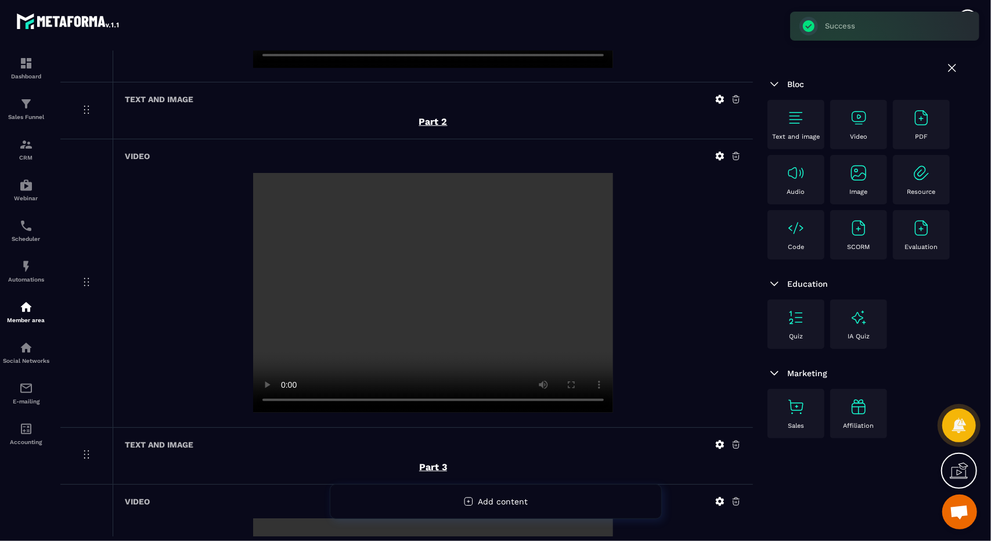
click at [813, 127] on div "Text and image" at bounding box center [796, 125] width 45 height 32
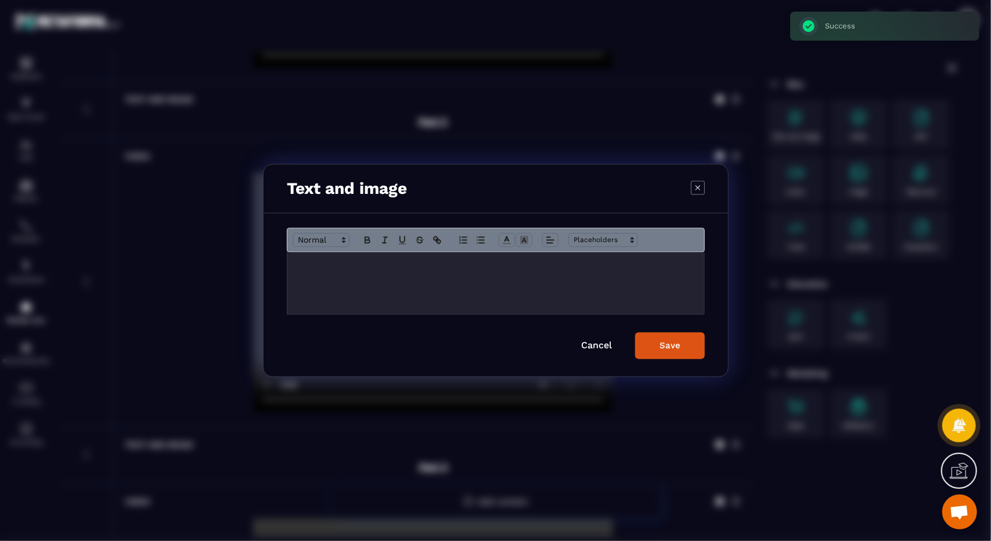
click at [611, 267] on p "Modal window" at bounding box center [496, 265] width 400 height 10
click at [480, 262] on p "******" at bounding box center [496, 265] width 400 height 10
click at [372, 240] on icon "Modal window" at bounding box center [367, 240] width 10 height 10
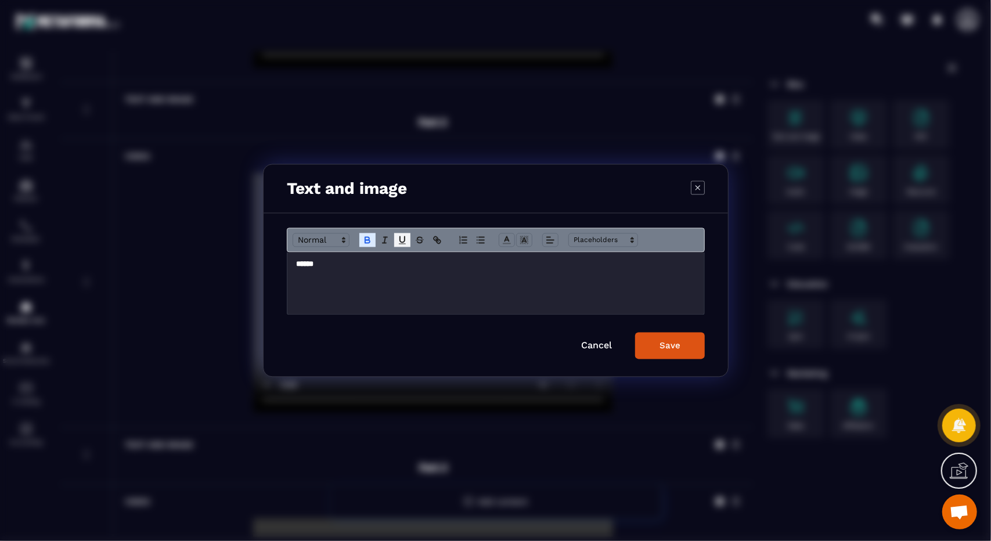
click at [406, 245] on icon "Modal window" at bounding box center [402, 240] width 10 height 10
click at [555, 243] on icon "Modal window" at bounding box center [550, 240] width 10 height 10
click at [552, 268] on line "Modal window" at bounding box center [552, 268] width 3 height 0
click at [666, 352] on button "Save" at bounding box center [670, 346] width 70 height 27
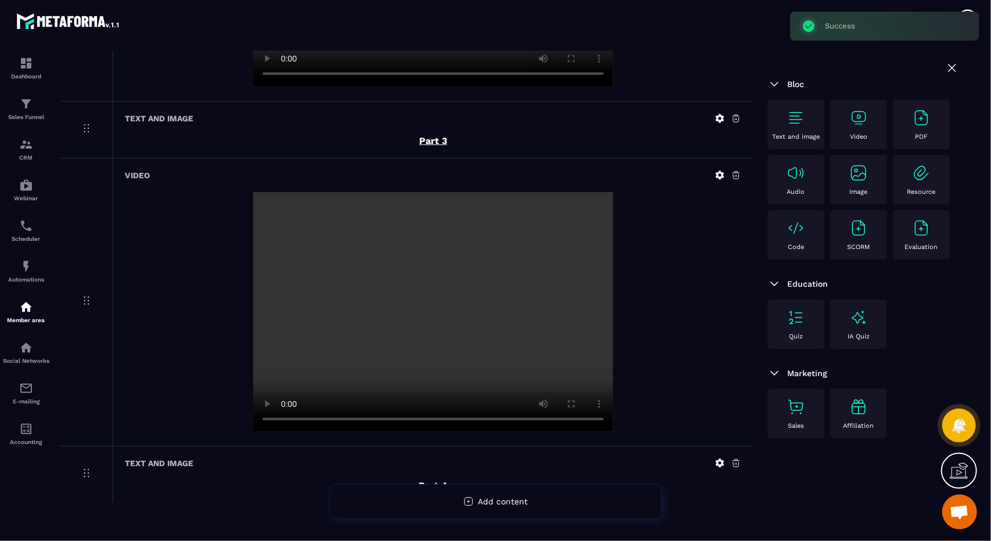
scroll to position [745, 0]
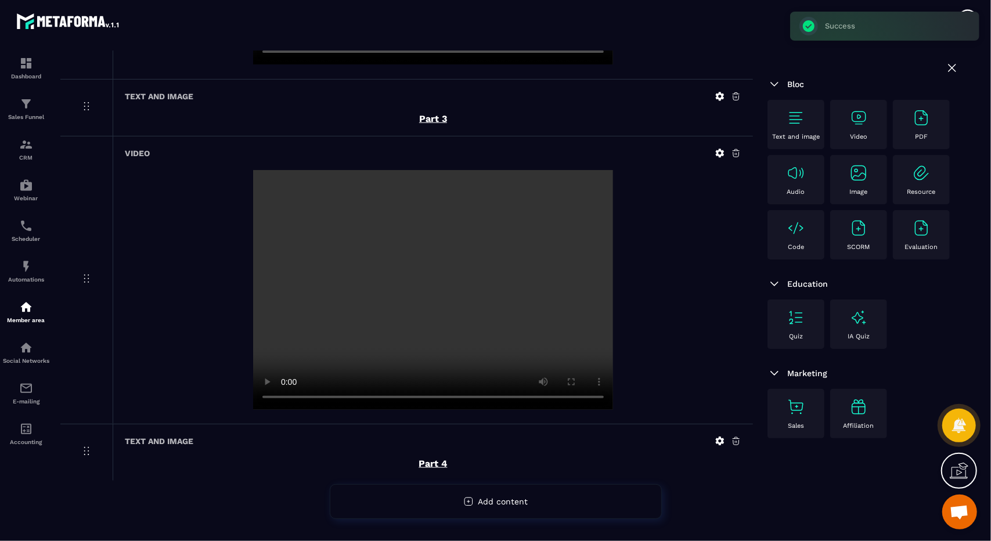
click at [859, 135] on p "Video" at bounding box center [858, 137] width 17 height 8
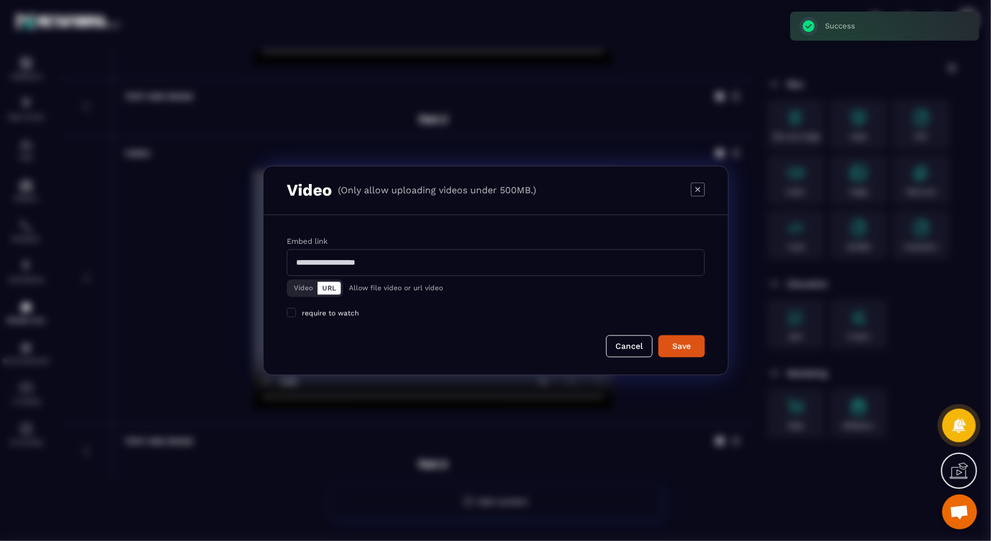
click at [309, 282] on button "Video" at bounding box center [303, 288] width 28 height 13
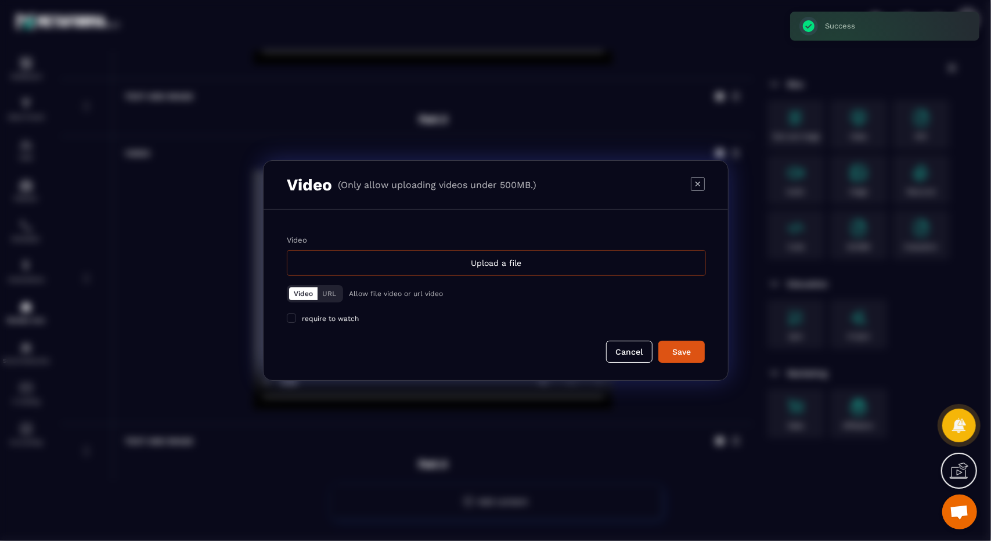
click at [468, 263] on div "Upload a file" at bounding box center [496, 263] width 419 height 26
click at [0, 0] on input "Video Upload a file" at bounding box center [0, 0] width 0 height 0
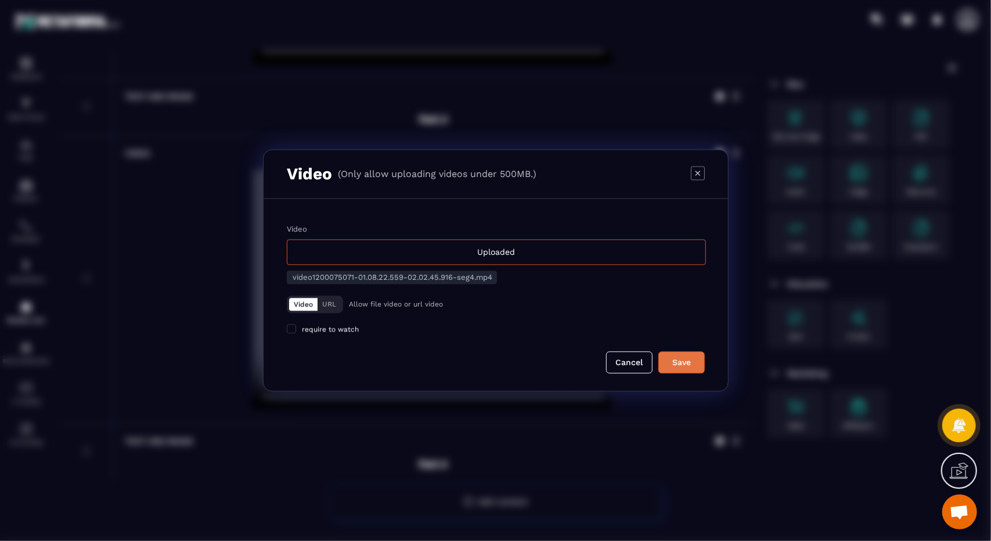
click at [674, 354] on button "Save" at bounding box center [682, 363] width 46 height 22
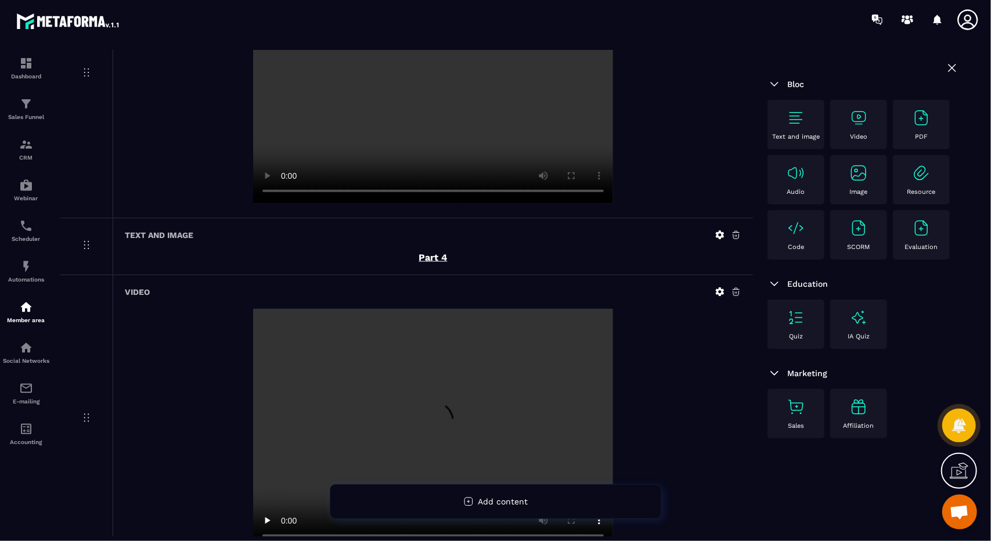
scroll to position [1033, 0]
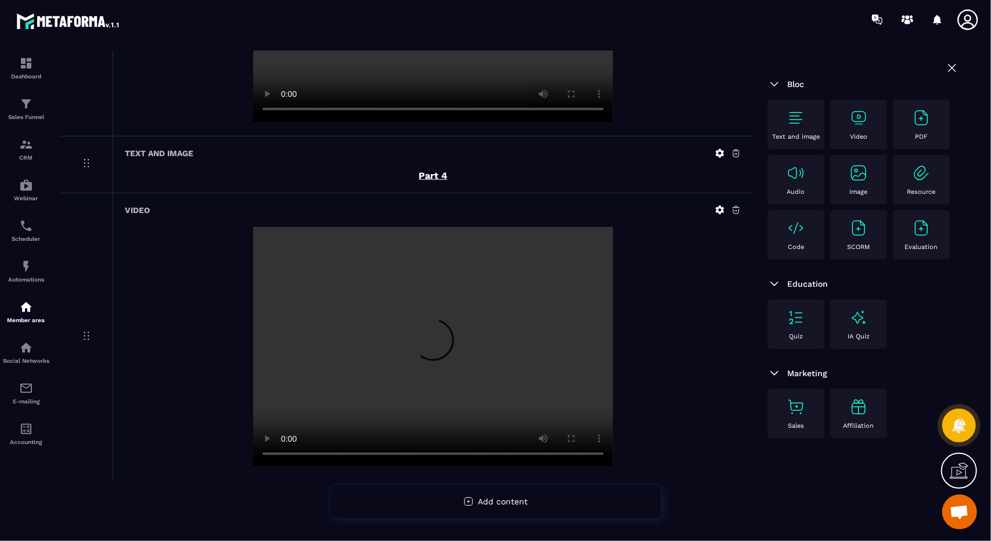
click at [788, 134] on p "Text and image" at bounding box center [797, 137] width 48 height 8
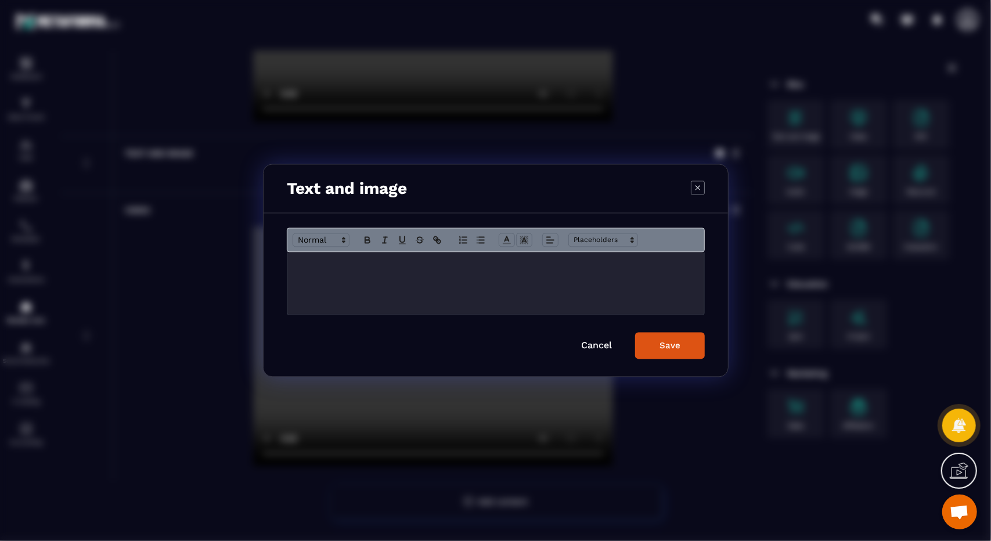
click at [540, 255] on div "Modal window" at bounding box center [496, 284] width 417 height 62
click at [540, 255] on div "******" at bounding box center [496, 284] width 417 height 62
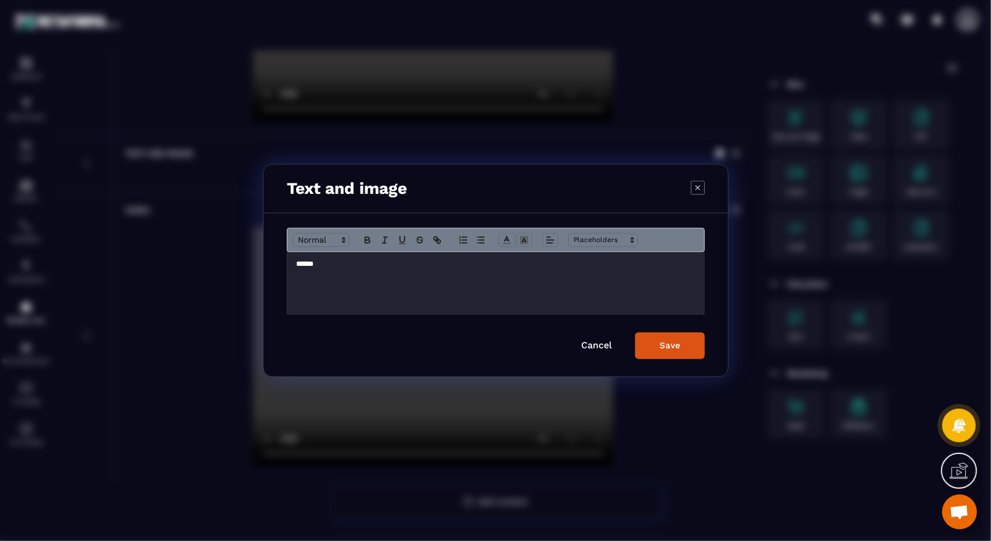
click at [540, 255] on div "******" at bounding box center [496, 284] width 417 height 62
click at [318, 263] on p "******" at bounding box center [496, 265] width 400 height 10
click at [372, 240] on icon "Modal window" at bounding box center [367, 240] width 10 height 10
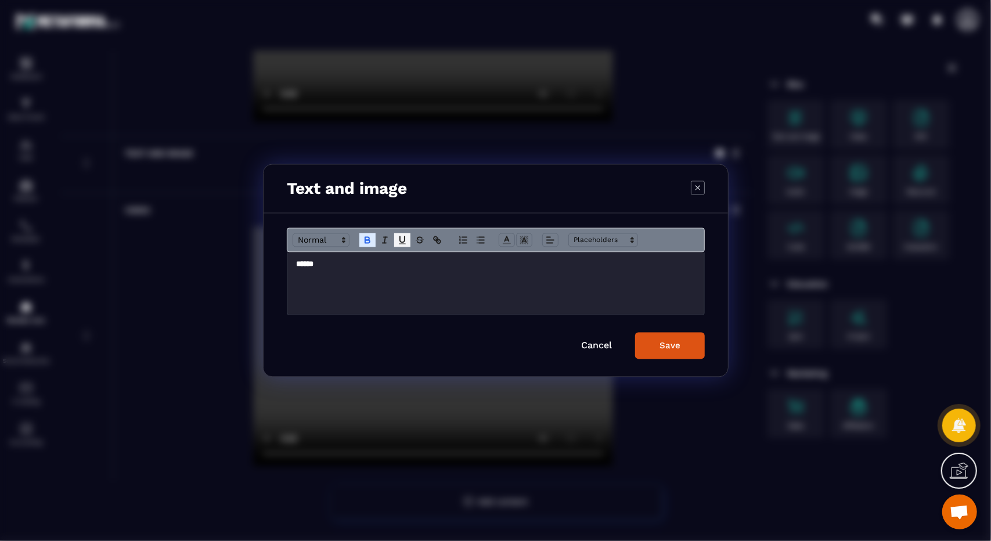
click at [404, 242] on icon "Modal window" at bounding box center [402, 240] width 5 height 6
click at [548, 243] on line "Modal window" at bounding box center [550, 243] width 6 height 0
click at [553, 271] on line "Modal window" at bounding box center [552, 271] width 6 height 0
click at [669, 347] on div "Save" at bounding box center [670, 346] width 21 height 10
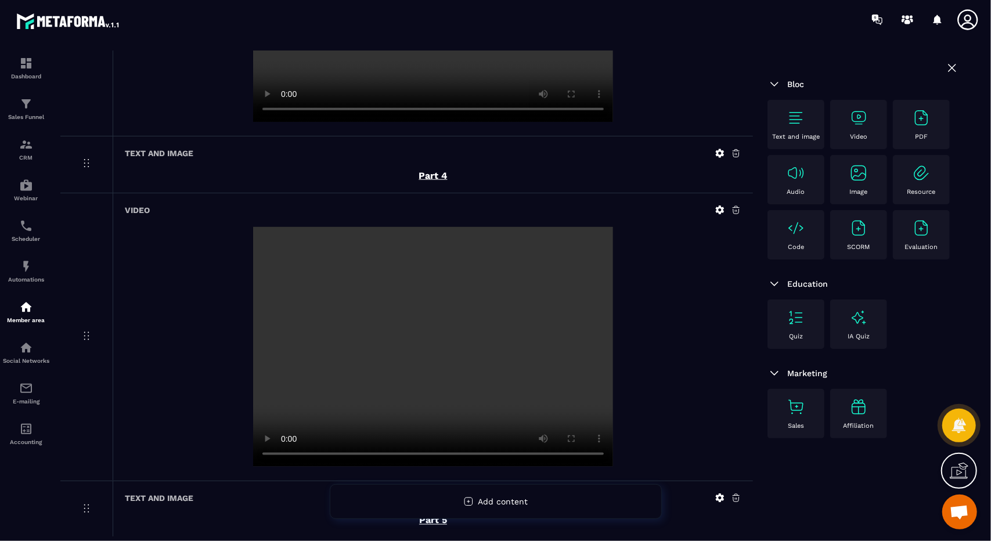
scroll to position [1090, 0]
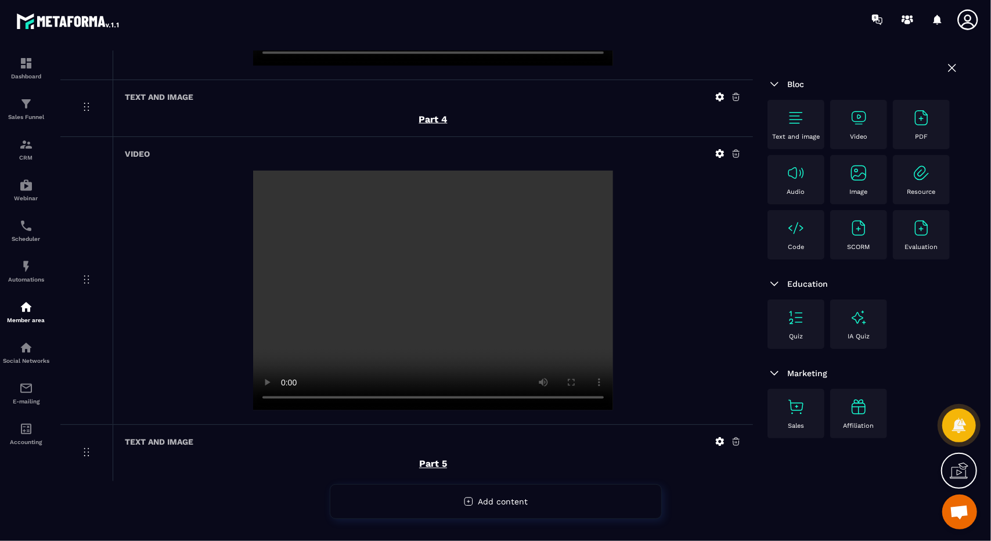
click at [858, 128] on div "Video" at bounding box center [858, 125] width 45 height 32
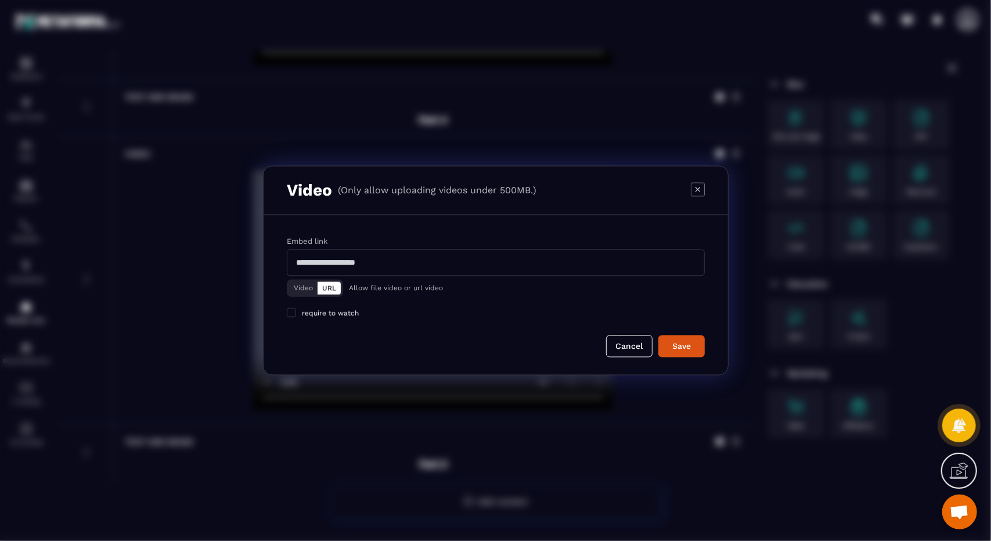
click at [308, 285] on button "Video" at bounding box center [303, 288] width 28 height 13
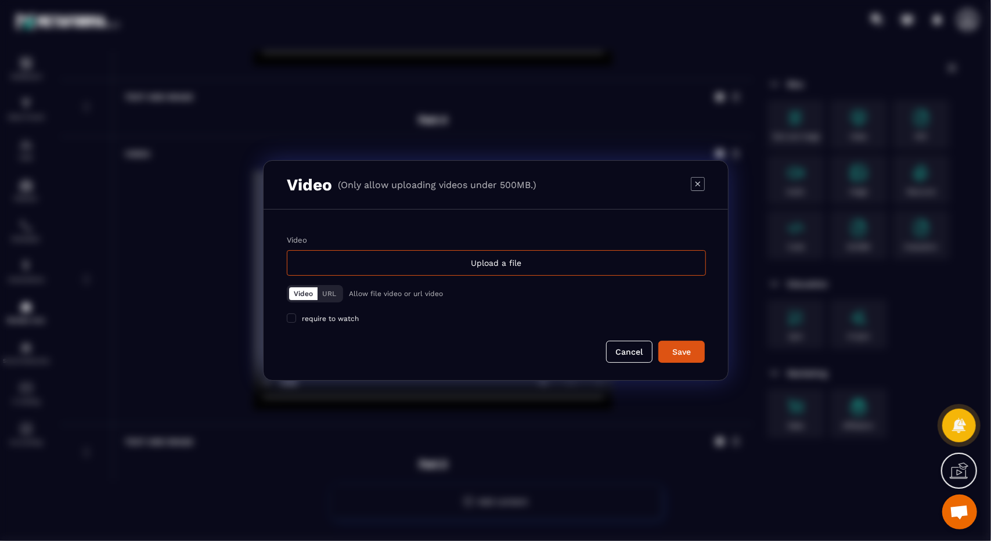
click at [354, 281] on div "Video Upload a file Video URL Allow file video or url video require to watch" at bounding box center [496, 280] width 418 height 88
click at [377, 272] on div "Upload a file" at bounding box center [496, 263] width 419 height 26
click at [0, 0] on input "Video Upload a file" at bounding box center [0, 0] width 0 height 0
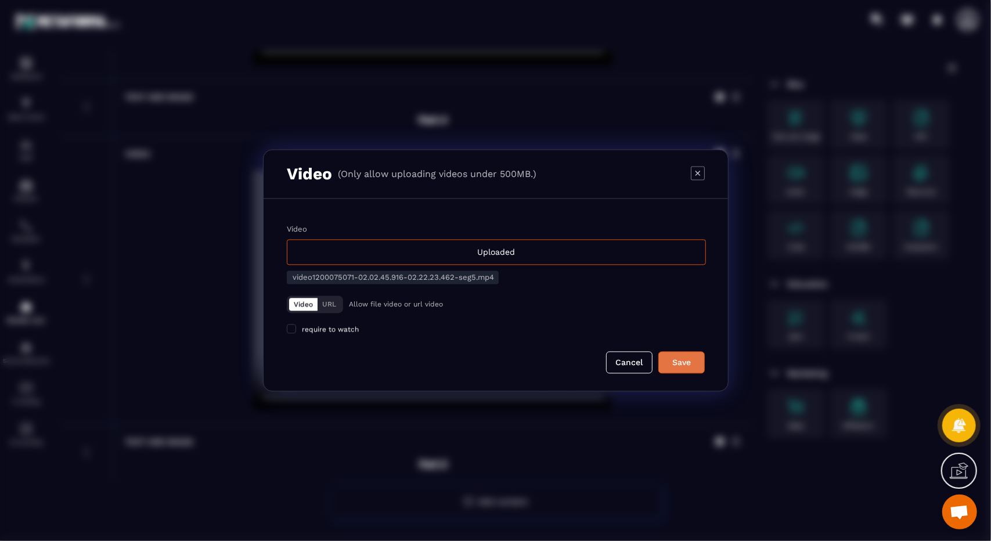
click at [702, 361] on button "Save" at bounding box center [682, 363] width 46 height 22
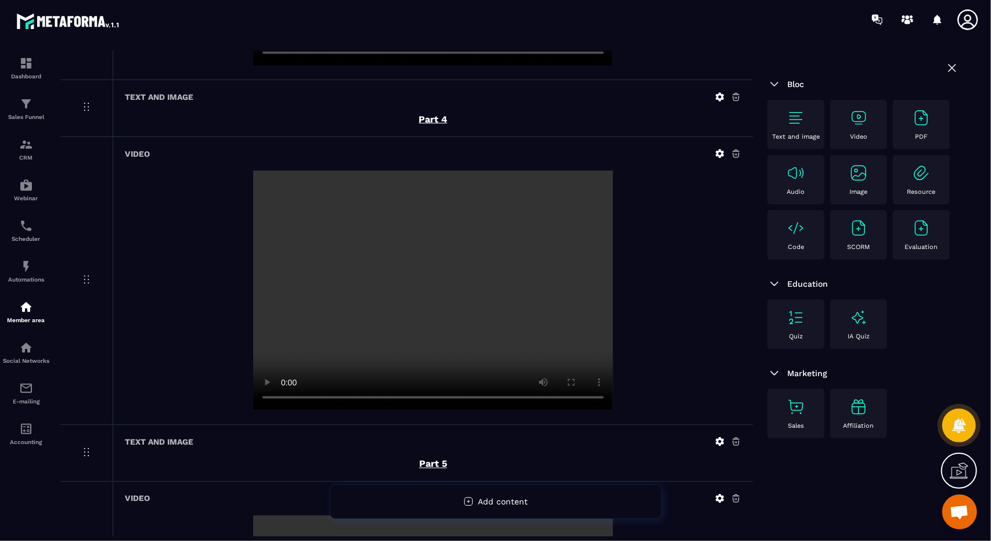
scroll to position [1378, 0]
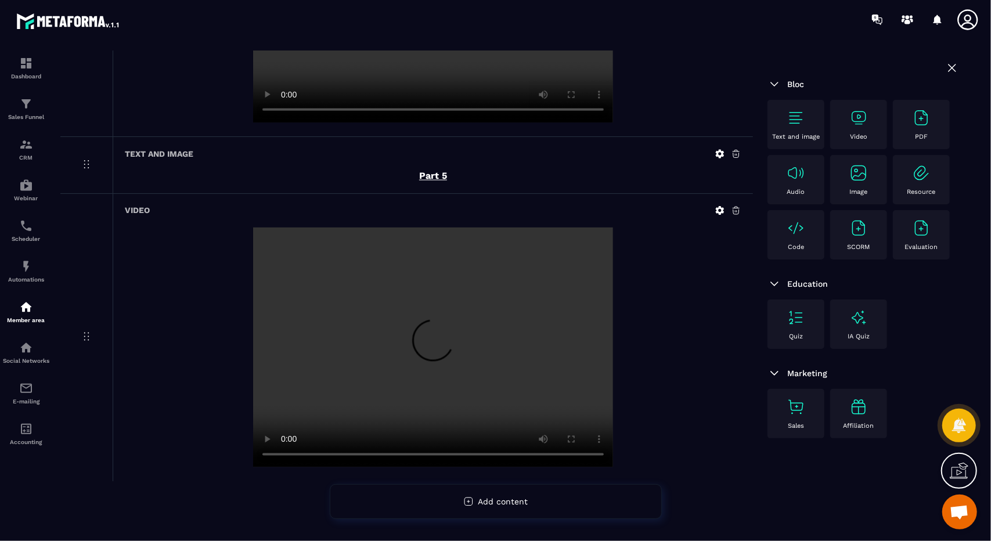
click at [805, 129] on div "Text and image" at bounding box center [796, 125] width 45 height 32
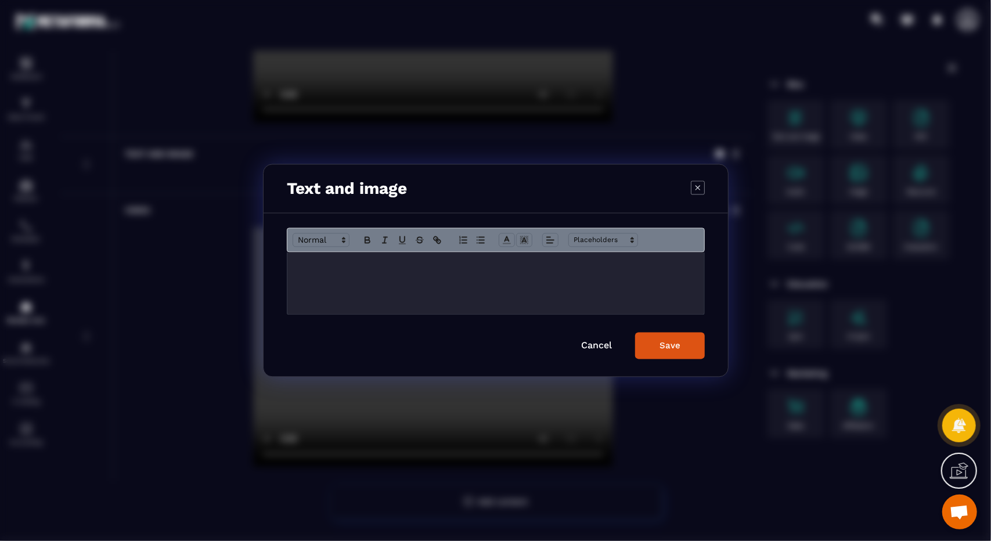
click at [489, 280] on div "Modal window" at bounding box center [496, 284] width 417 height 62
click at [487, 281] on div "******" at bounding box center [496, 284] width 417 height 62
click at [401, 242] on icon "Modal window" at bounding box center [402, 240] width 5 height 6
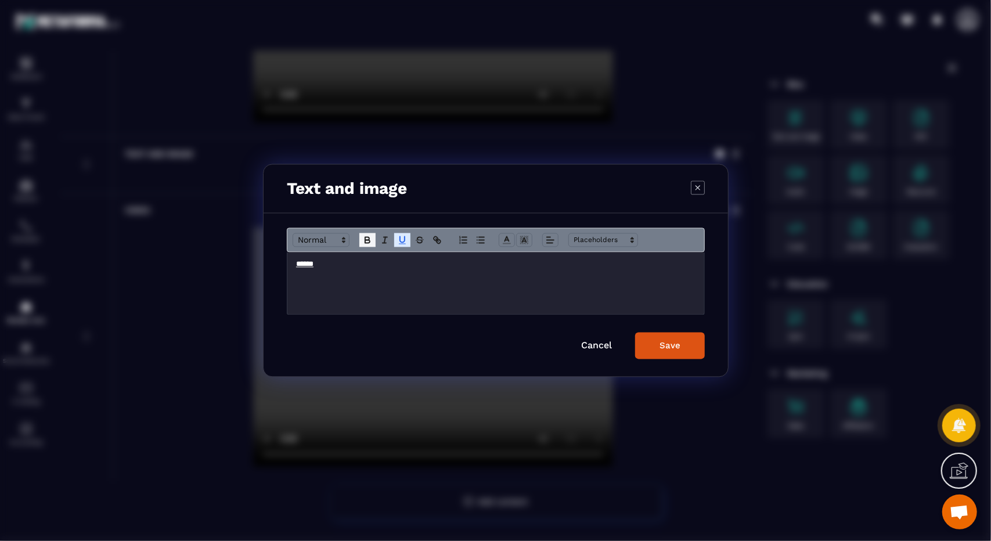
click at [362, 245] on icon "Modal window" at bounding box center [367, 240] width 10 height 10
click at [555, 247] on span "Modal window" at bounding box center [551, 240] width 16 height 14
click at [551, 242] on icon "Modal window" at bounding box center [550, 240] width 10 height 10
click at [552, 267] on icon "Modal window" at bounding box center [552, 271] width 9 height 9
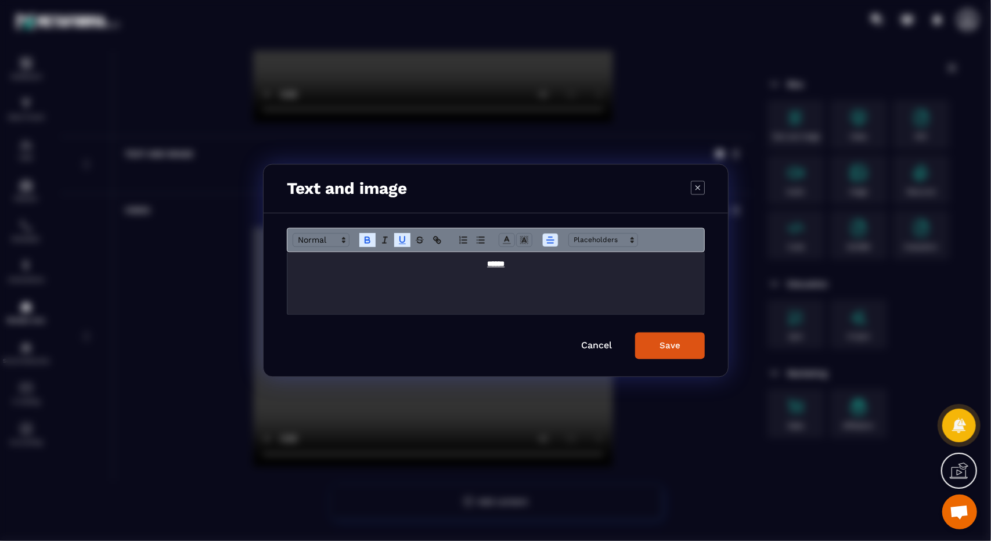
click at [662, 341] on div "Save" at bounding box center [670, 346] width 21 height 10
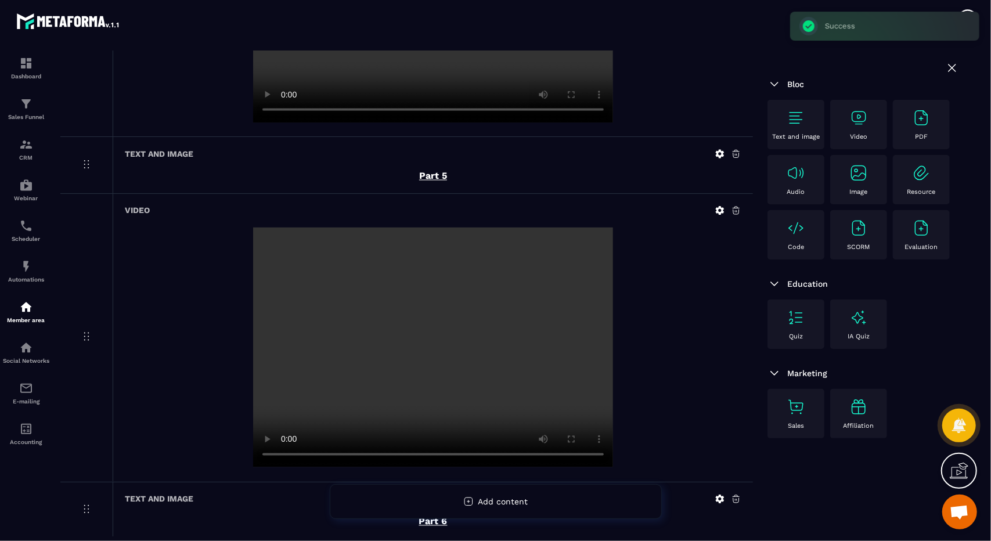
scroll to position [1435, 0]
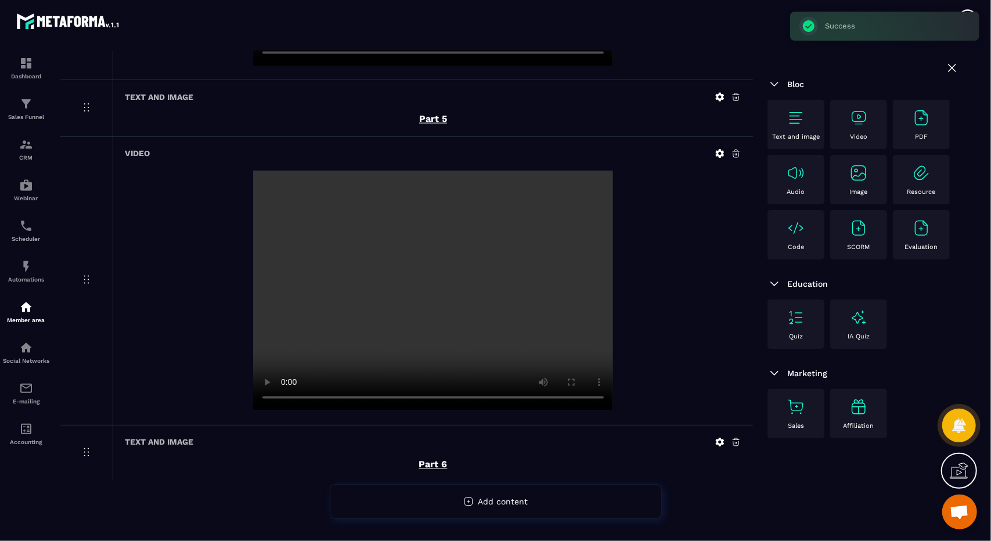
click at [893, 107] on div "Video" at bounding box center [921, 124] width 57 height 49
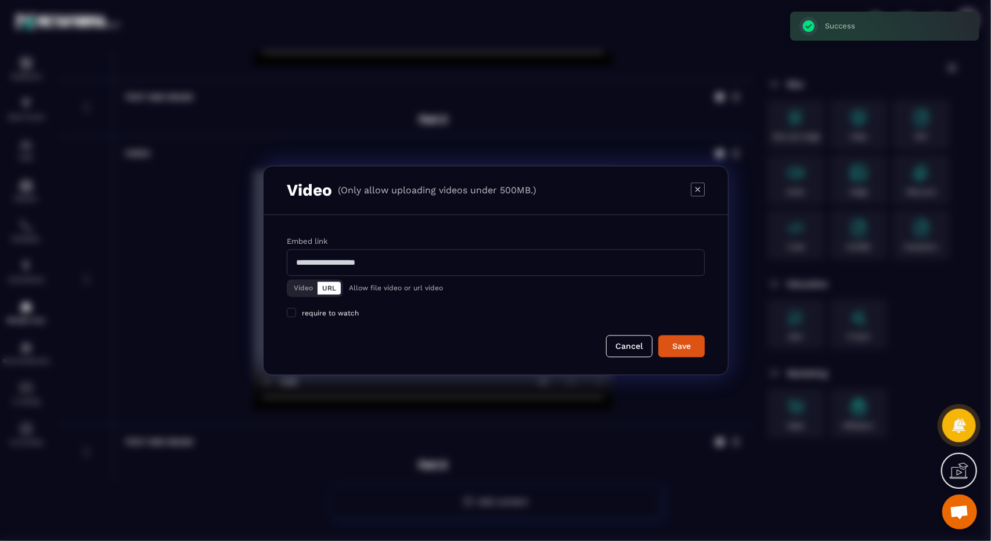
click at [307, 287] on button "Video" at bounding box center [303, 288] width 28 height 13
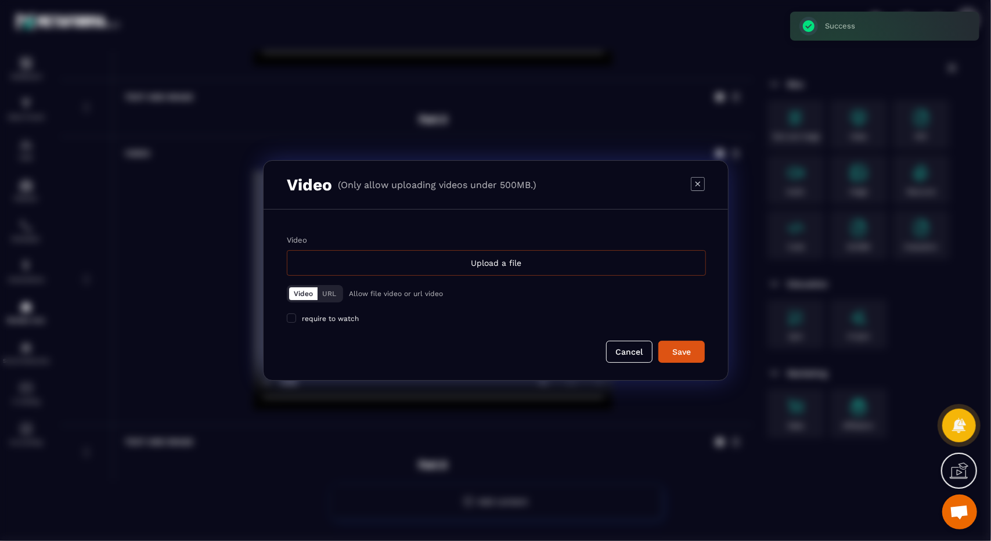
click at [506, 258] on div "Upload a file" at bounding box center [496, 263] width 419 height 26
click at [0, 0] on input "Video Upload a file" at bounding box center [0, 0] width 0 height 0
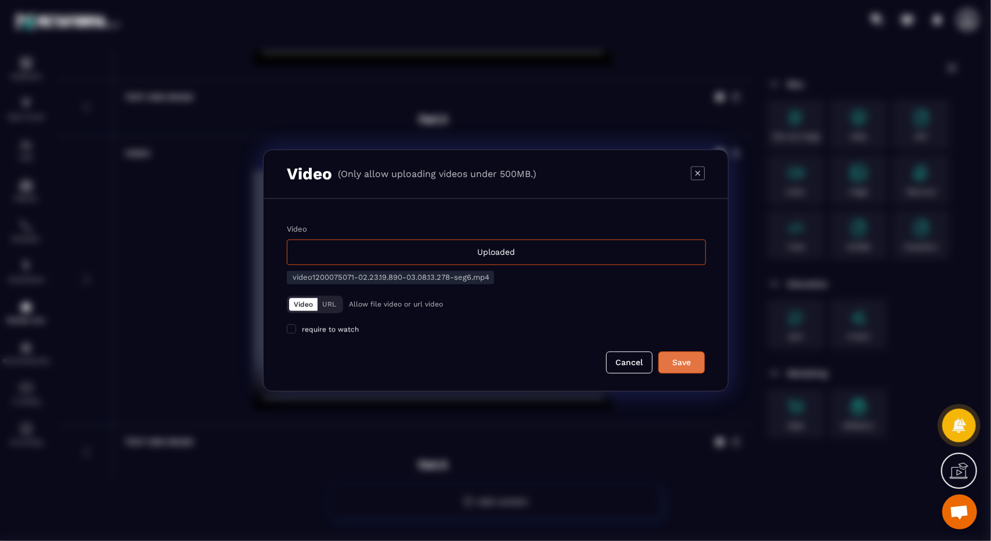
click at [678, 363] on div "Save" at bounding box center [681, 363] width 31 height 12
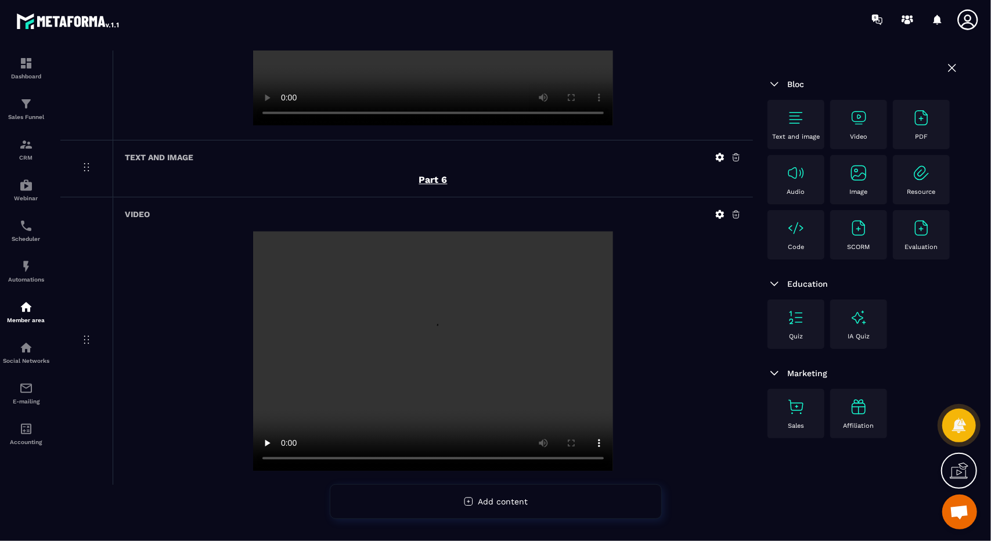
scroll to position [1720, 0]
click at [824, 130] on div "Text and image" at bounding box center [796, 124] width 57 height 49
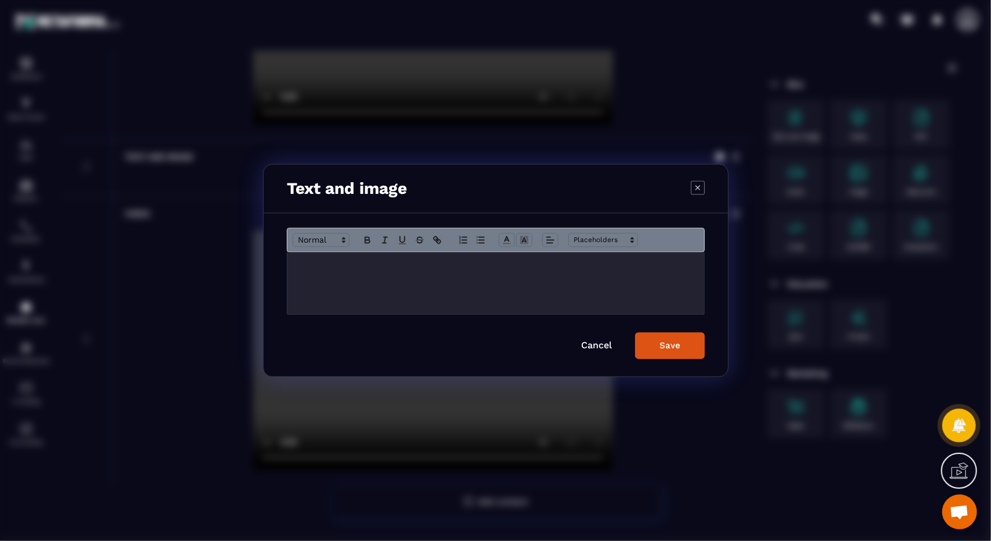
click at [470, 288] on div "Modal window" at bounding box center [496, 284] width 417 height 62
click at [470, 288] on div "******" at bounding box center [496, 284] width 417 height 62
click at [371, 245] on icon "Modal window" at bounding box center [367, 240] width 10 height 10
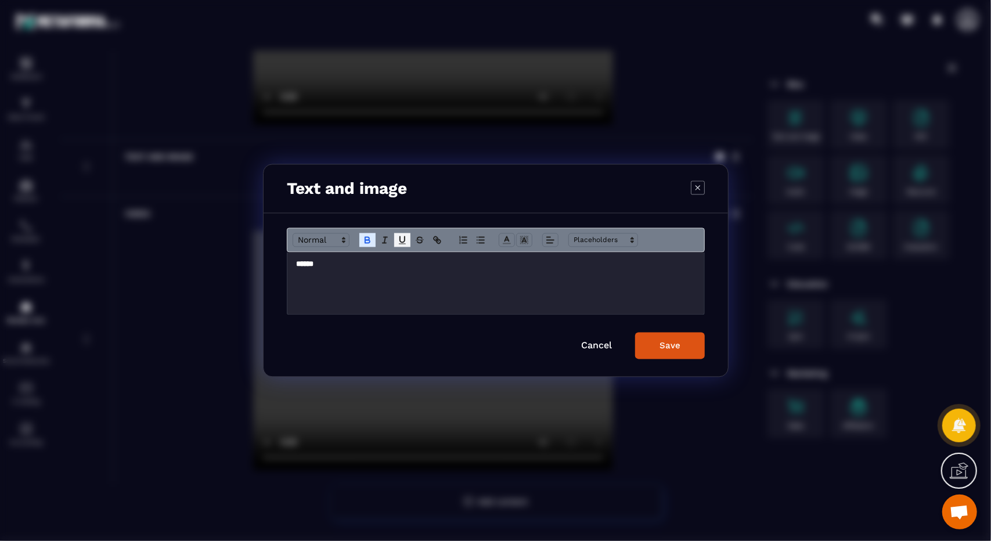
click at [398, 244] on icon "Modal window" at bounding box center [402, 240] width 10 height 10
click at [552, 233] on span "Modal window" at bounding box center [551, 240] width 16 height 14
click at [552, 270] on icon "Modal window" at bounding box center [552, 271] width 9 height 9
click at [676, 346] on div "Save" at bounding box center [670, 346] width 21 height 10
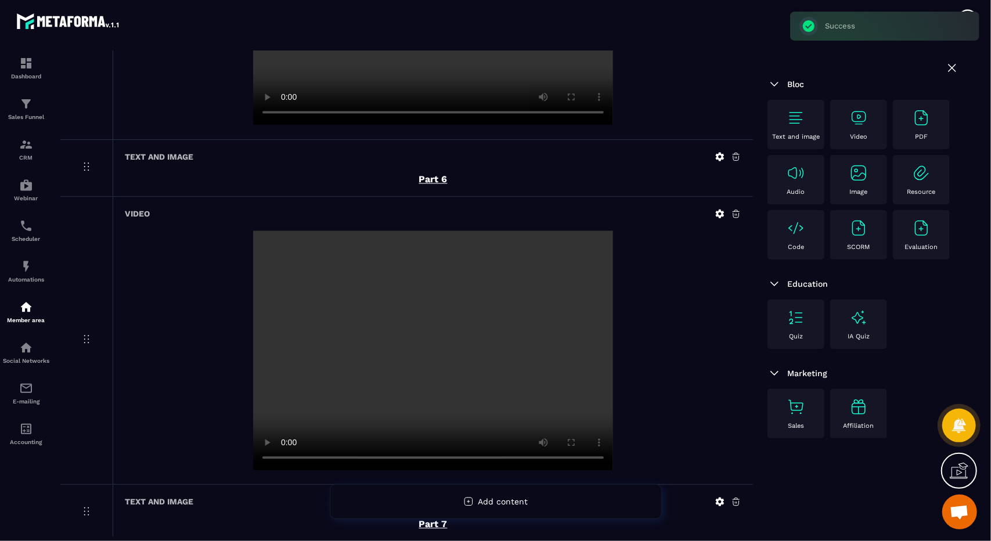
click at [845, 123] on div "Video" at bounding box center [858, 125] width 45 height 32
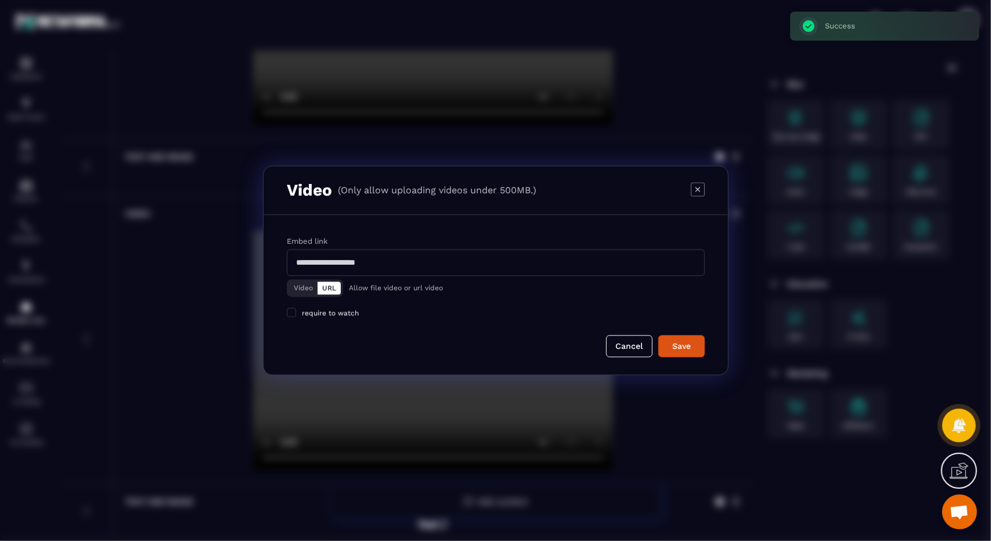
click at [309, 296] on div "Video URL" at bounding box center [315, 288] width 56 height 17
click at [307, 292] on button "Video" at bounding box center [303, 288] width 28 height 13
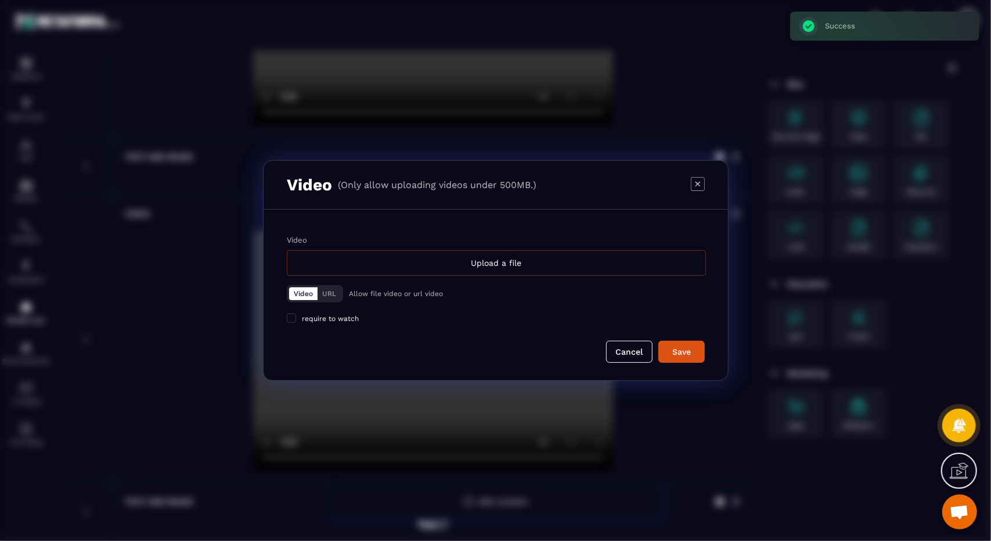
click at [441, 261] on div "Upload a file" at bounding box center [496, 263] width 419 height 26
click at [0, 0] on input "Video Upload a file" at bounding box center [0, 0] width 0 height 0
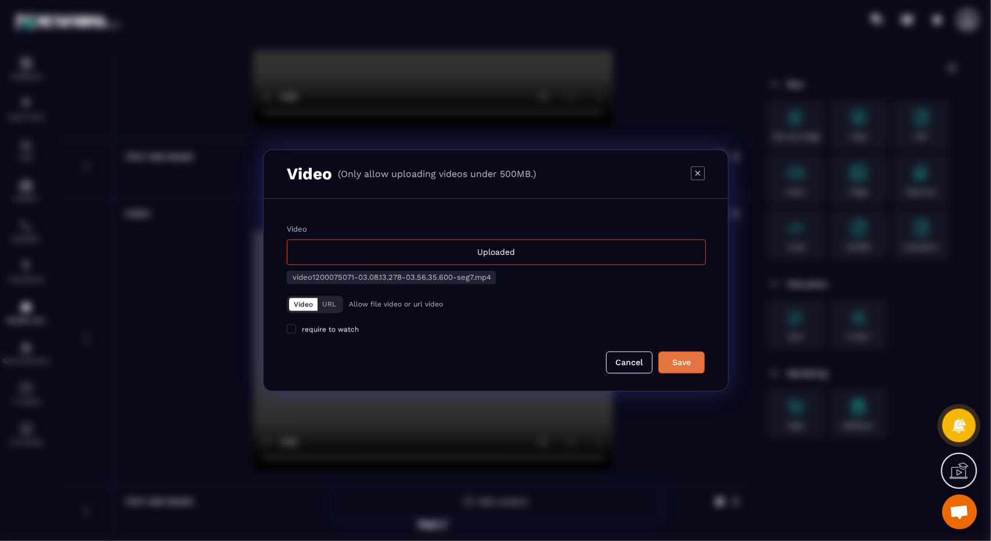
click at [670, 358] on div "Save" at bounding box center [681, 363] width 31 height 12
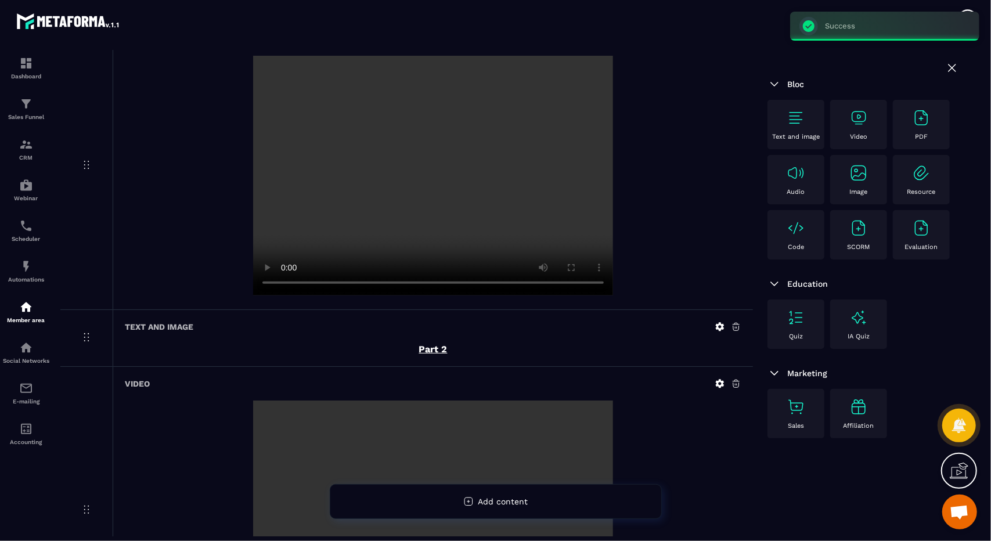
scroll to position [0, 0]
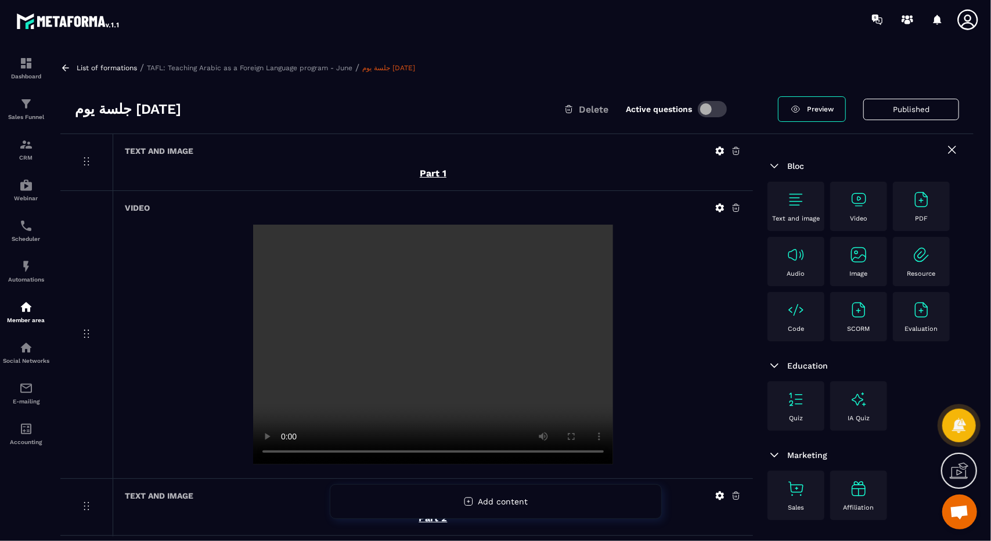
click at [69, 66] on icon at bounding box center [65, 68] width 10 height 10
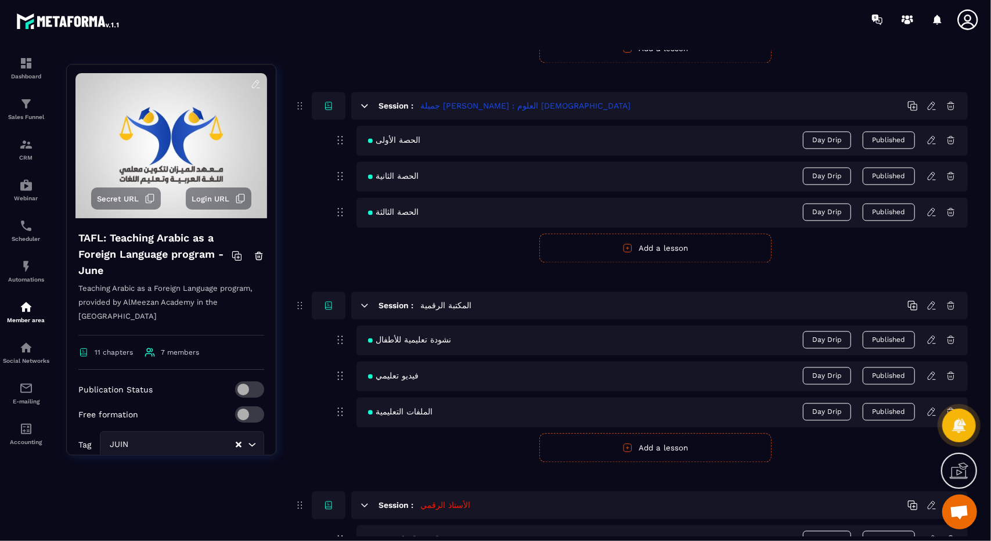
scroll to position [1588, 0]
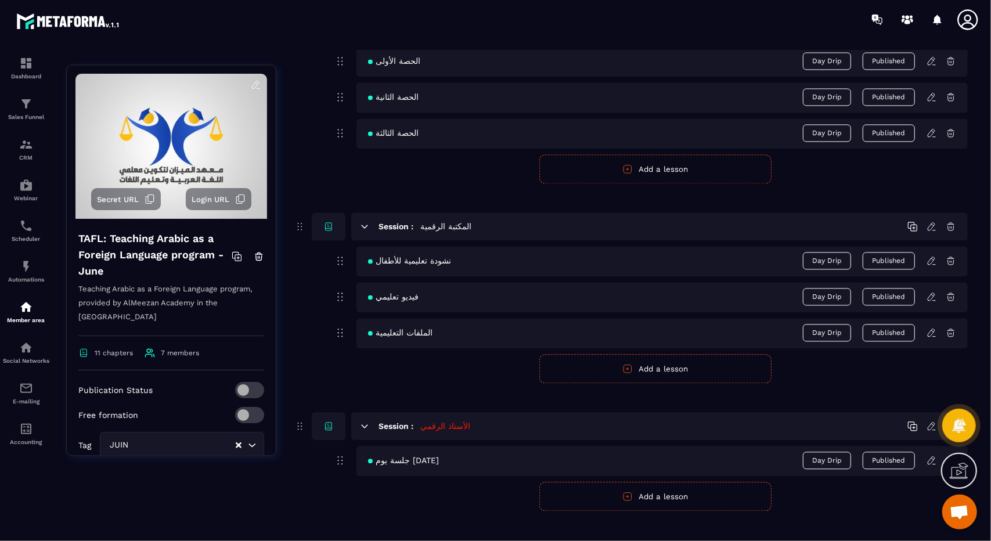
click at [447, 421] on h5 "الأستاذ الرقمي" at bounding box center [446, 427] width 50 height 12
drag, startPoint x: 447, startPoint y: 409, endPoint x: 932, endPoint y: 408, distance: 484.4
click at [932, 421] on icon at bounding box center [932, 426] width 10 height 10
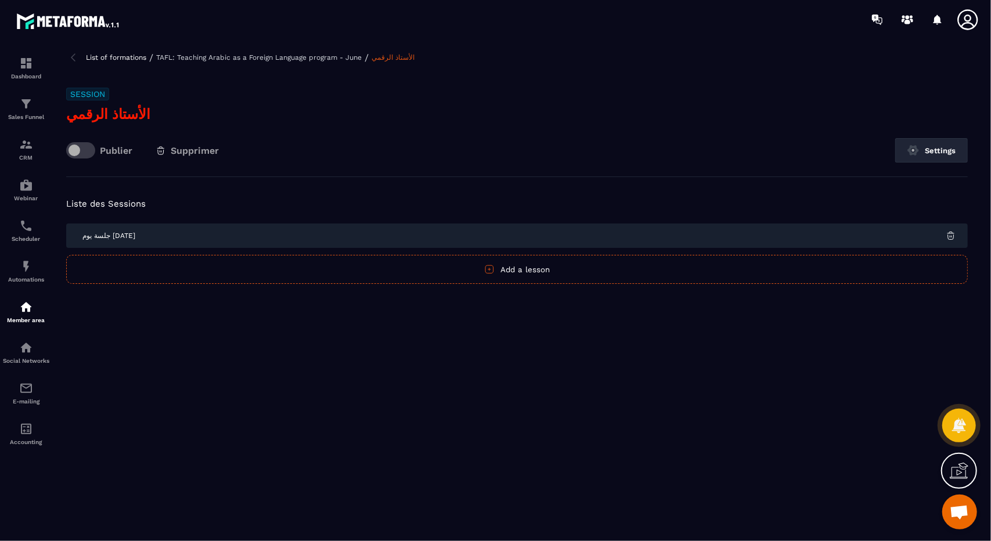
click at [92, 123] on h3 "الأستاذ الرقمي" at bounding box center [517, 114] width 902 height 19
click at [116, 118] on h3 "الأستاذ الرقمي" at bounding box center [517, 114] width 902 height 19
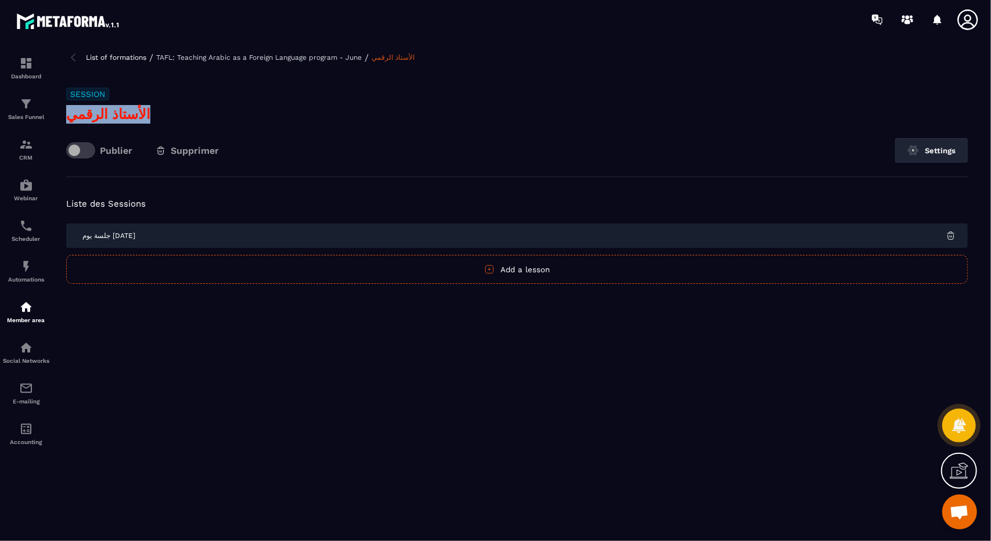
copy div "الأستاذ الرقمي"
click at [77, 50] on div "Dashboard Sales Funnel CRM Webinar Scheduler Automations Member area Social Net…" at bounding box center [99, 289] width 198 height 501
click at [78, 55] on img at bounding box center [73, 58] width 14 height 14
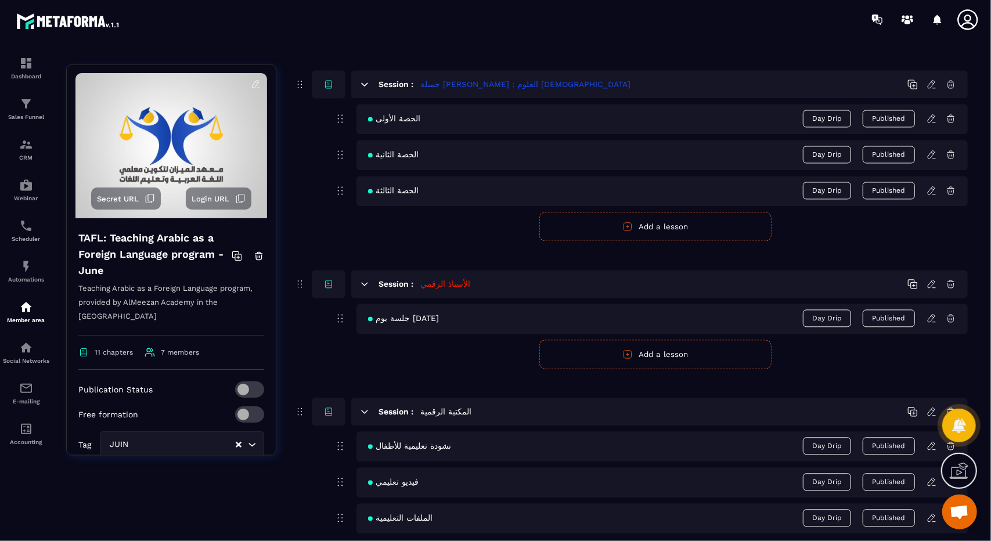
scroll to position [1403, 0]
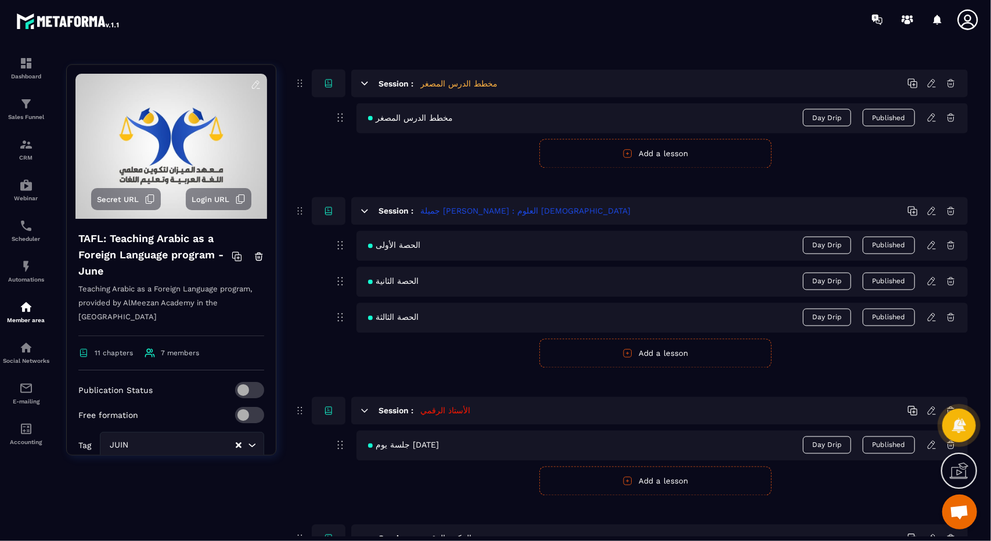
click at [407, 441] on span "جلسة يوم [DATE]" at bounding box center [403, 445] width 71 height 9
click at [931, 440] on icon at bounding box center [932, 445] width 10 height 10
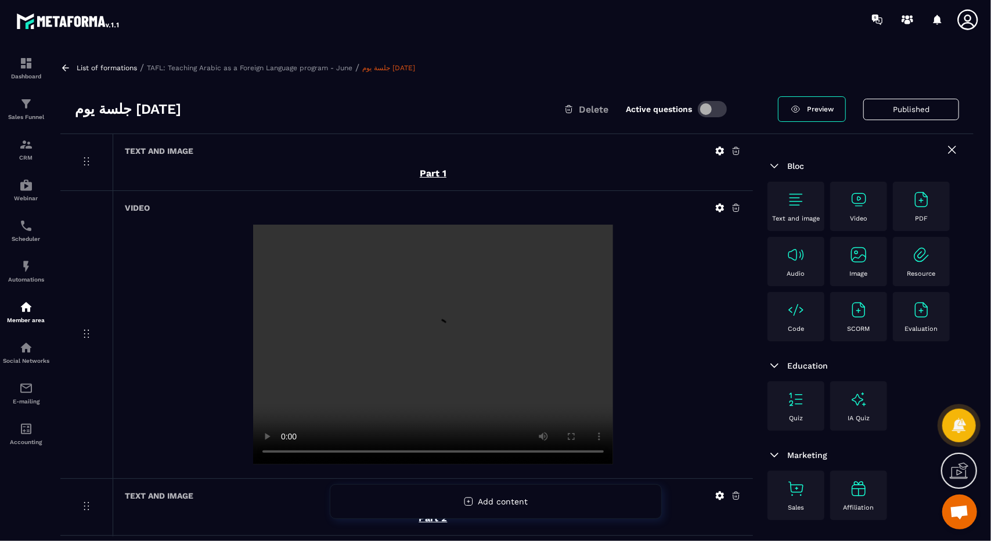
click at [177, 113] on h3 "جلسة يوم [DATE]" at bounding box center [128, 109] width 106 height 19
copy div "جلسة يوم [DATE]"
